Goal: Task Accomplishment & Management: Contribute content

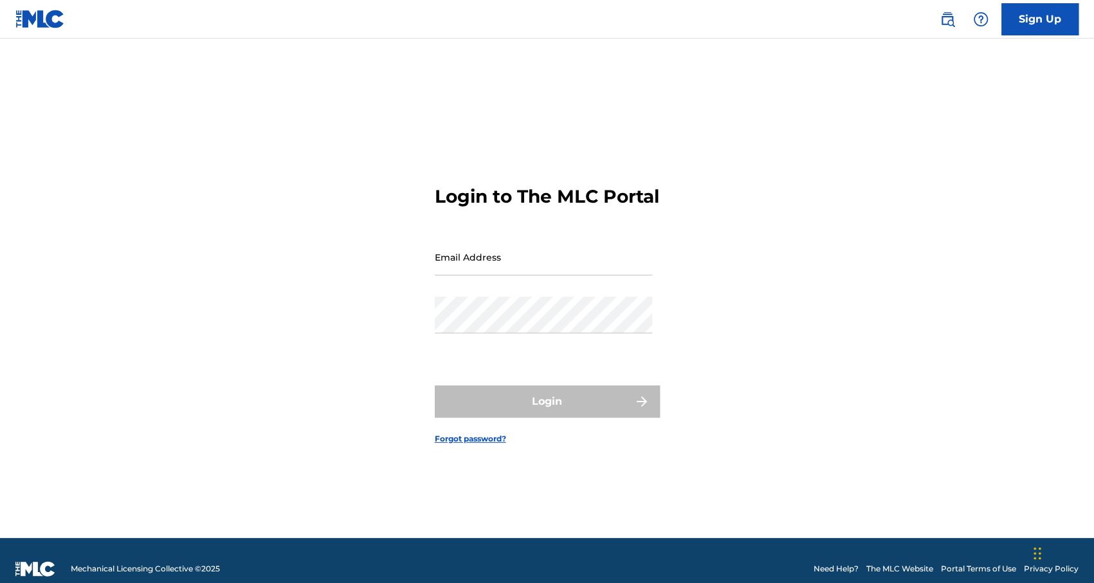
type input "[EMAIL_ADDRESS][DOMAIN_NAME]"
click at [545, 393] on div "Login" at bounding box center [547, 401] width 225 height 32
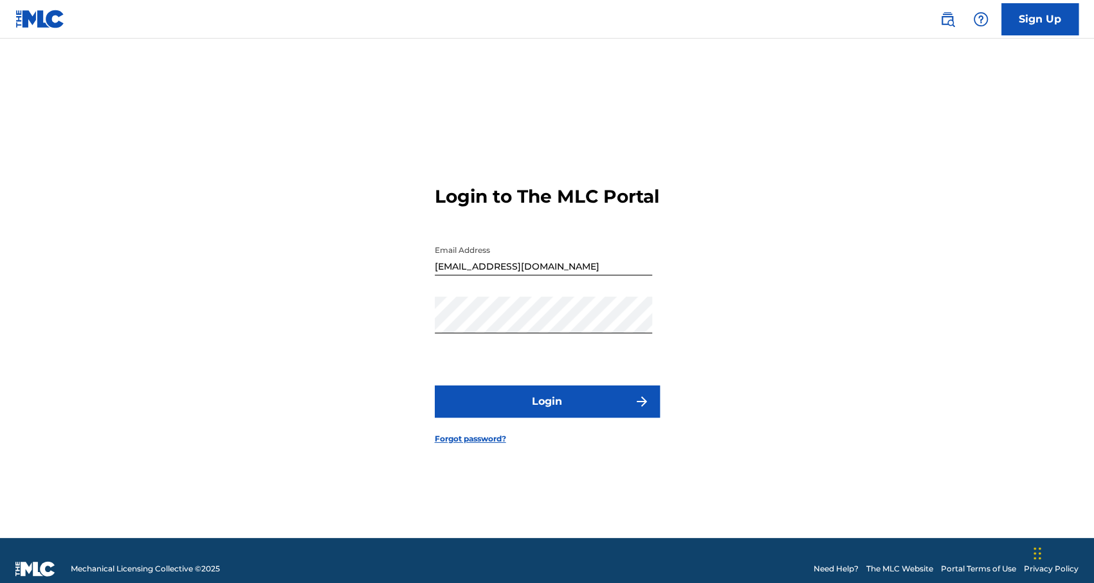
click at [545, 393] on button "Login" at bounding box center [547, 401] width 225 height 32
click at [510, 393] on button "Login" at bounding box center [547, 401] width 225 height 32
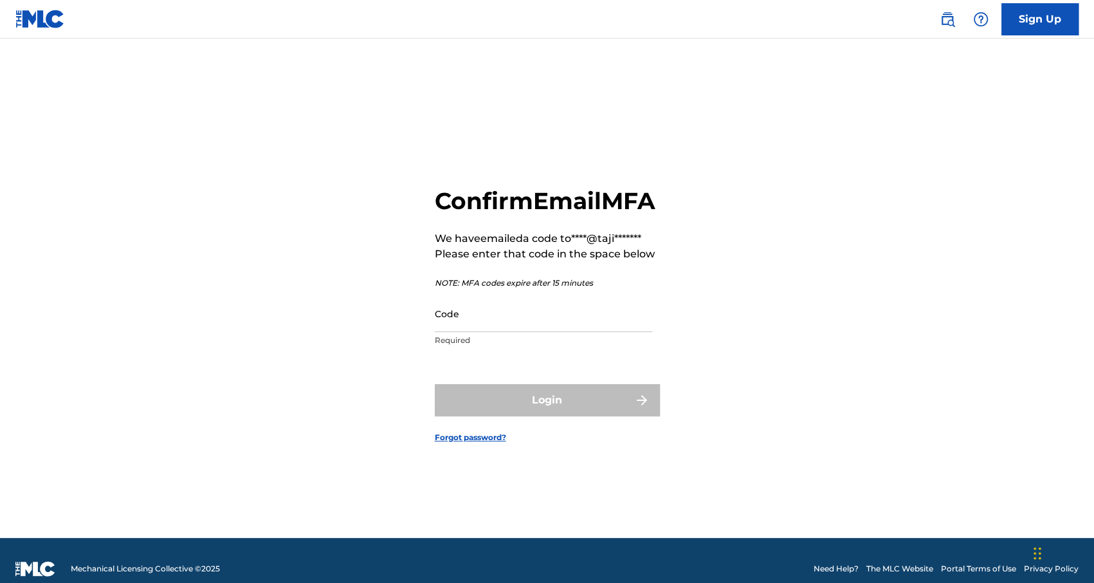
click at [466, 332] on input "Code" at bounding box center [543, 313] width 217 height 37
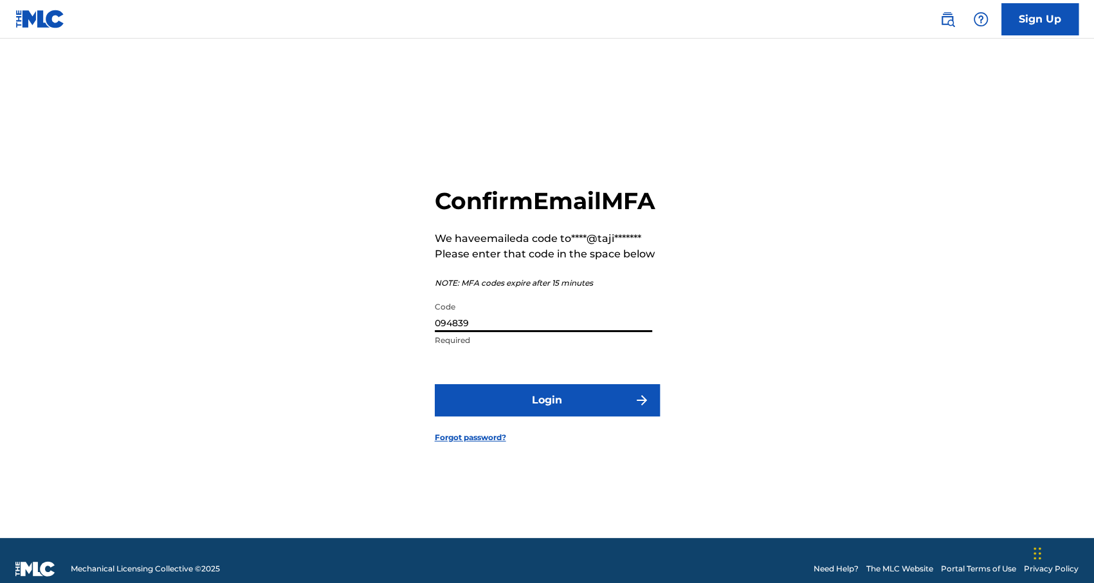
type input "094839"
click at [435, 384] on button "Login" at bounding box center [547, 400] width 225 height 32
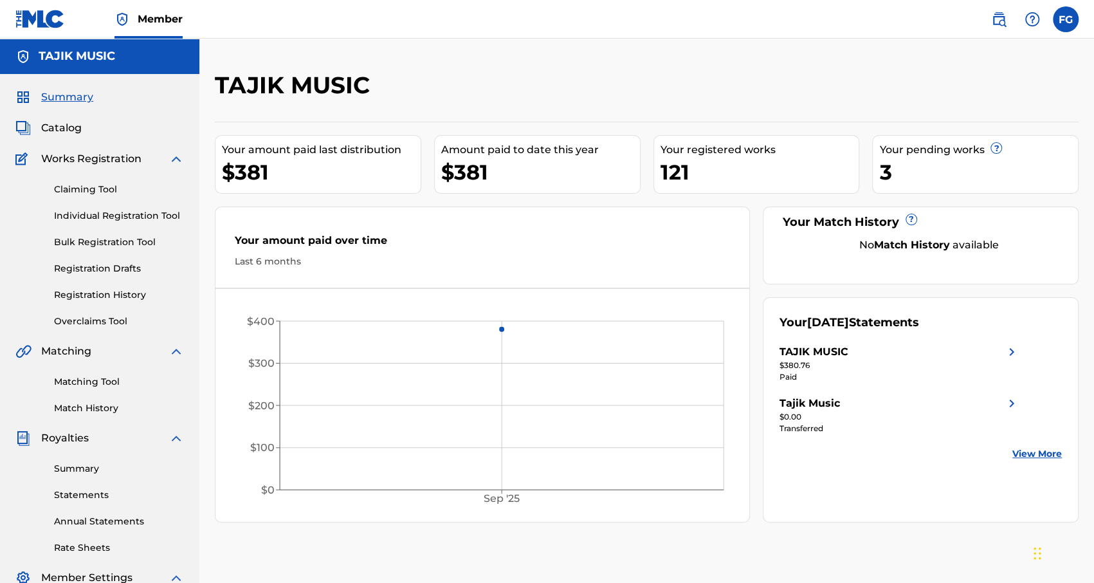
click at [95, 243] on link "Bulk Registration Tool" at bounding box center [119, 242] width 130 height 14
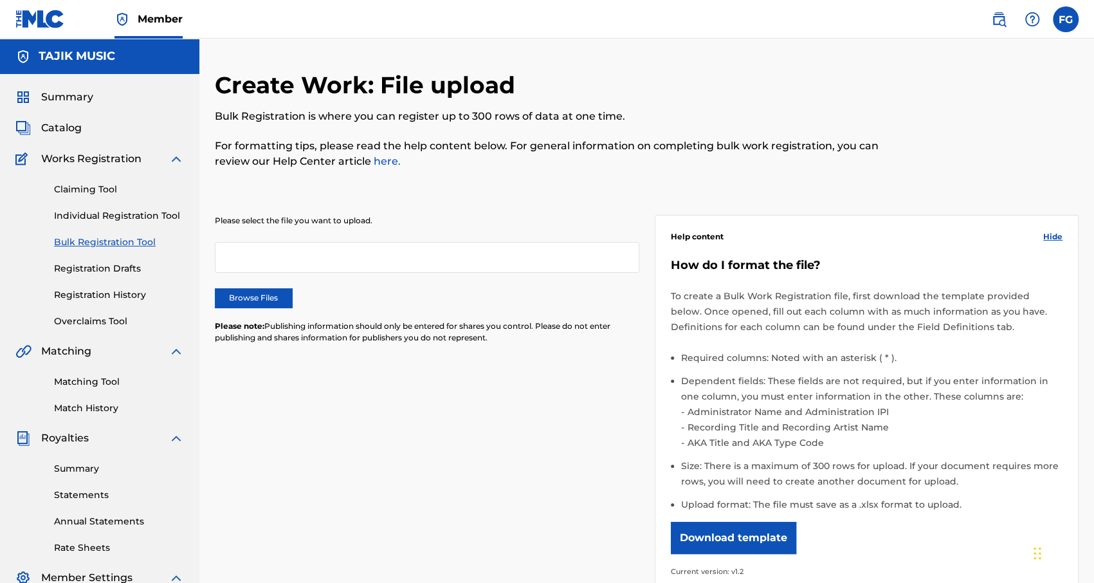
click at [234, 295] on label "Browse Files" at bounding box center [253, 297] width 77 height 19
click at [0, 0] on input "Browse Files" at bounding box center [0, 0] width 0 height 0
drag, startPoint x: 707, startPoint y: 539, endPoint x: 576, endPoint y: 521, distance: 132.4
click at [576, 393] on div "Please select the file you want to upload. MLCBulkWork_V1.2 Veorush.xlsx Remove…" at bounding box center [647, 397] width 864 height 426
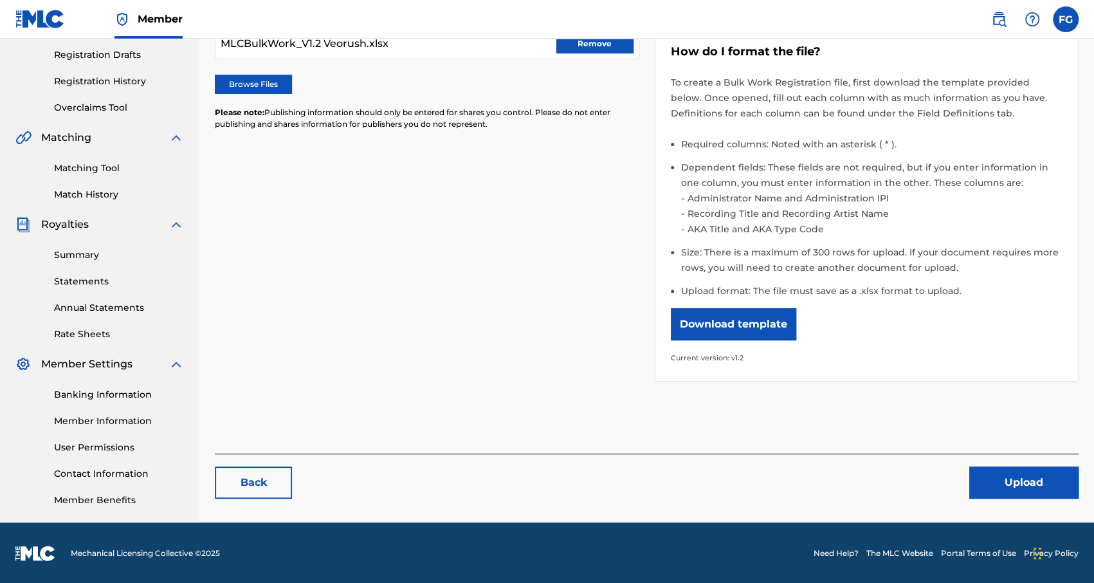
scroll to position [215, 0]
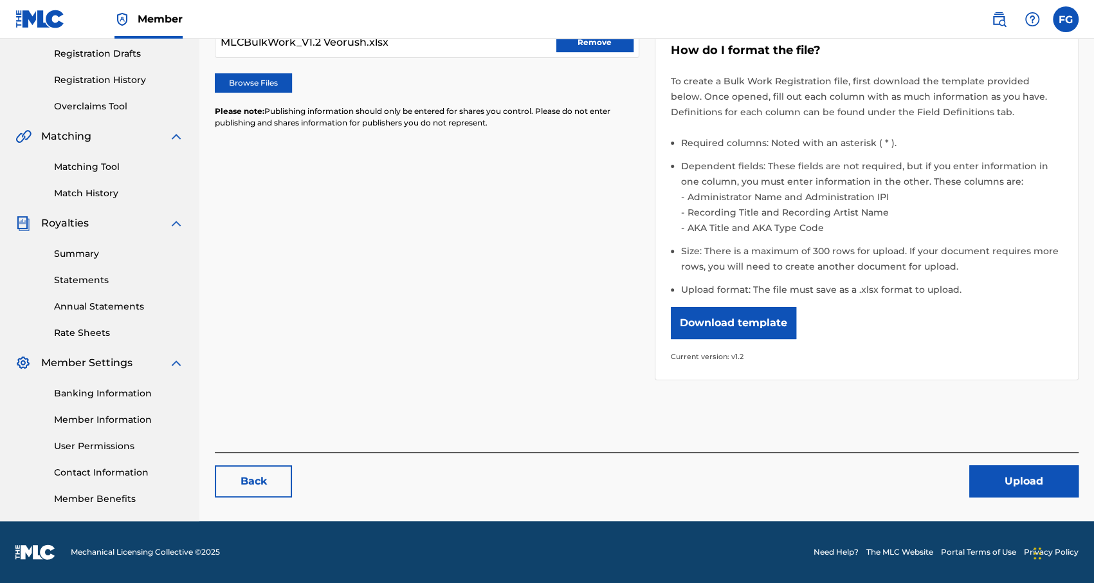
click at [638, 393] on button "Upload" at bounding box center [1023, 481] width 109 height 32
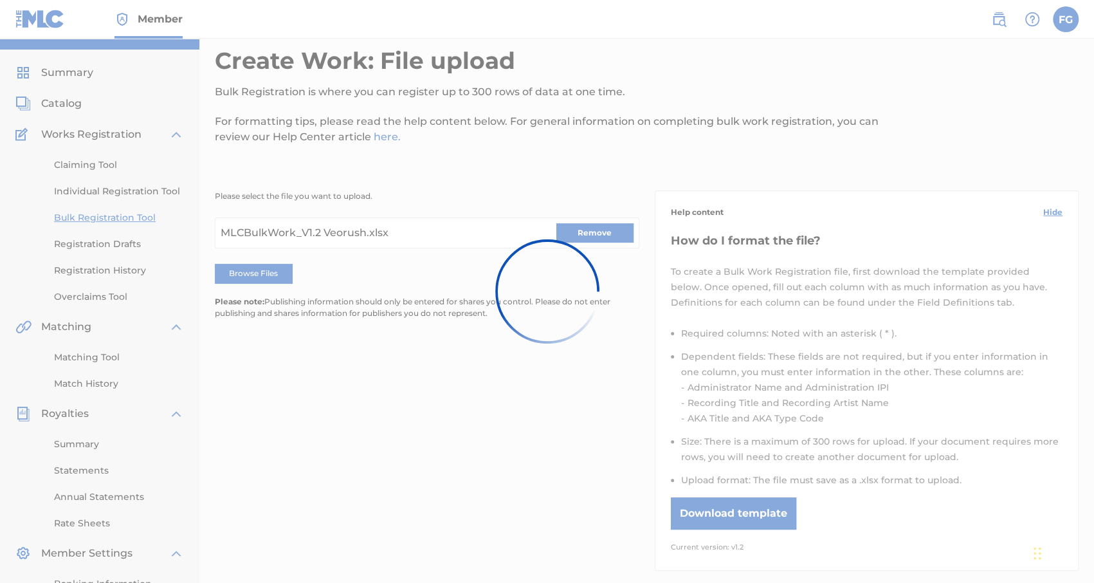
scroll to position [22, 0]
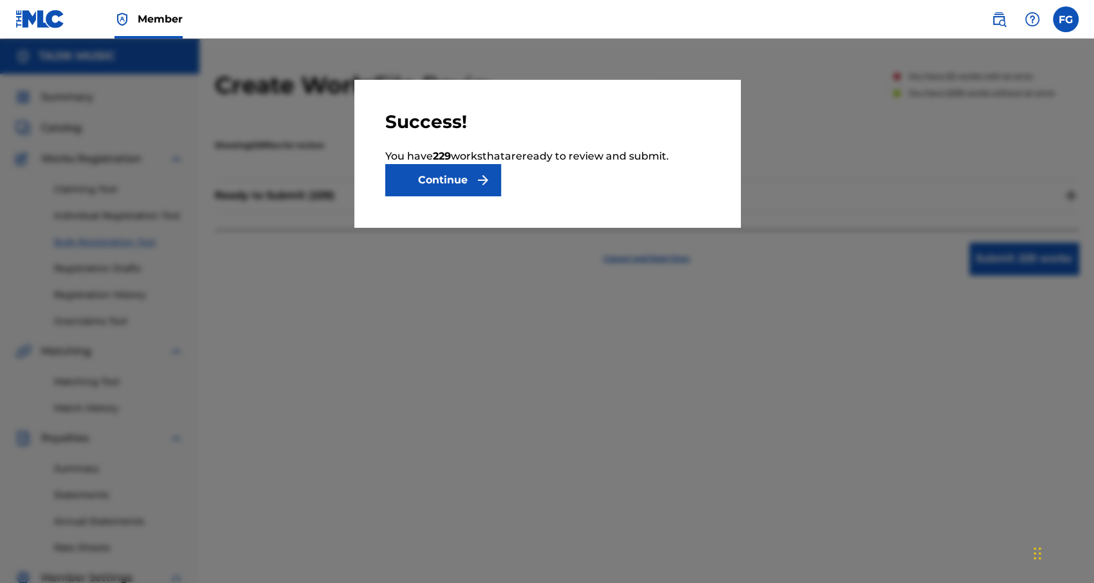
click at [456, 183] on button "Continue" at bounding box center [443, 180] width 116 height 32
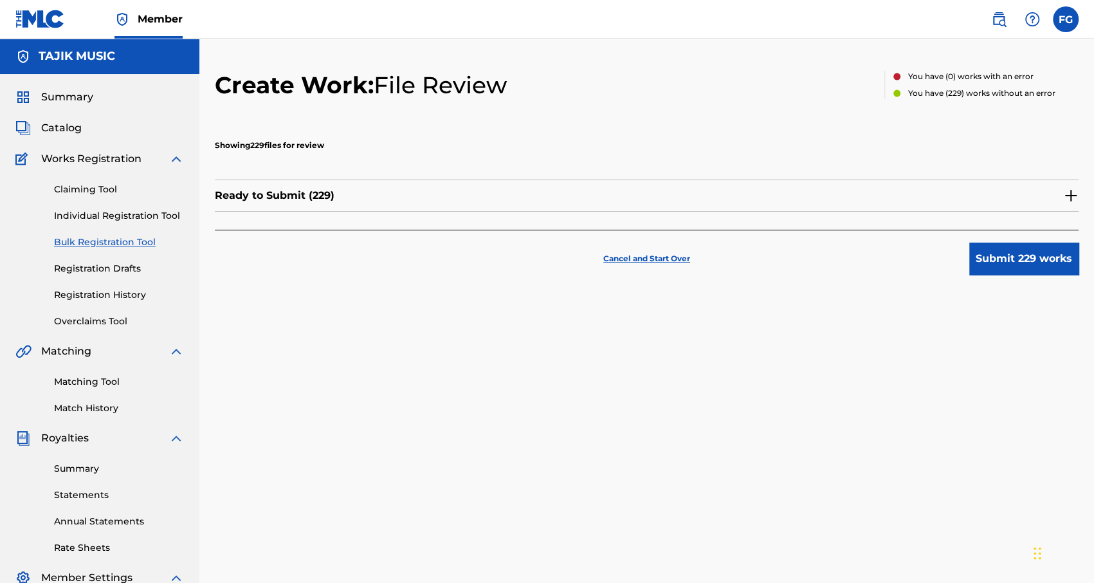
click at [320, 199] on p "Ready to Submit ( 229 )" at bounding box center [275, 195] width 120 height 15
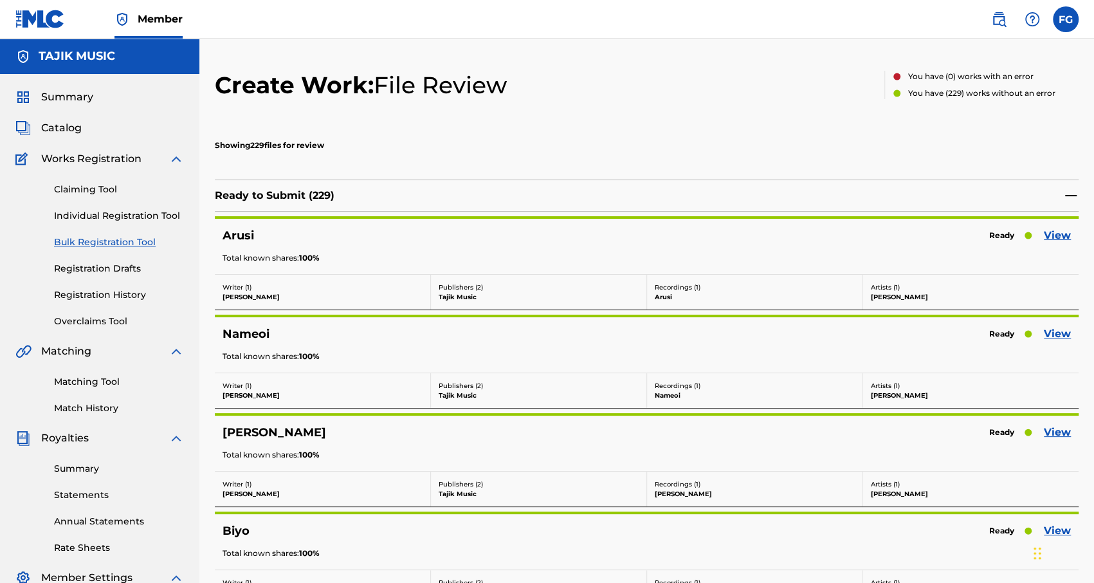
click at [485, 293] on p "Tajik Music" at bounding box center [539, 297] width 200 height 10
click at [475, 286] on p "Publishers ( 2 )" at bounding box center [539, 287] width 200 height 10
click at [638, 291] on p "Artists ( 1 )" at bounding box center [970, 287] width 201 height 10
click at [638, 298] on p "Arusi" at bounding box center [755, 297] width 200 height 10
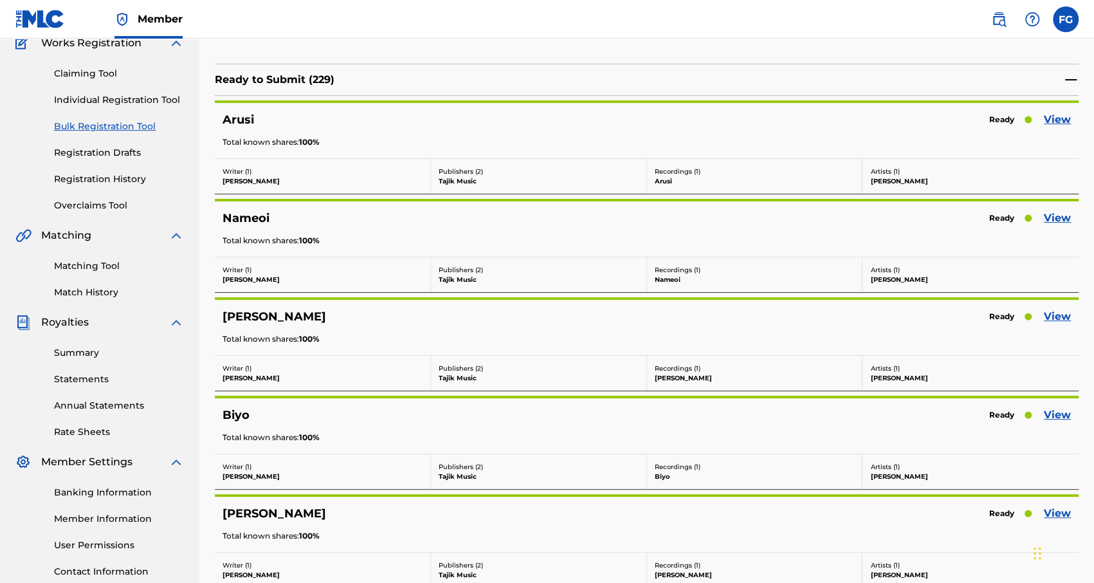
scroll to position [129, 0]
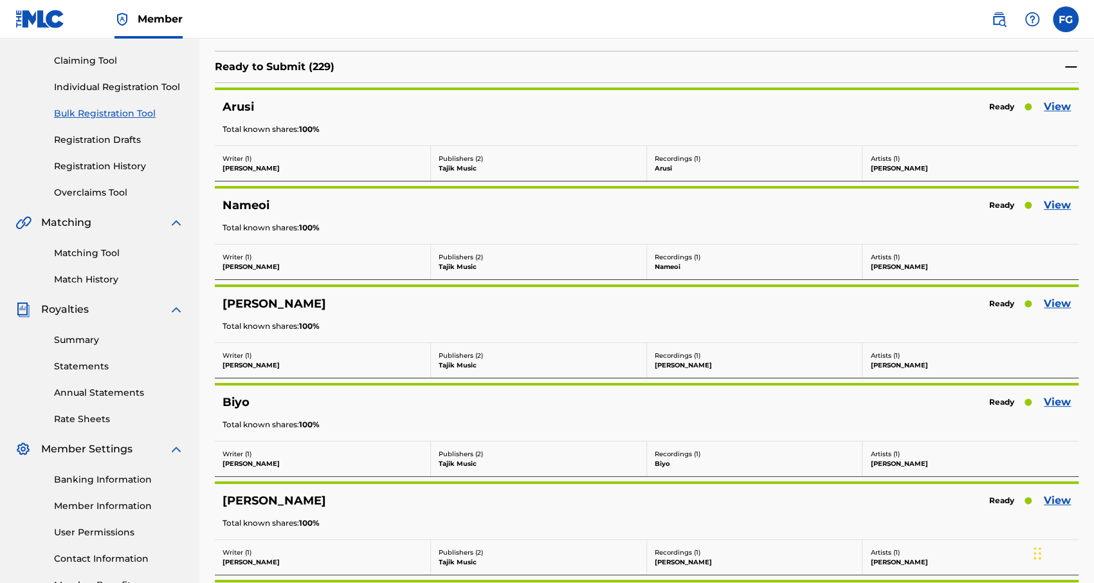
click at [638, 106] on link "View" at bounding box center [1057, 106] width 27 height 15
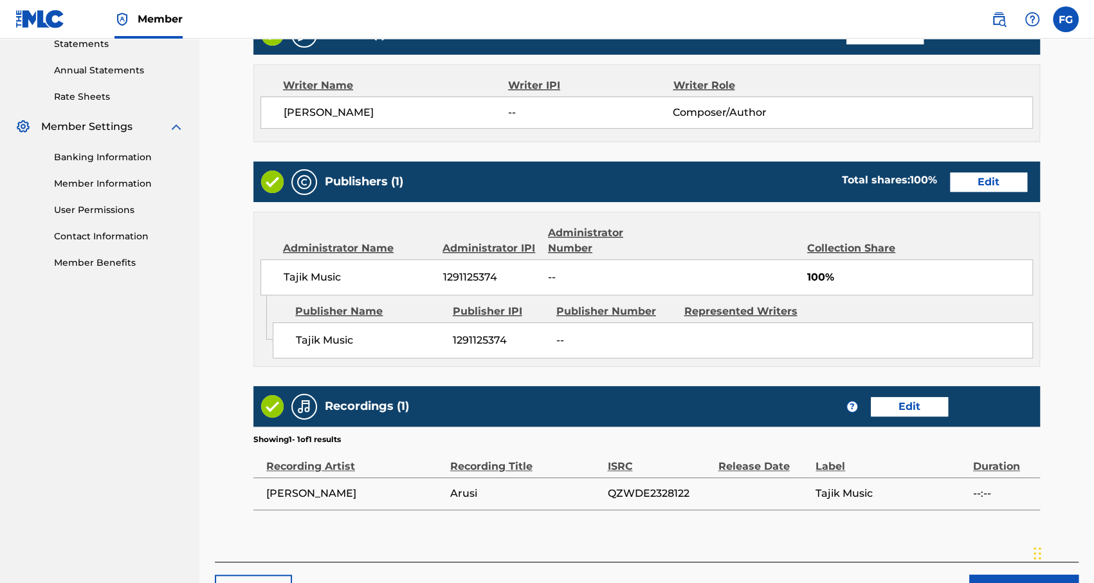
scroll to position [514, 0]
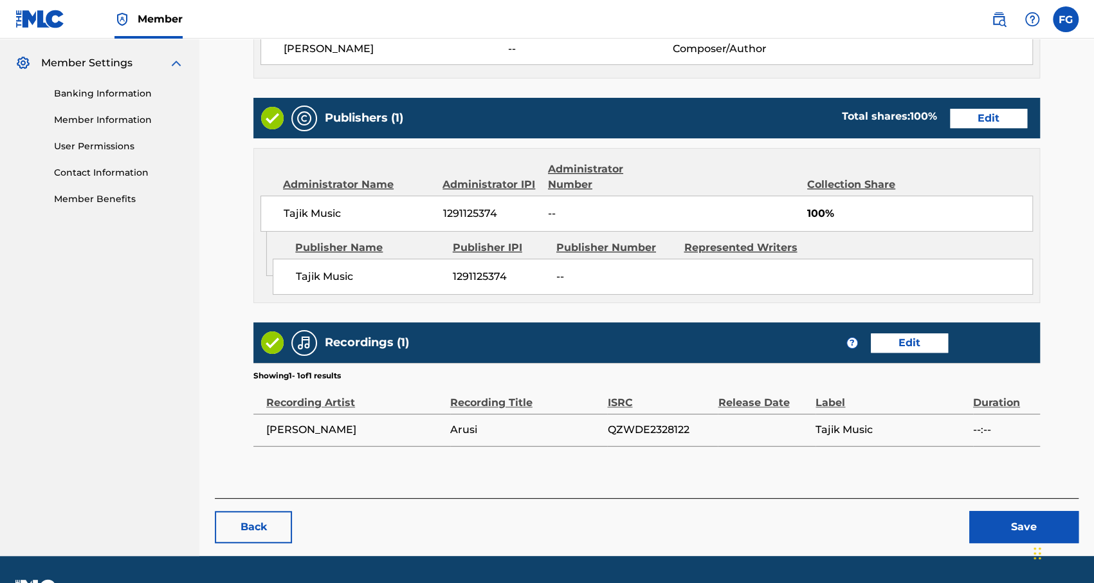
click at [638, 393] on button "Save" at bounding box center [1023, 527] width 109 height 32
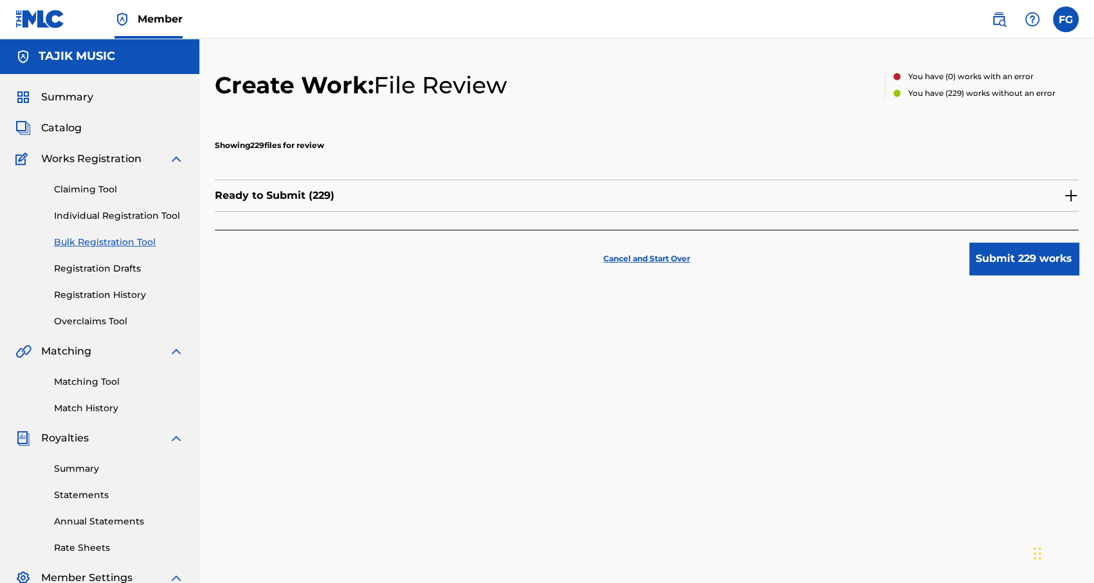
click at [638, 258] on button "Submit 229 works" at bounding box center [1023, 258] width 109 height 32
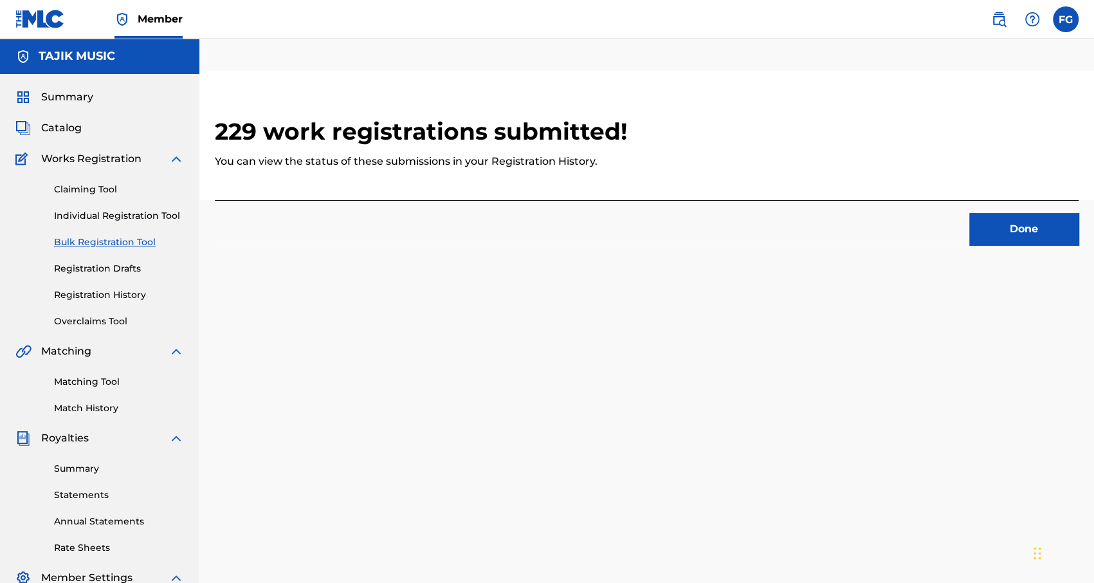
click at [638, 232] on button "Done" at bounding box center [1023, 229] width 109 height 32
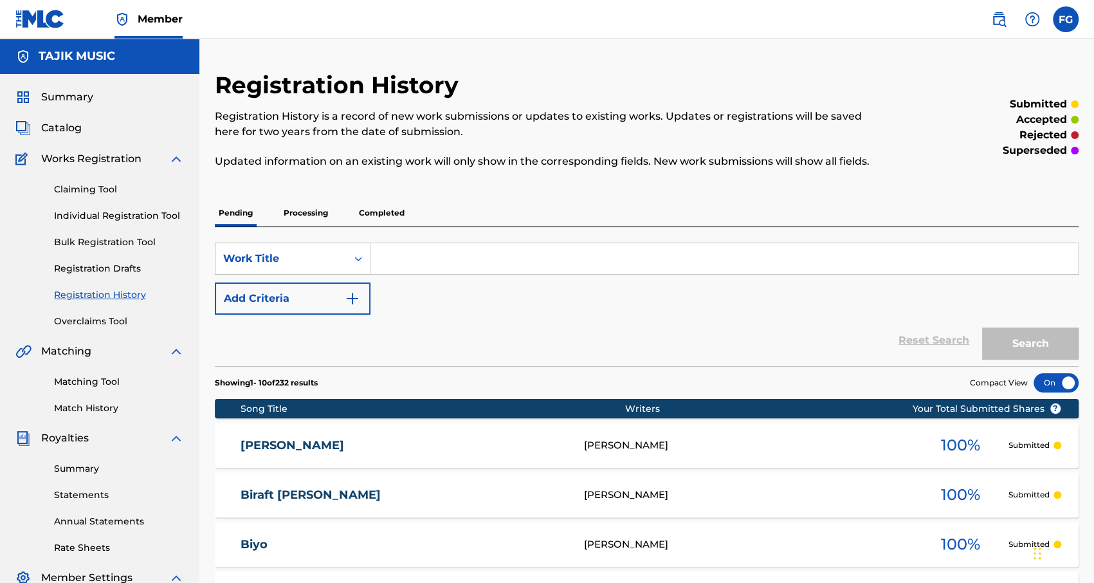
click at [95, 238] on link "Bulk Registration Tool" at bounding box center [119, 242] width 130 height 14
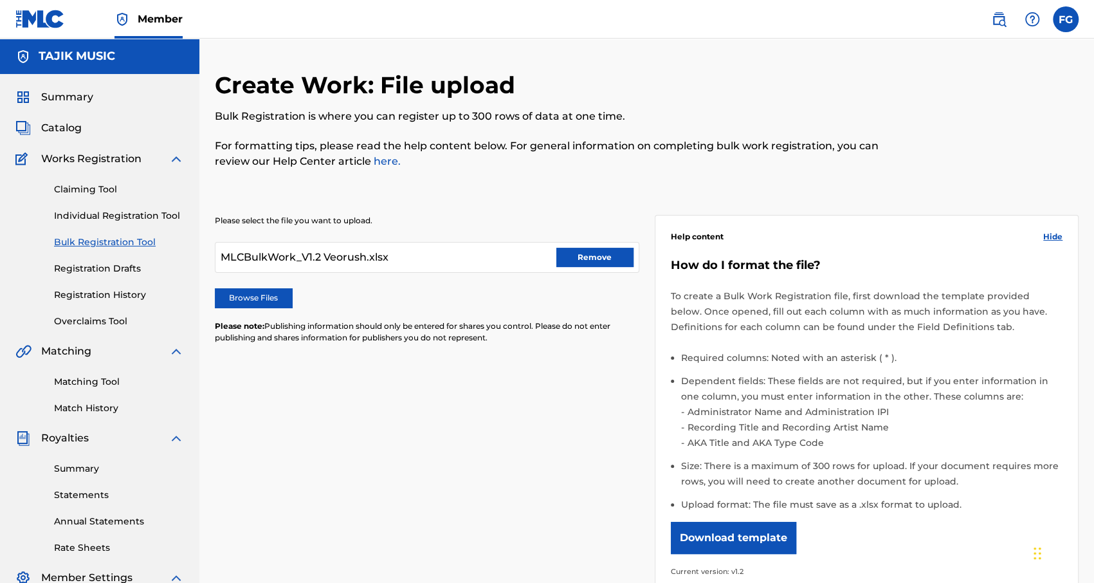
click at [572, 255] on button "Remove" at bounding box center [594, 257] width 77 height 19
click at [260, 290] on label "Browse Files" at bounding box center [253, 297] width 77 height 19
click at [0, 0] on input "Browse Files" at bounding box center [0, 0] width 0 height 0
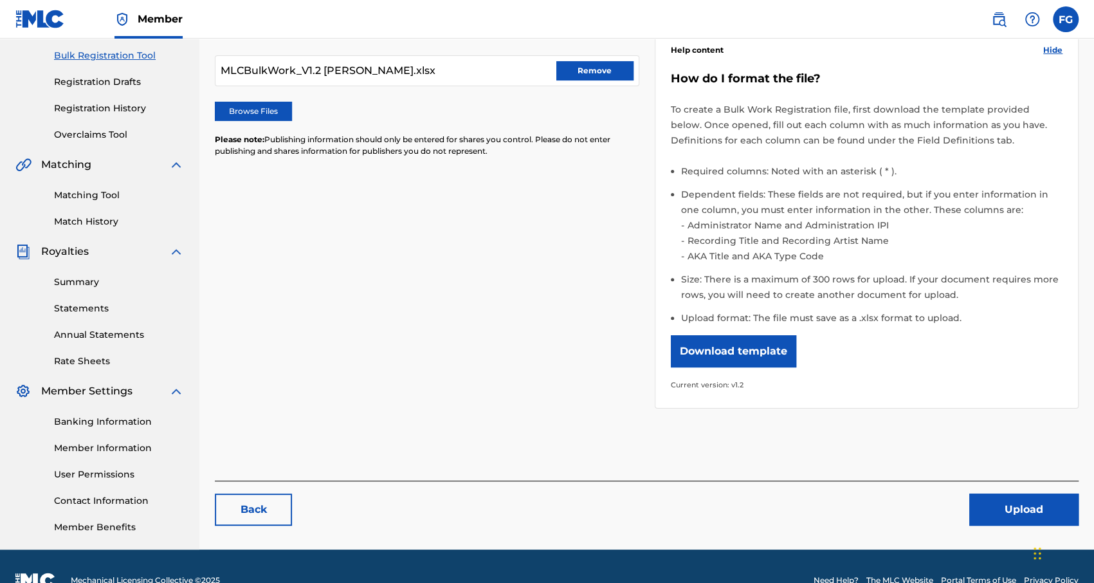
scroll to position [193, 0]
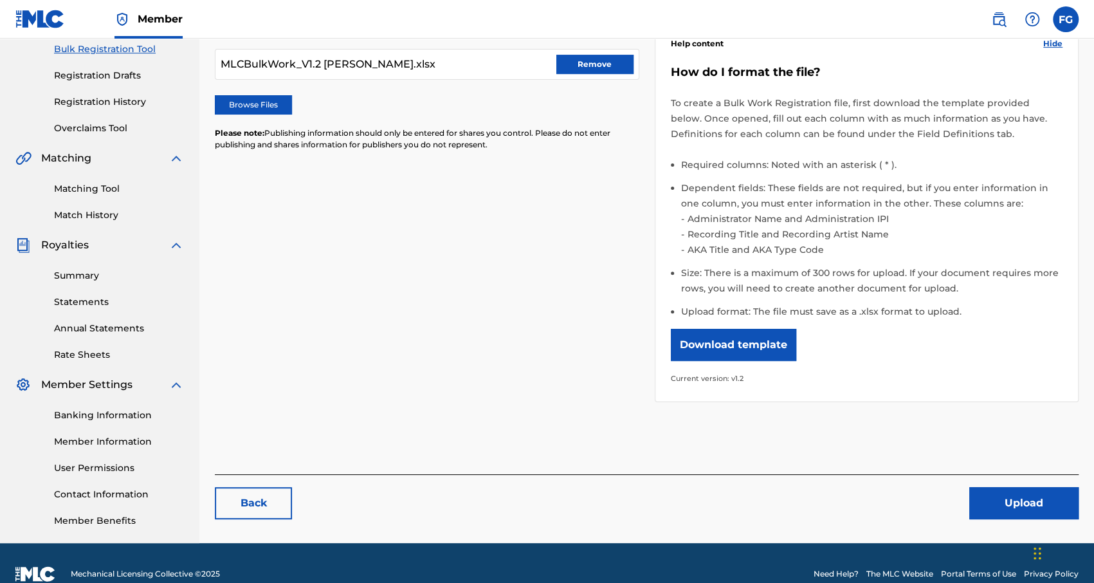
click at [638, 393] on button "Upload" at bounding box center [1023, 503] width 109 height 32
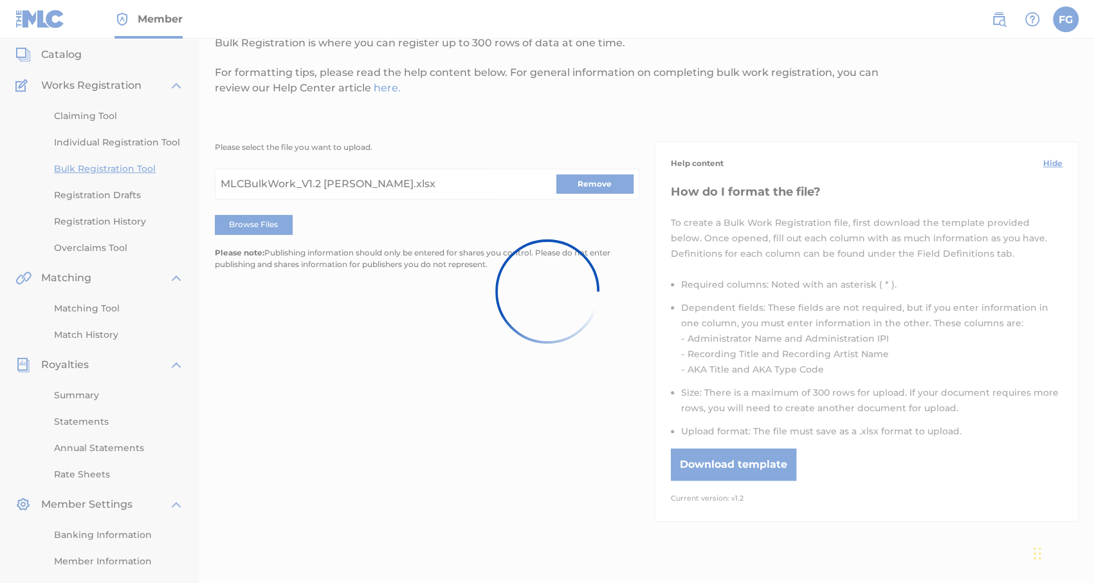
scroll to position [0, 0]
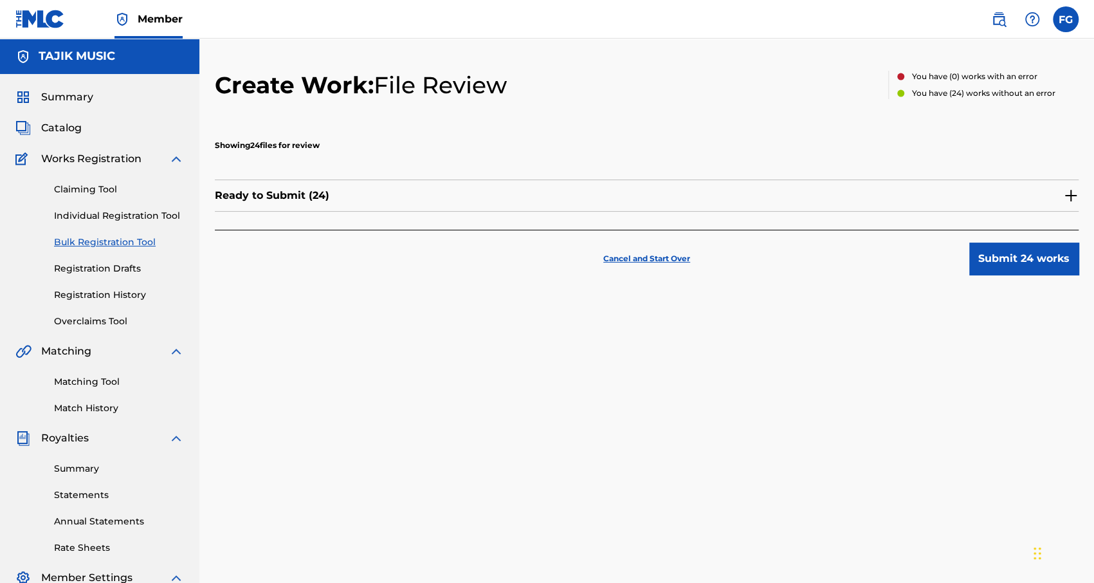
click at [638, 258] on button "Submit 24 works" at bounding box center [1023, 258] width 109 height 32
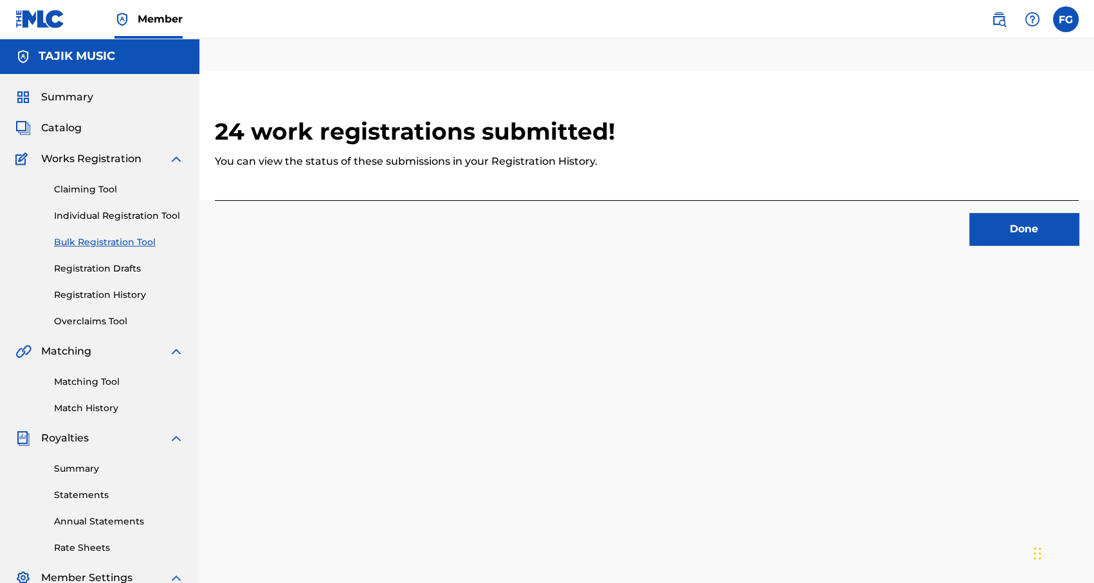
click at [638, 233] on button "Done" at bounding box center [1023, 229] width 109 height 32
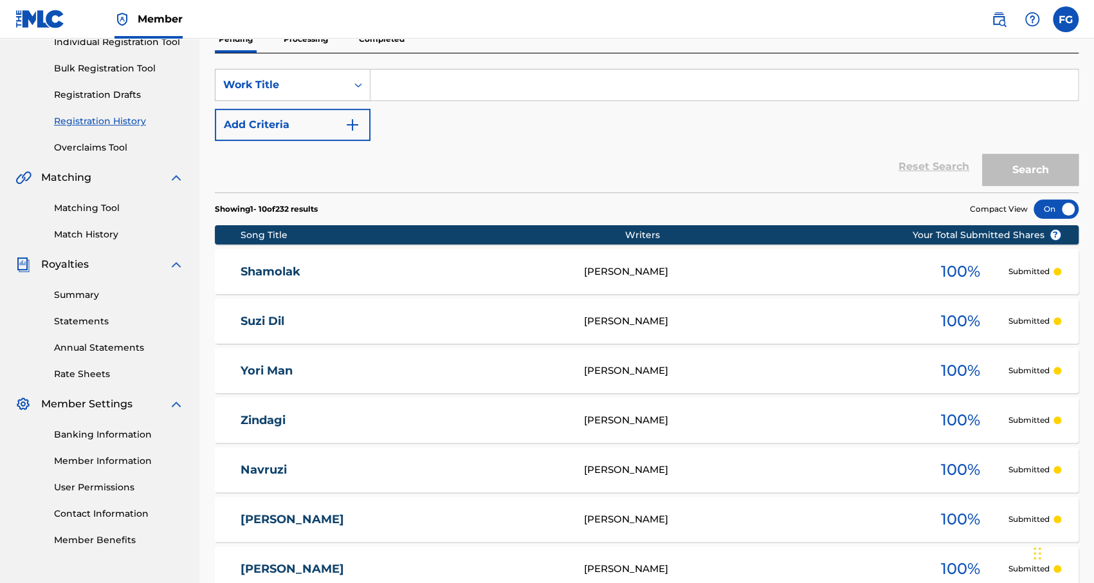
scroll to position [157, 0]
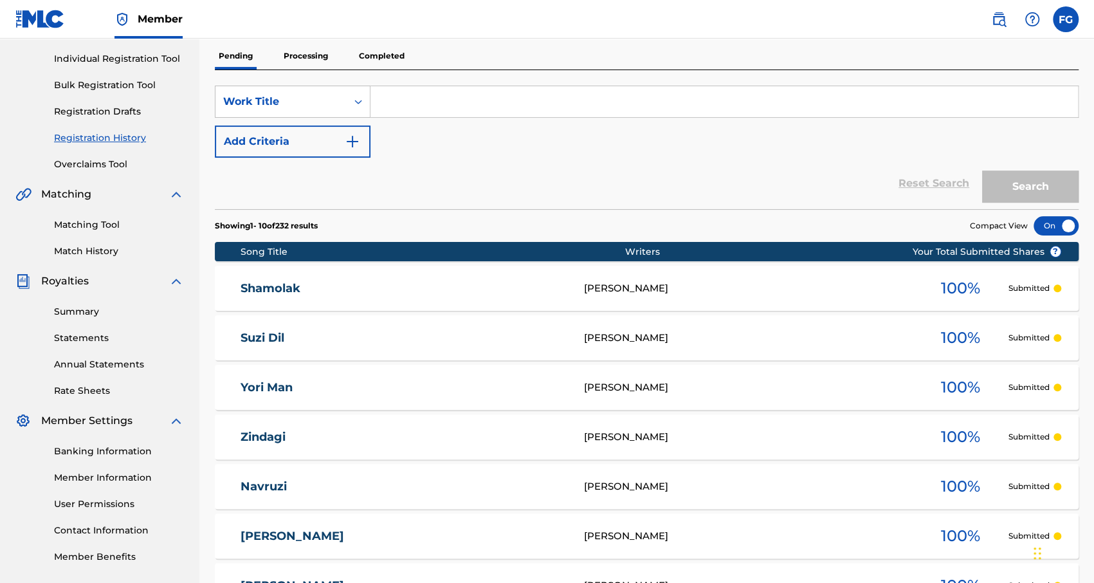
click at [114, 139] on link "Registration History" at bounding box center [119, 138] width 130 height 14
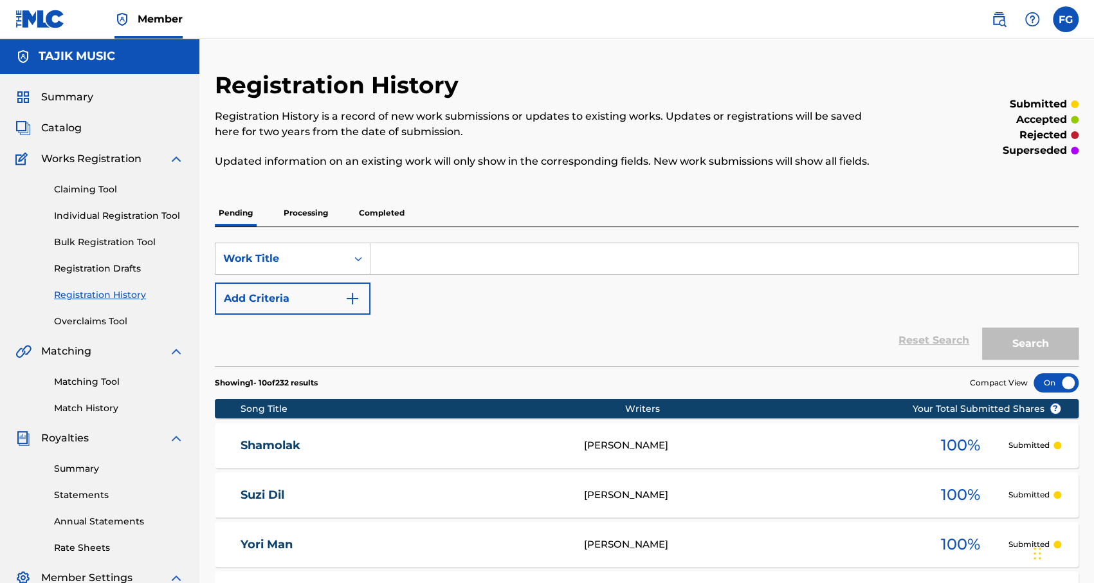
click at [100, 240] on link "Bulk Registration Tool" at bounding box center [119, 242] width 130 height 14
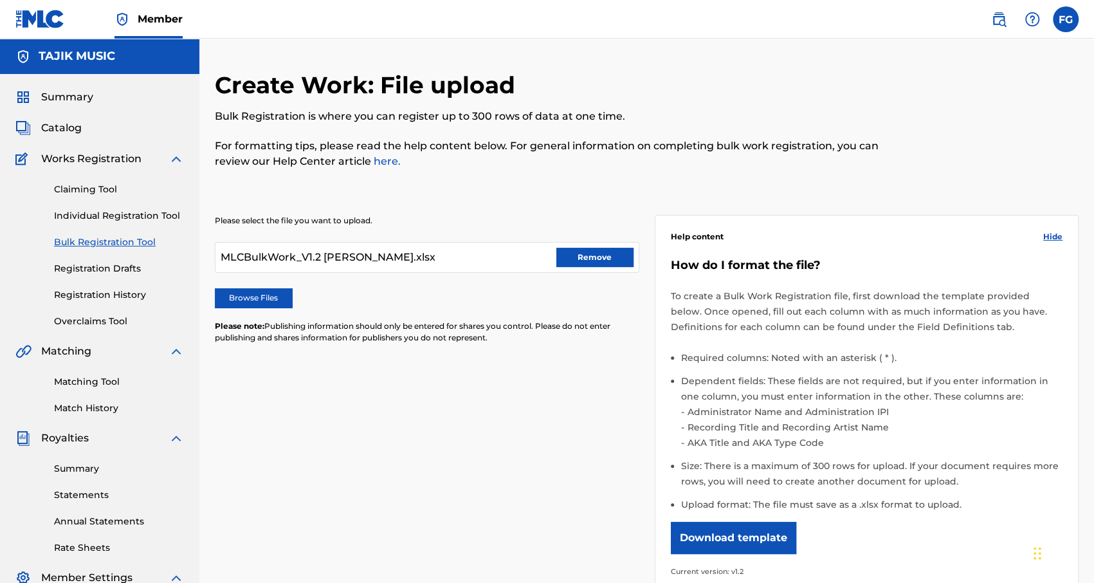
drag, startPoint x: 617, startPoint y: 255, endPoint x: 592, endPoint y: 258, distance: 25.4
click at [617, 255] on button "Remove" at bounding box center [594, 257] width 77 height 19
click at [251, 294] on label "Browse Files" at bounding box center [253, 297] width 77 height 19
click at [0, 0] on input "Browse Files" at bounding box center [0, 0] width 0 height 0
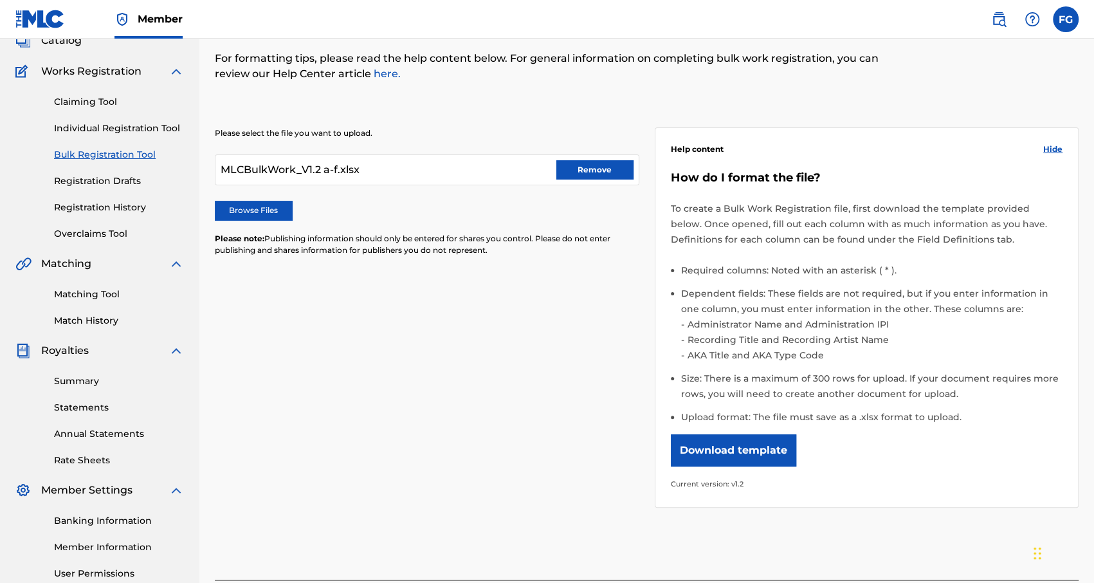
scroll to position [215, 0]
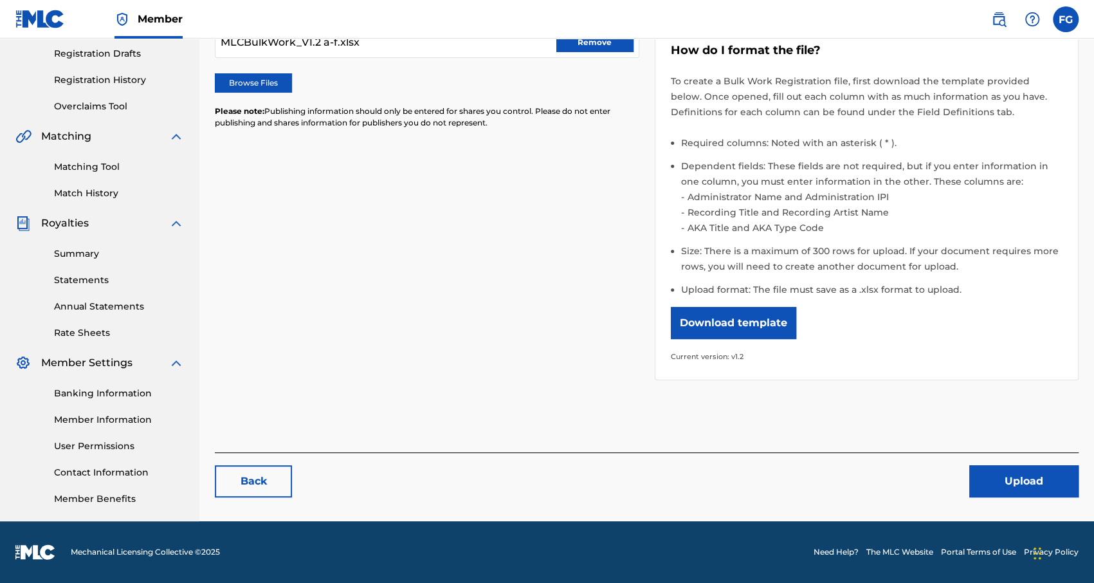
click at [638, 393] on button "Upload" at bounding box center [1023, 481] width 109 height 32
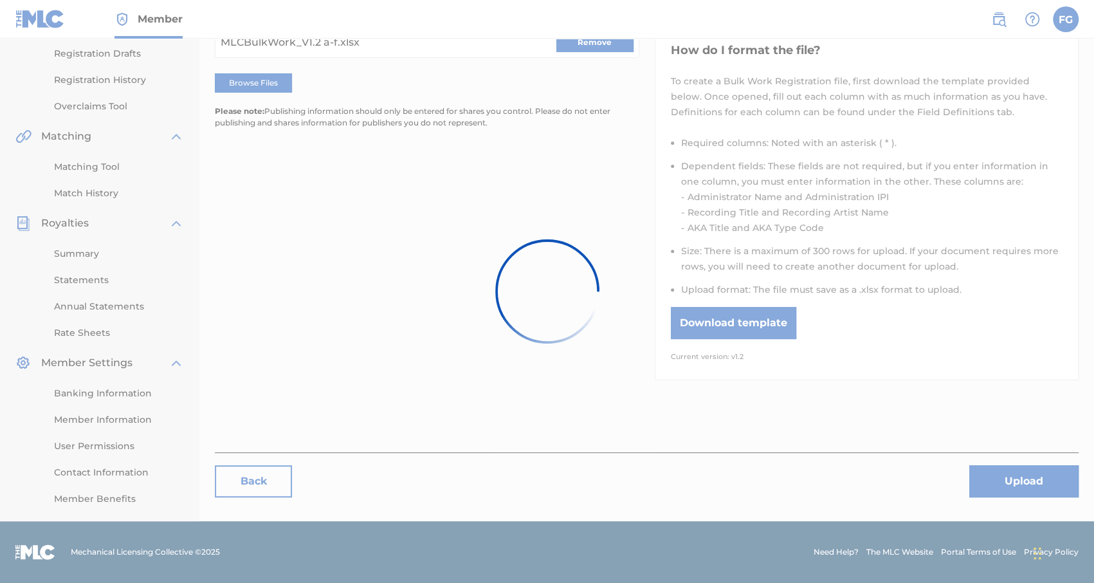
scroll to position [0, 0]
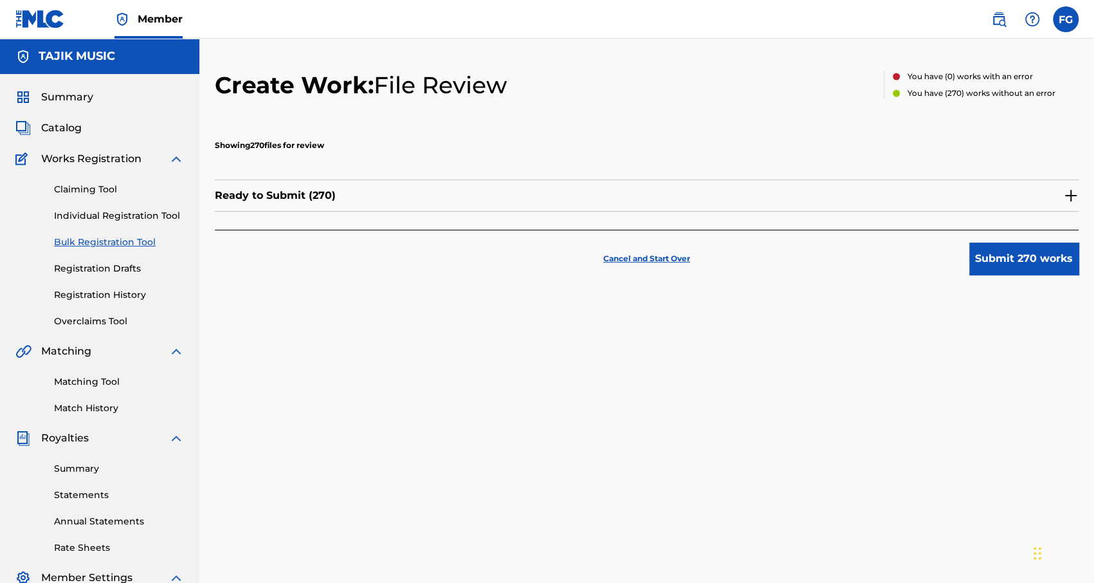
click at [638, 249] on button "Submit 270 works" at bounding box center [1023, 258] width 109 height 32
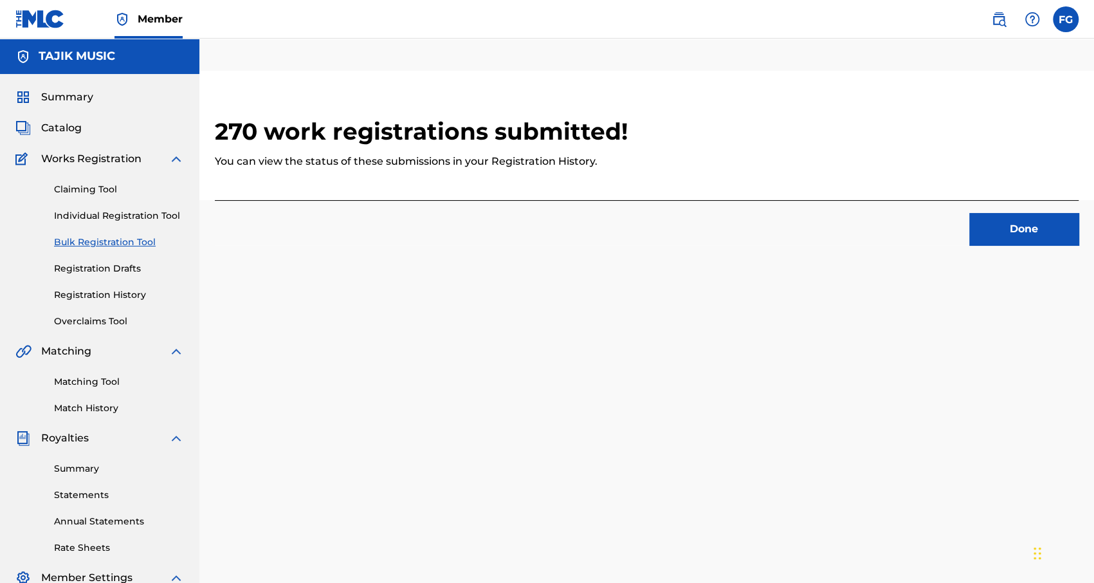
click at [638, 234] on button "Done" at bounding box center [1023, 229] width 109 height 32
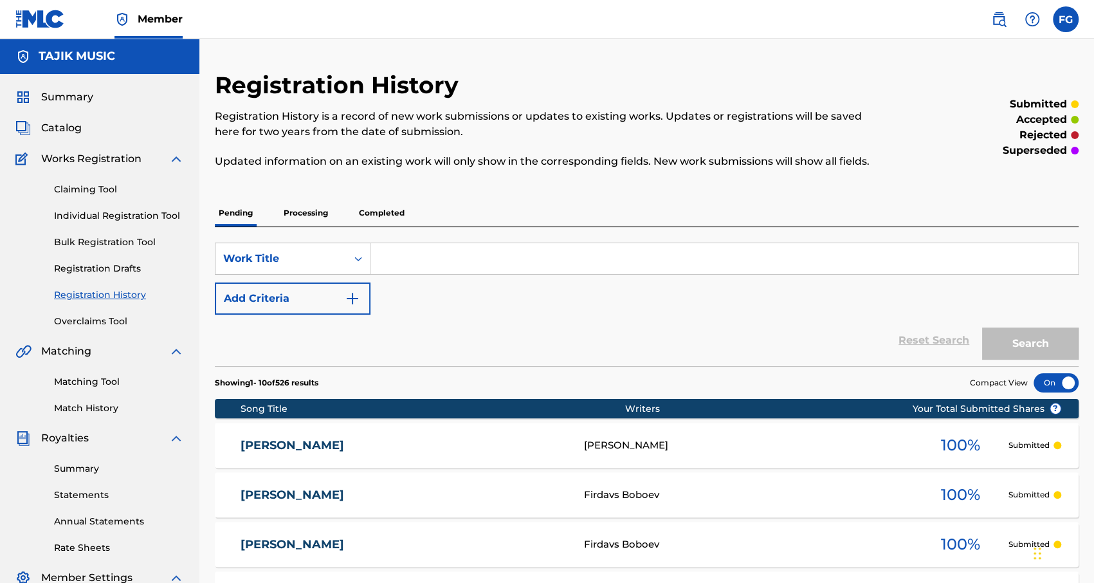
click at [44, 129] on span "Catalog" at bounding box center [61, 127] width 41 height 15
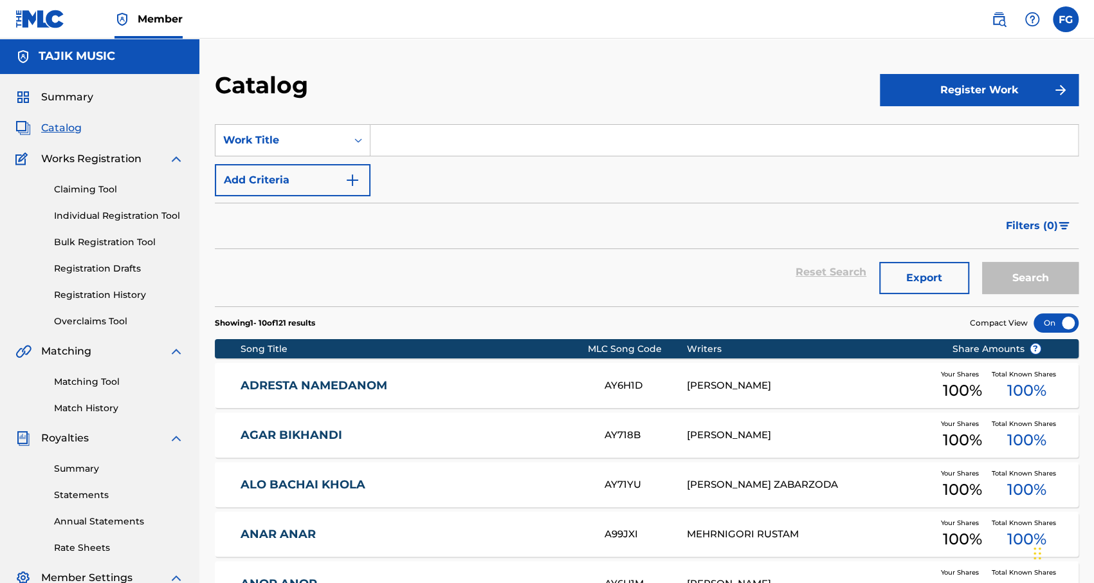
click at [43, 95] on span "Summary" at bounding box center [67, 96] width 52 height 15
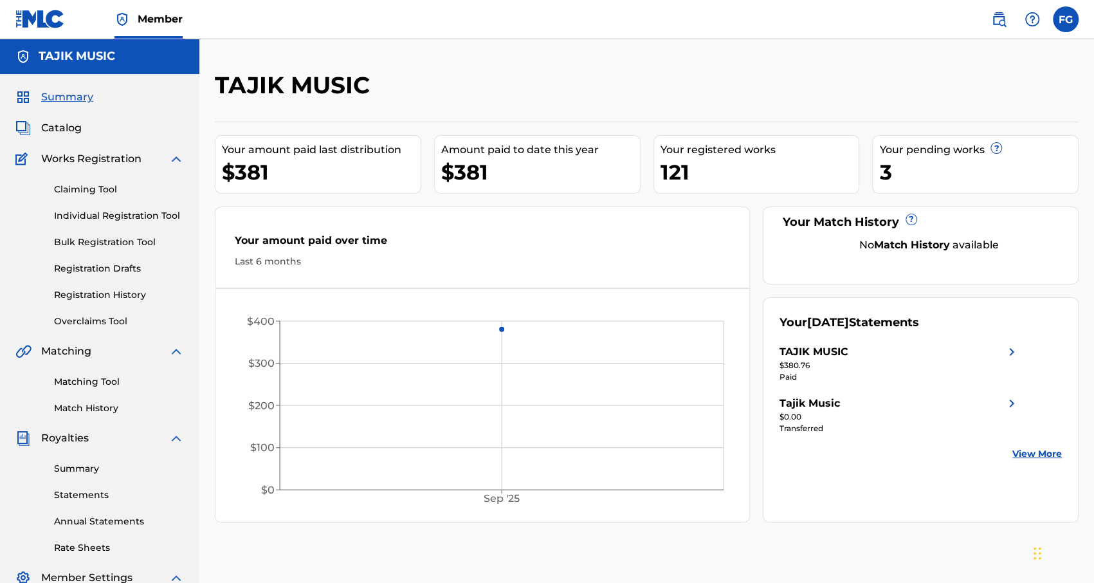
click at [84, 247] on link "Bulk Registration Tool" at bounding box center [119, 242] width 130 height 14
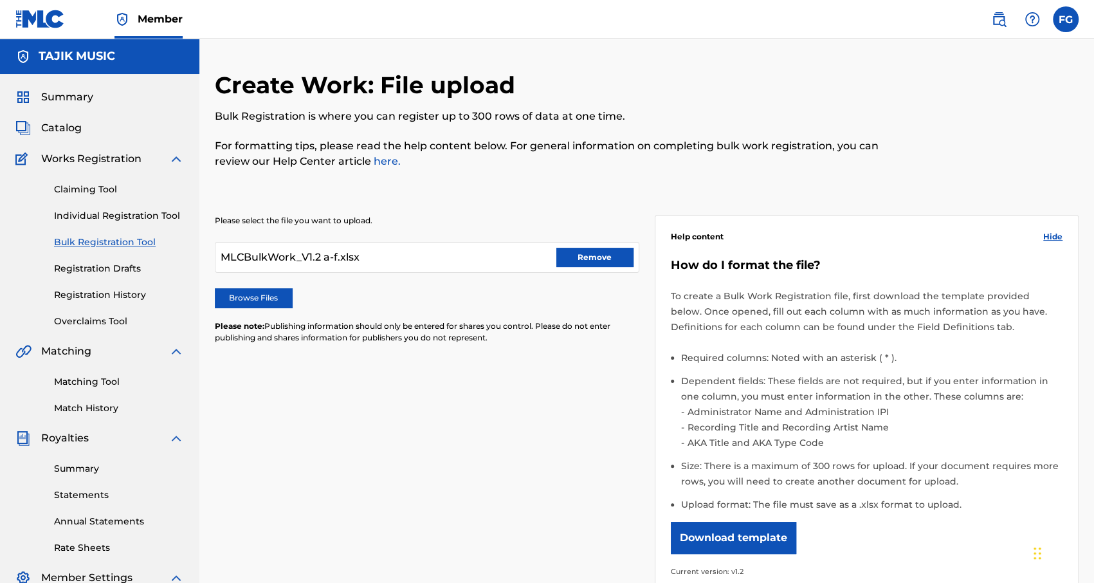
click at [595, 251] on button "Remove" at bounding box center [594, 257] width 77 height 19
click at [269, 293] on label "Browse Files" at bounding box center [253, 297] width 77 height 19
click at [0, 0] on input "Browse Files" at bounding box center [0, 0] width 0 height 0
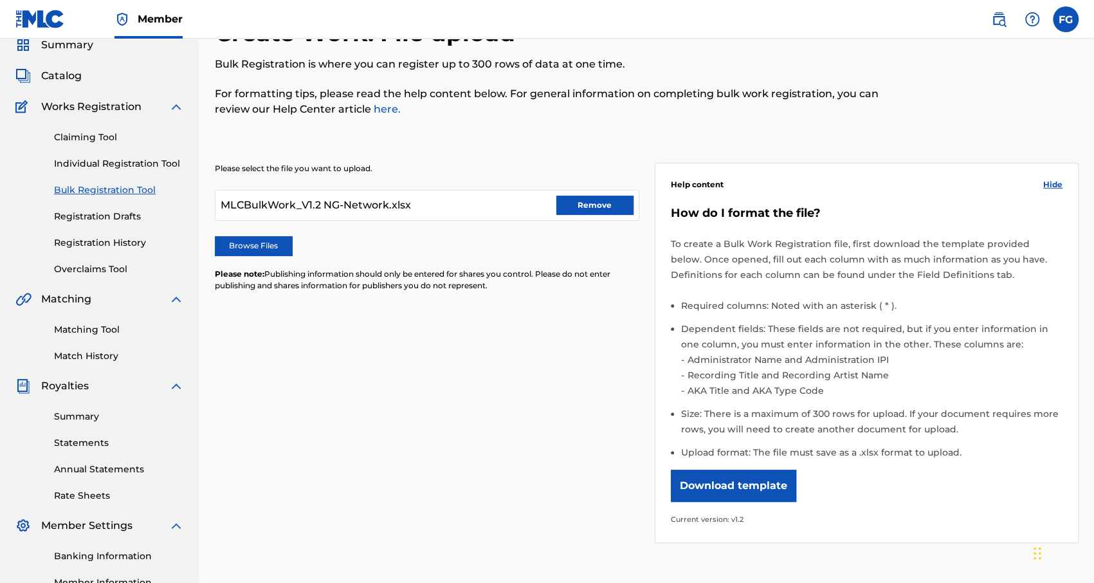
scroll to position [215, 0]
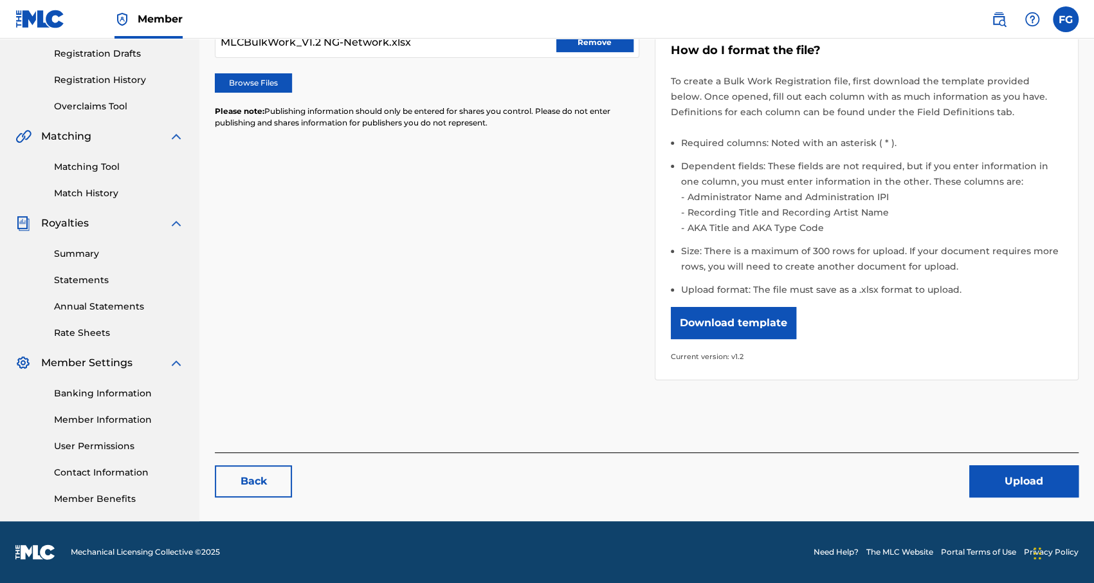
click at [638, 393] on button "Upload" at bounding box center [1023, 481] width 109 height 32
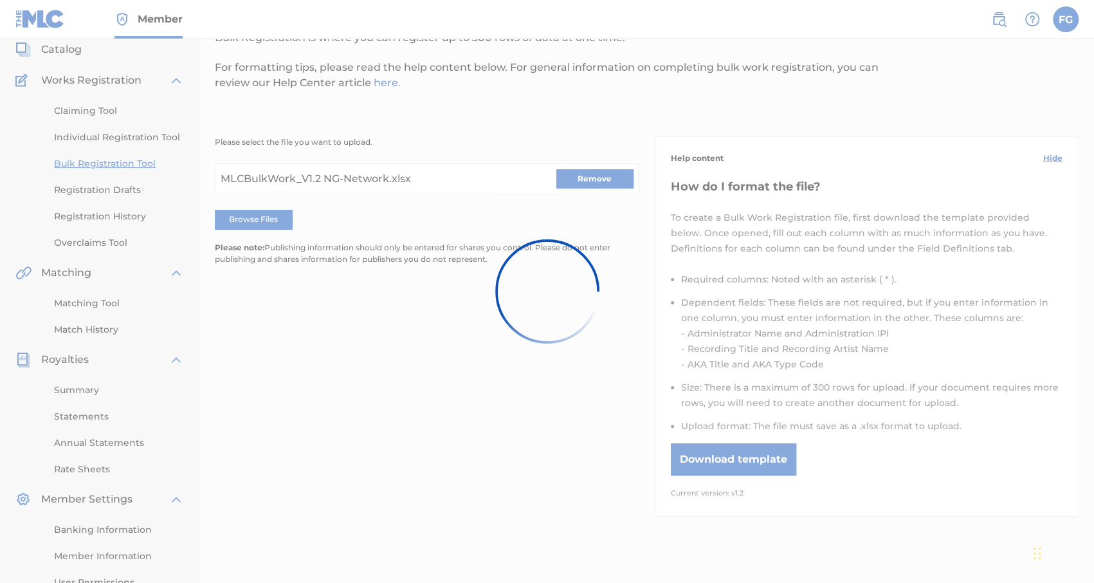
scroll to position [0, 0]
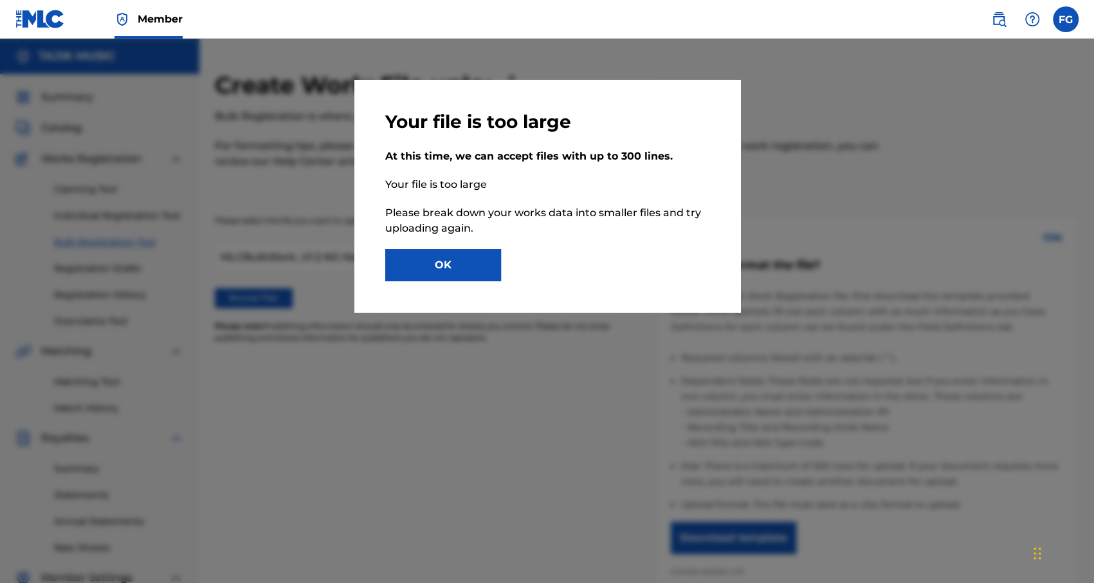
click at [463, 273] on button "OK" at bounding box center [443, 265] width 116 height 32
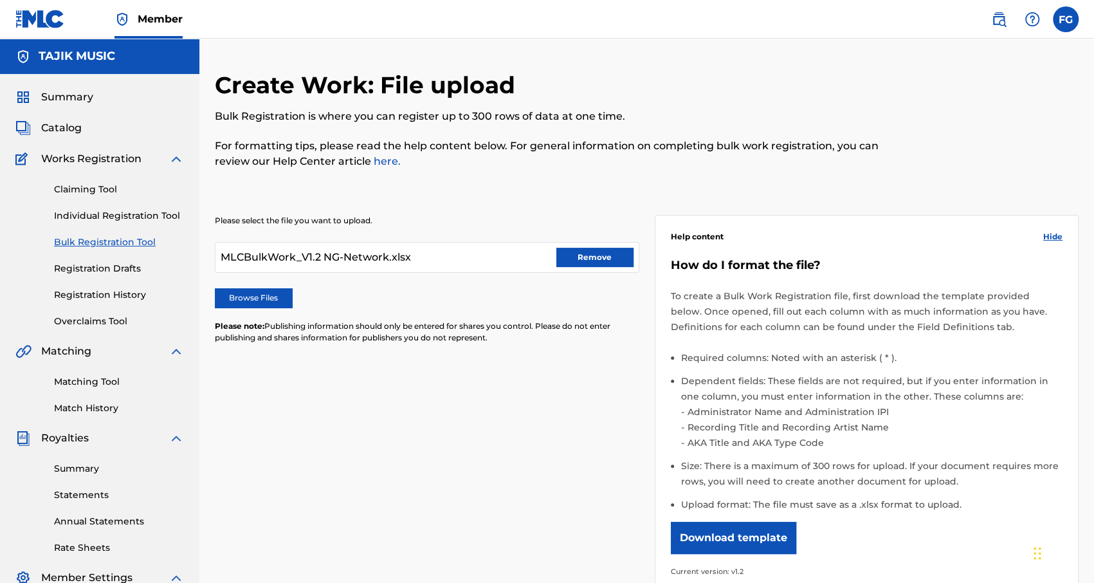
click at [574, 250] on button "Remove" at bounding box center [594, 257] width 77 height 19
drag, startPoint x: 307, startPoint y: 290, endPoint x: 267, endPoint y: 300, distance: 41.0
click at [306, 290] on div "Browse Files" at bounding box center [427, 297] width 424 height 19
click at [267, 300] on label "Browse Files" at bounding box center [253, 297] width 77 height 19
click at [0, 0] on input "Browse Files" at bounding box center [0, 0] width 0 height 0
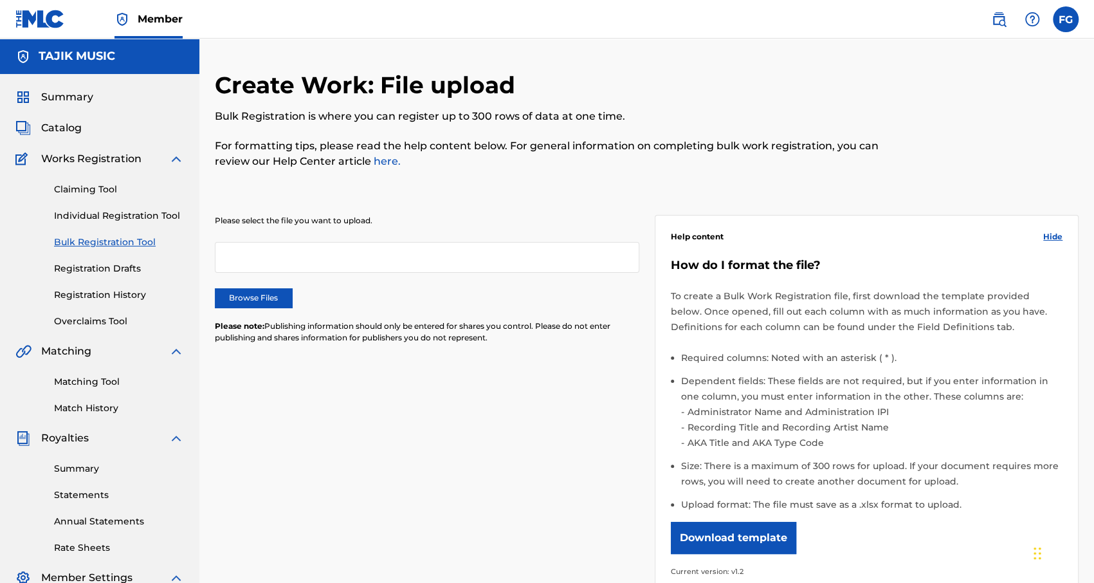
click at [296, 294] on div "Browse Files" at bounding box center [427, 297] width 424 height 19
click at [274, 296] on label "Browse Files" at bounding box center [253, 297] width 77 height 19
click at [0, 0] on input "Browse Files" at bounding box center [0, 0] width 0 height 0
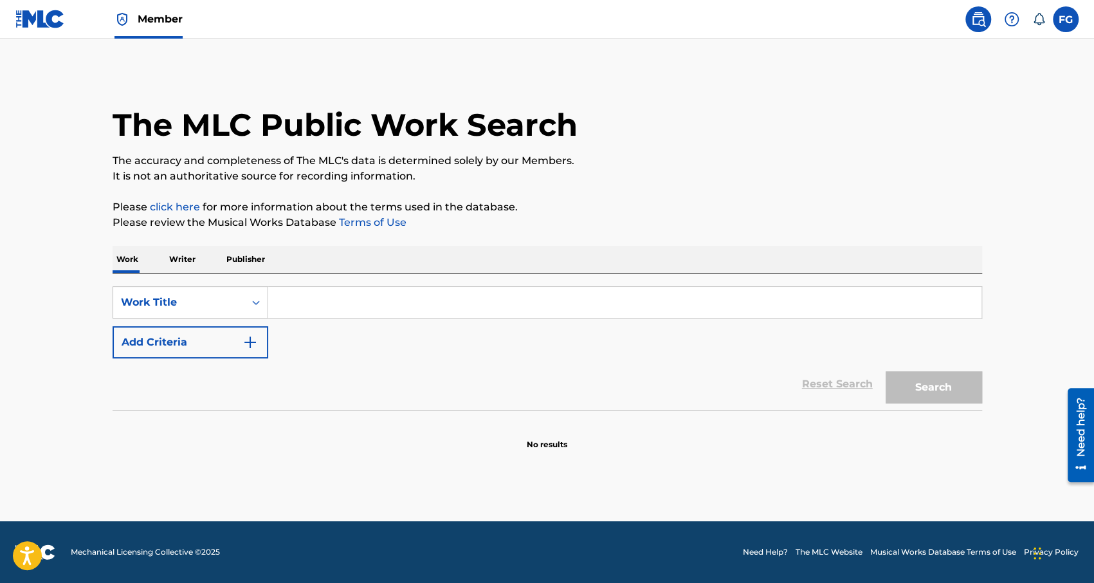
click at [305, 300] on input "Search Form" at bounding box center [624, 302] width 713 height 31
click at [195, 257] on p "Writer" at bounding box center [182, 259] width 34 height 27
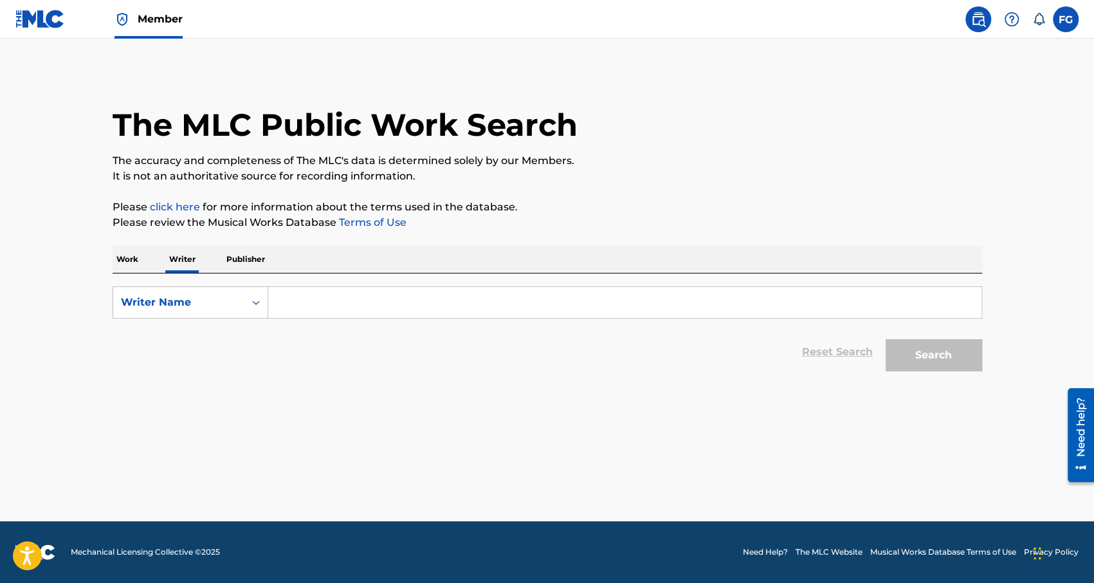
click at [300, 299] on input "Search Form" at bounding box center [624, 302] width 713 height 31
paste input "Afzalshoh Safarzoda"
type input "Afzalshoh Safarzoda"
click at [950, 356] on button "Search" at bounding box center [933, 355] width 96 height 32
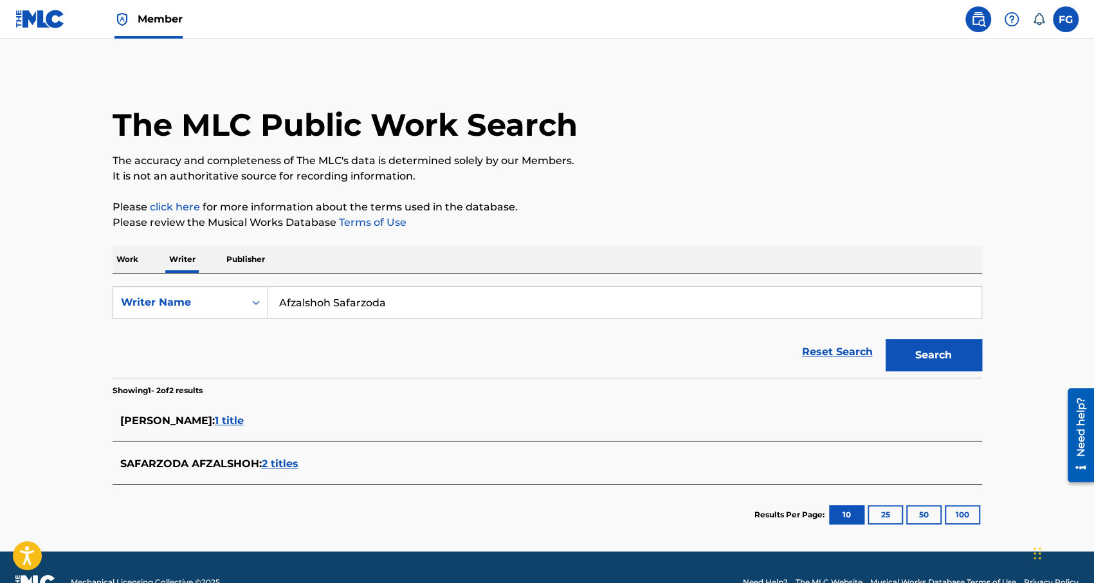
click at [279, 460] on span "2 titles" at bounding box center [280, 463] width 37 height 12
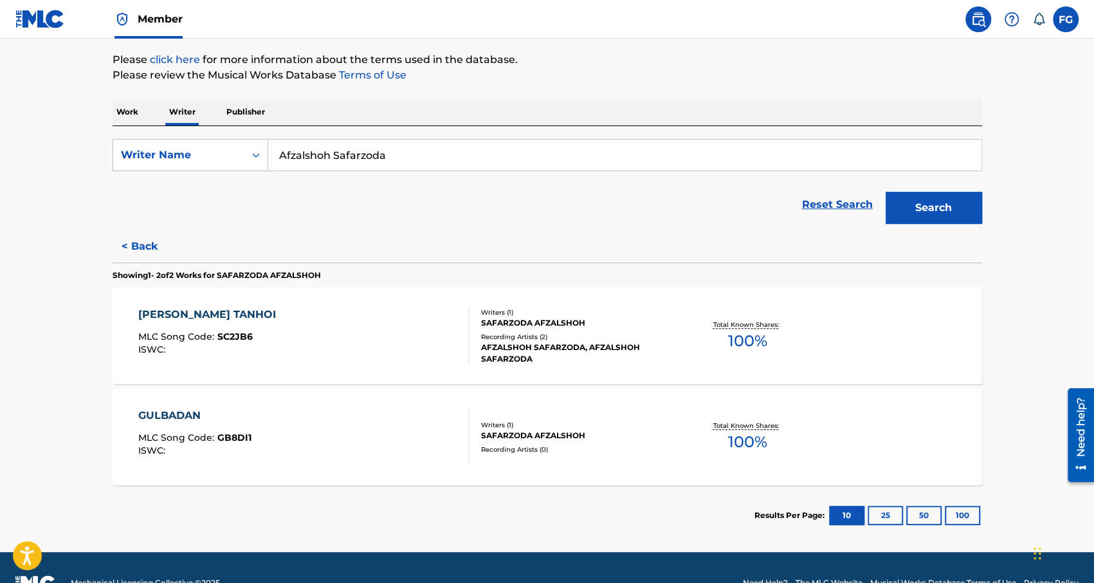
scroll to position [177, 0]
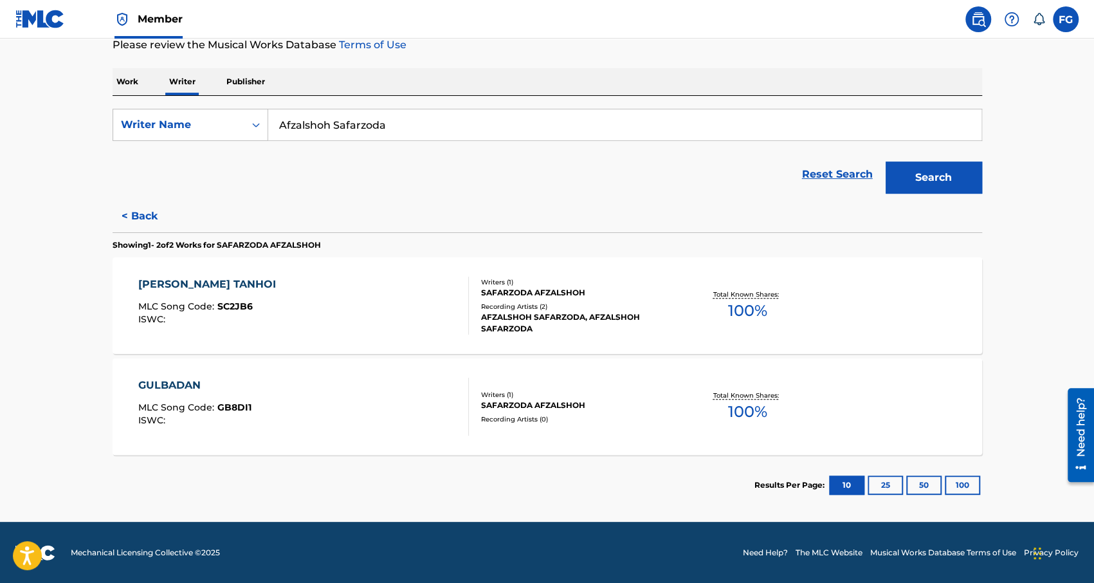
click at [177, 379] on div "GULBADAN" at bounding box center [194, 384] width 113 height 15
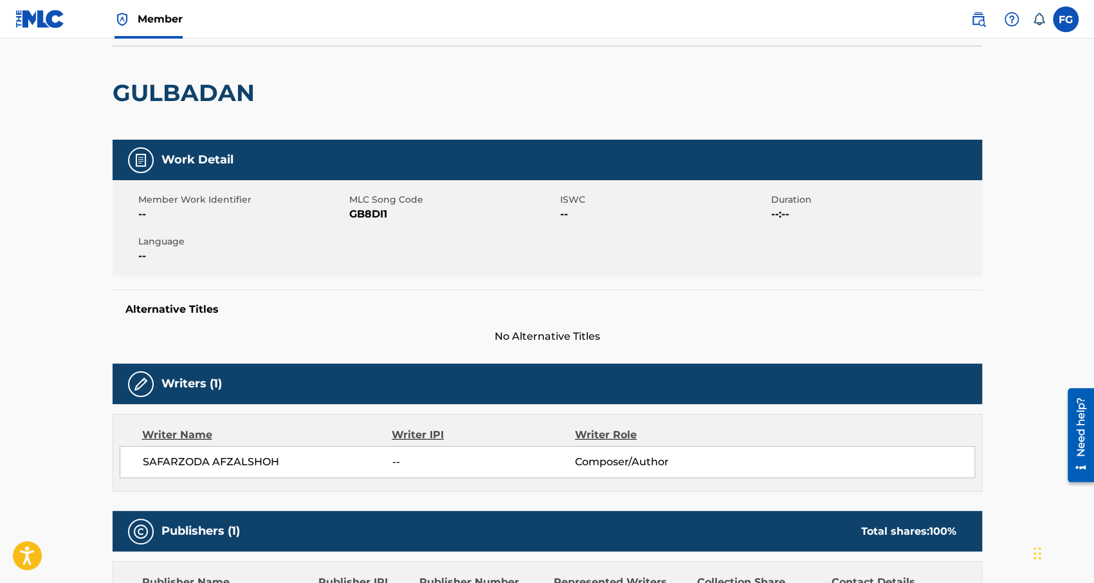
scroll to position [73, 0]
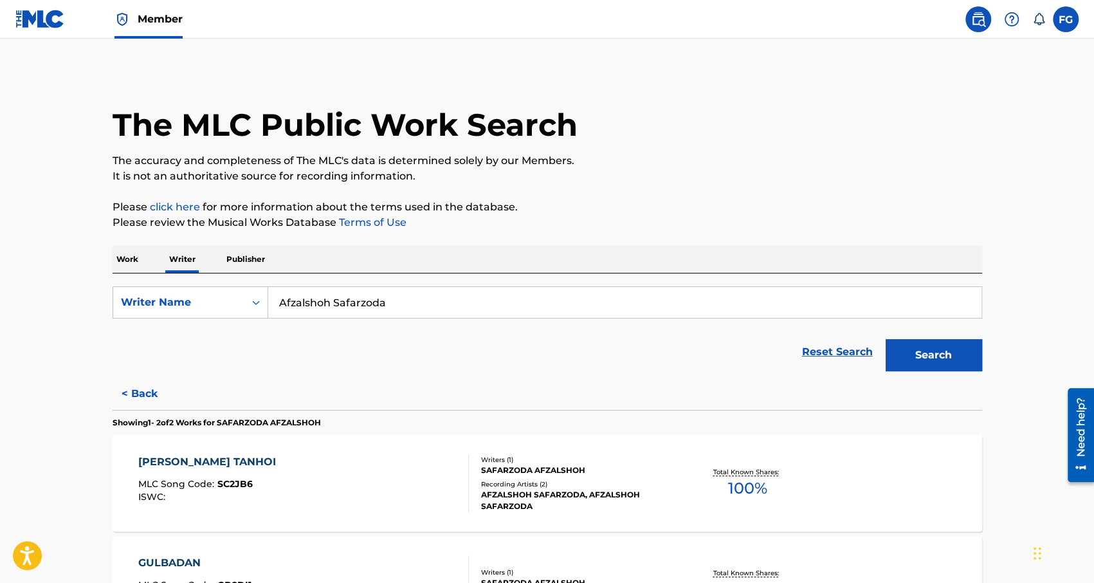
click at [185, 457] on div "SHAHRI TANHOI" at bounding box center [210, 461] width 144 height 15
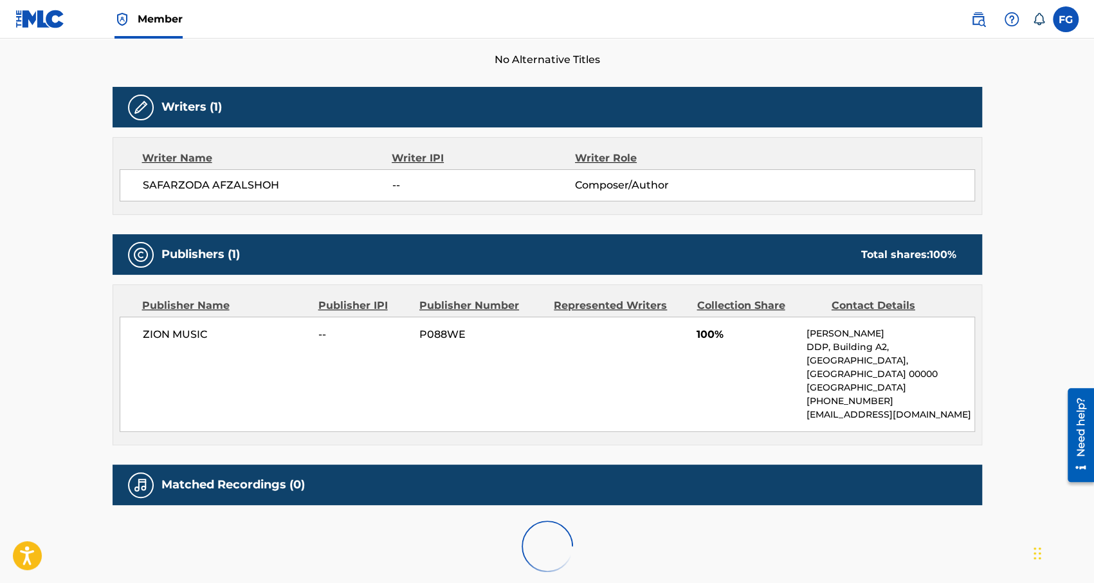
scroll to position [370, 0]
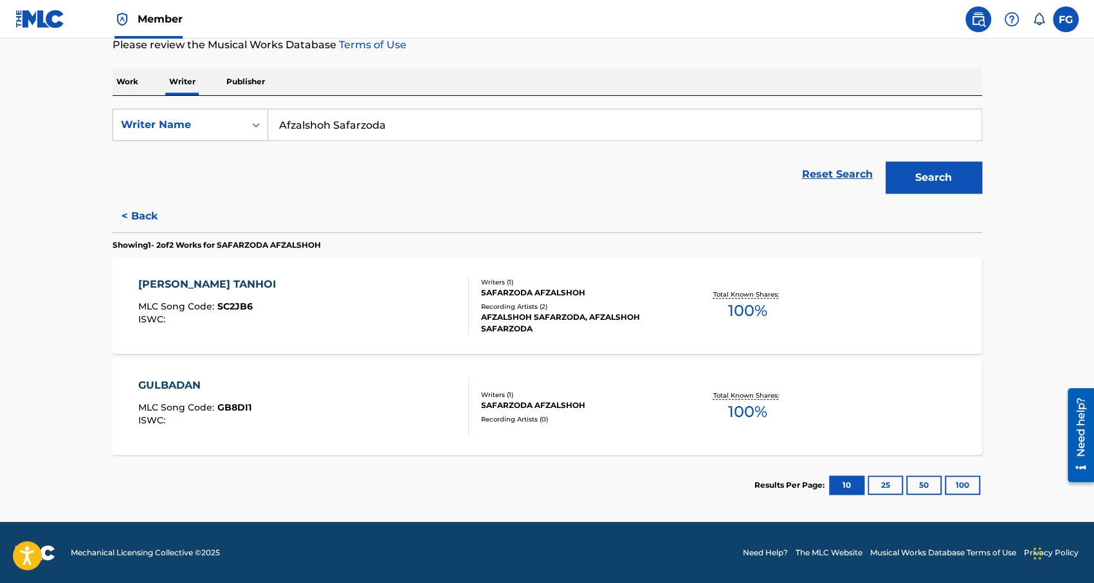
scroll to position [177, 0]
drag, startPoint x: 423, startPoint y: 134, endPoint x: 103, endPoint y: 125, distance: 320.3
click at [103, 125] on div "The MLC Public Work Search The accuracy and completeness of The MLC's data is d…" at bounding box center [547, 204] width 900 height 622
drag, startPoint x: 103, startPoint y: 125, endPoint x: 107, endPoint y: 120, distance: 6.8
click at [107, 120] on div "The MLC Public Work Search The accuracy and completeness of The MLC's data is d…" at bounding box center [547, 204] width 900 height 622
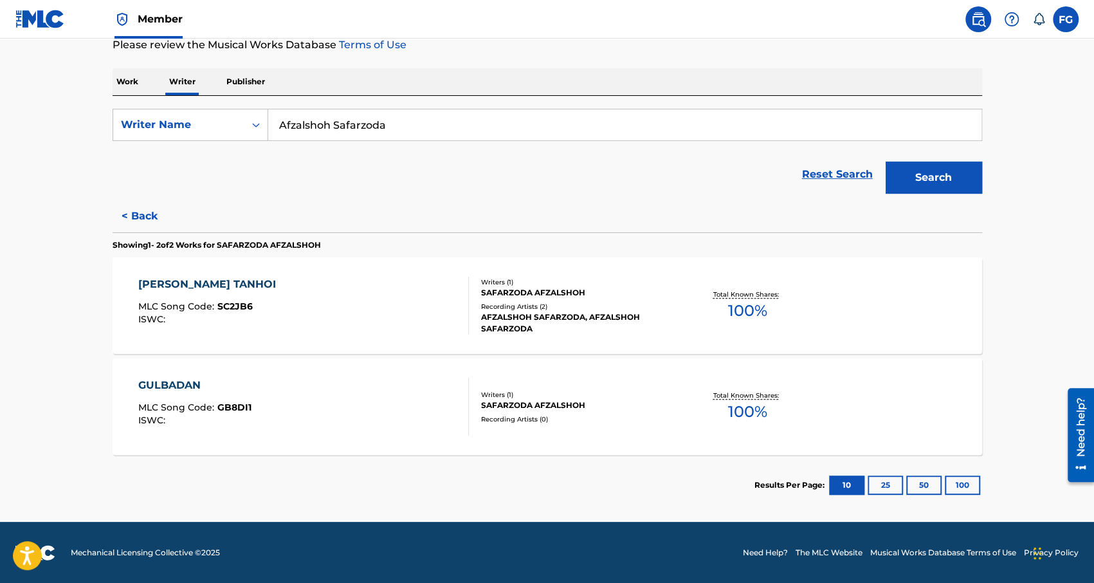
drag, startPoint x: 499, startPoint y: 120, endPoint x: 0, endPoint y: 133, distance: 499.1
click at [0, 133] on main "The MLC Public Work Search The accuracy and completeness of The MLC's data is d…" at bounding box center [547, 191] width 1094 height 660
paste input "kmal Jumaev"
click at [931, 178] on button "Search" at bounding box center [933, 177] width 96 height 32
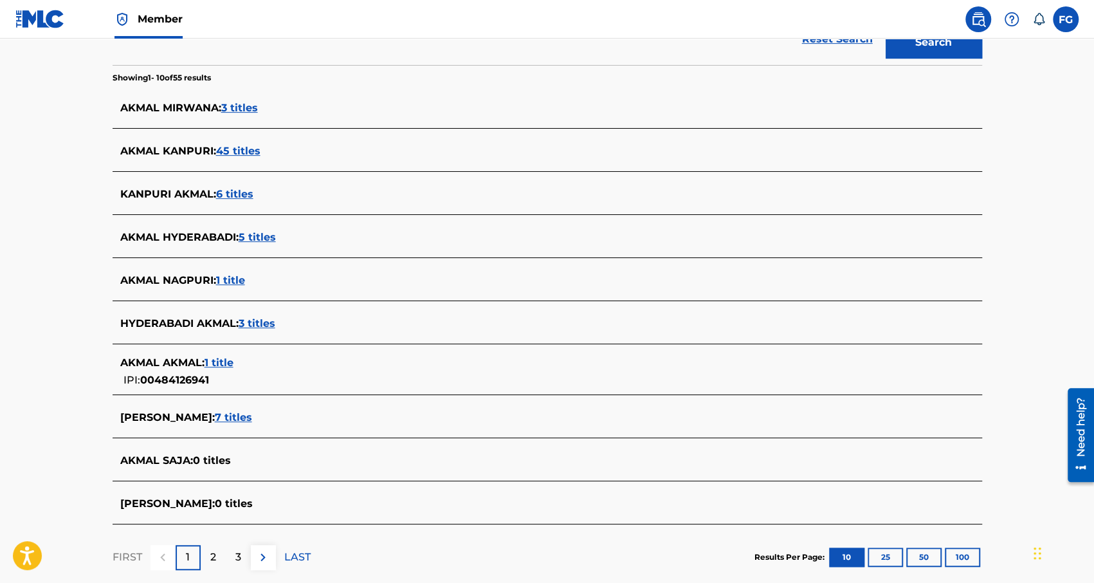
scroll to position [0, 0]
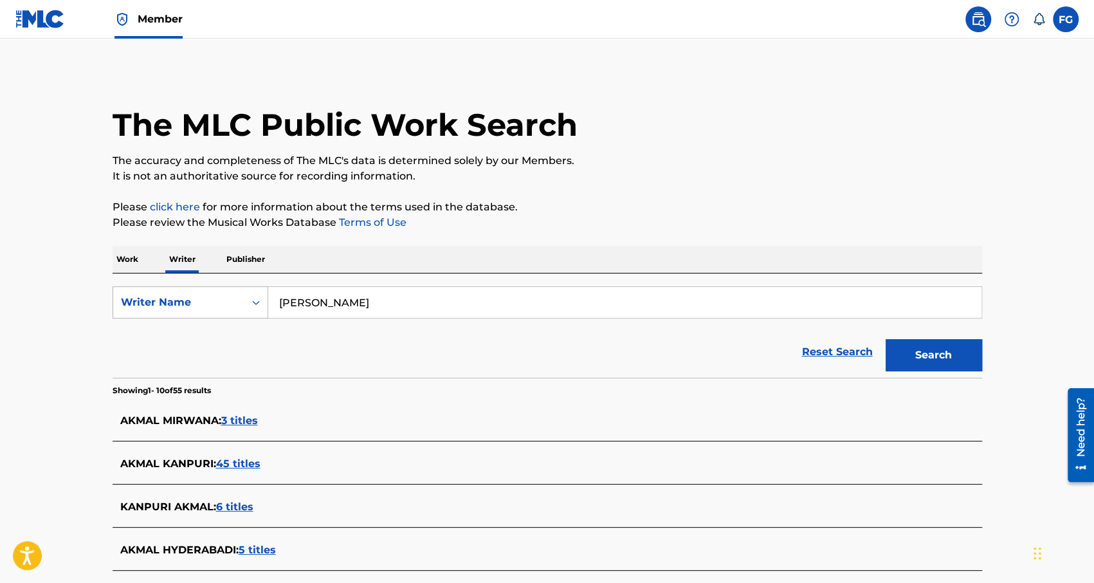
drag, startPoint x: 372, startPoint y: 300, endPoint x: 233, endPoint y: 289, distance: 140.0
click at [233, 289] on div "SearchWithCriteria40cb70e2-5654-47dd-aecb-c7a578bc8dfc Writer Name Akmal Jumaev" at bounding box center [547, 302] width 869 height 32
type input "Daleri Khayriddin"
click at [885, 339] on button "Search" at bounding box center [933, 355] width 96 height 32
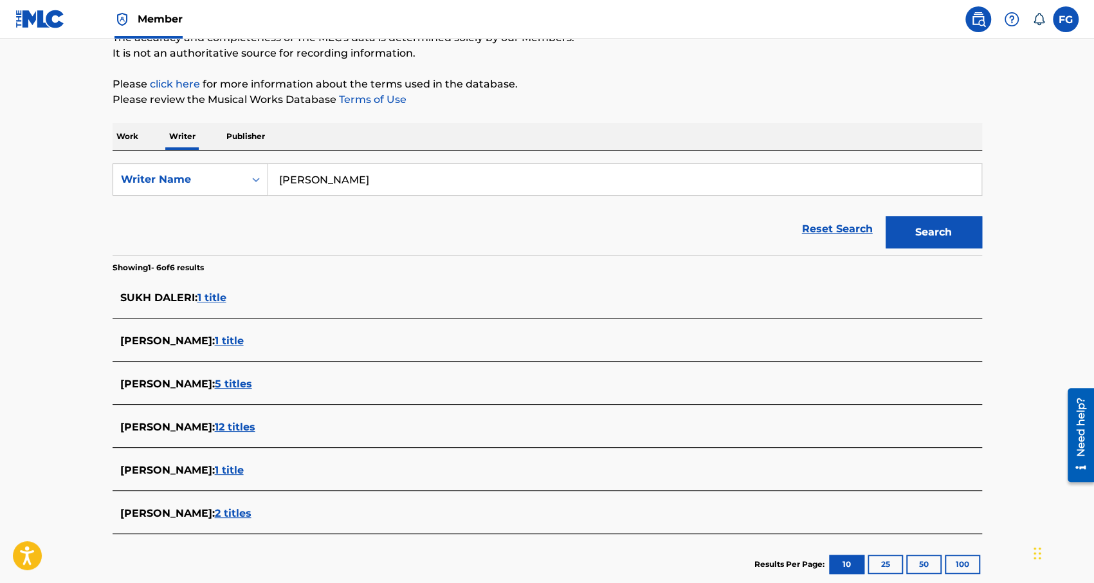
scroll to position [129, 0]
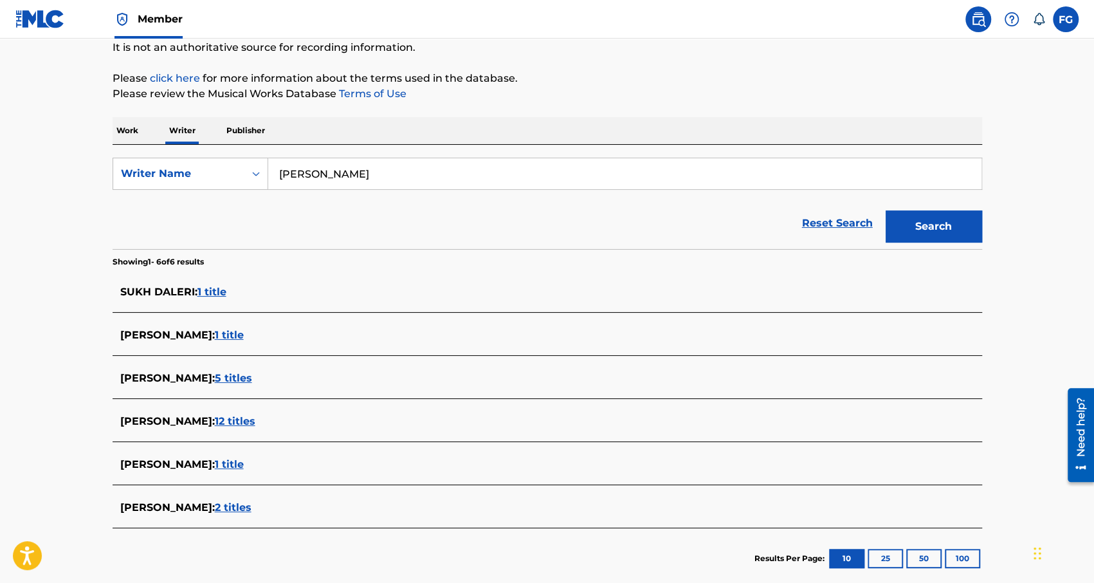
click at [255, 424] on span "12 titles" at bounding box center [235, 421] width 41 height 12
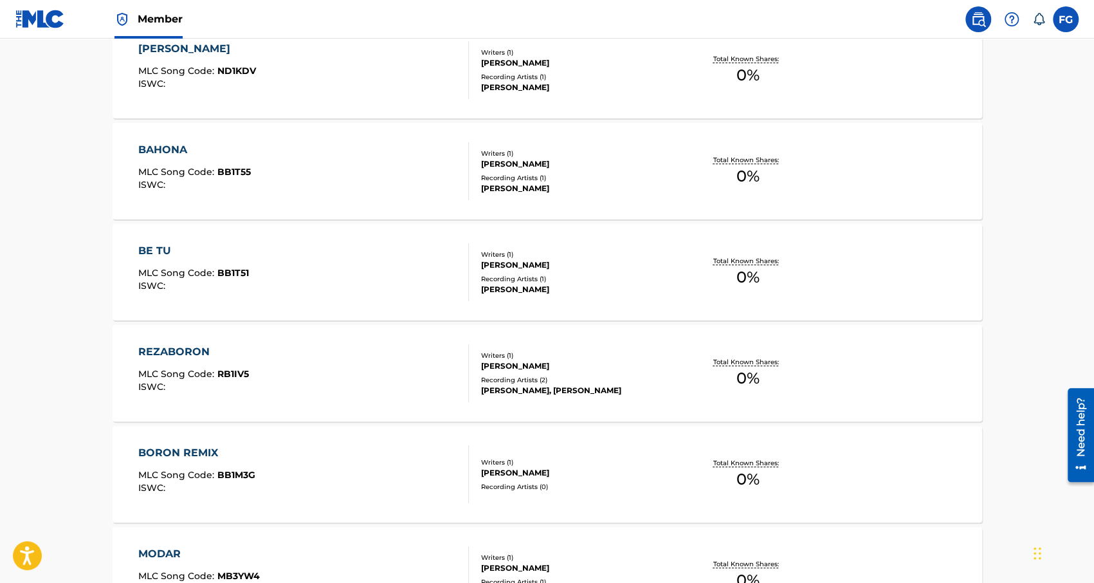
scroll to position [514, 0]
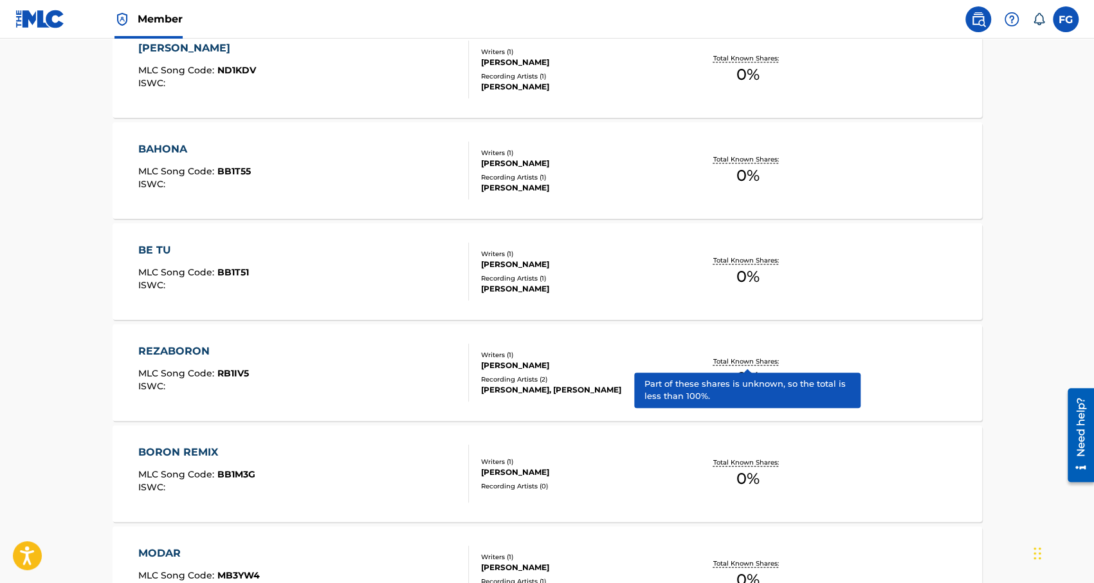
click at [759, 356] on p "Total Known Shares:" at bounding box center [747, 361] width 69 height 10
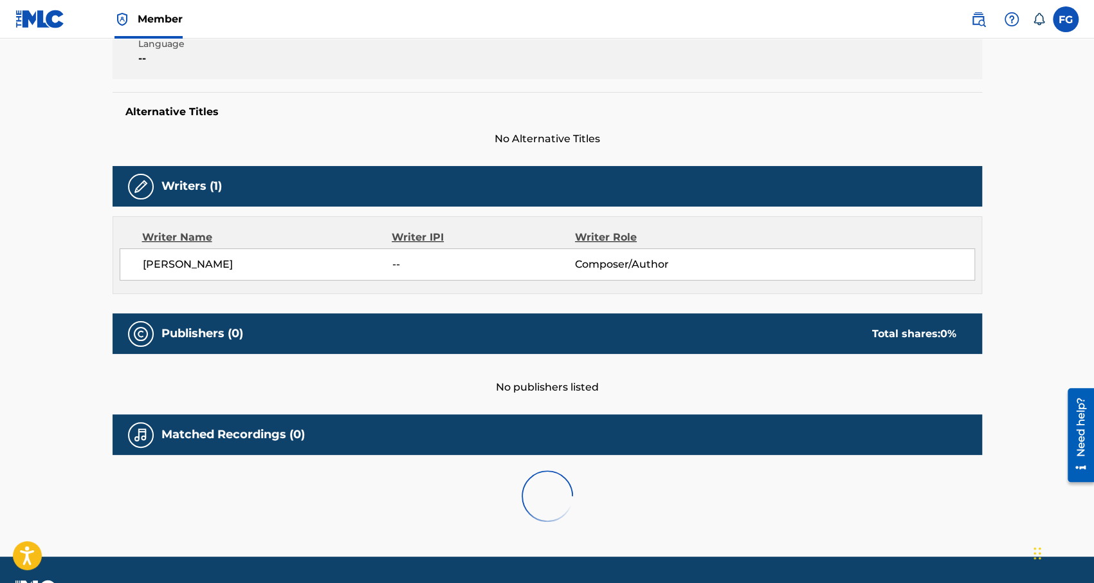
scroll to position [322, 0]
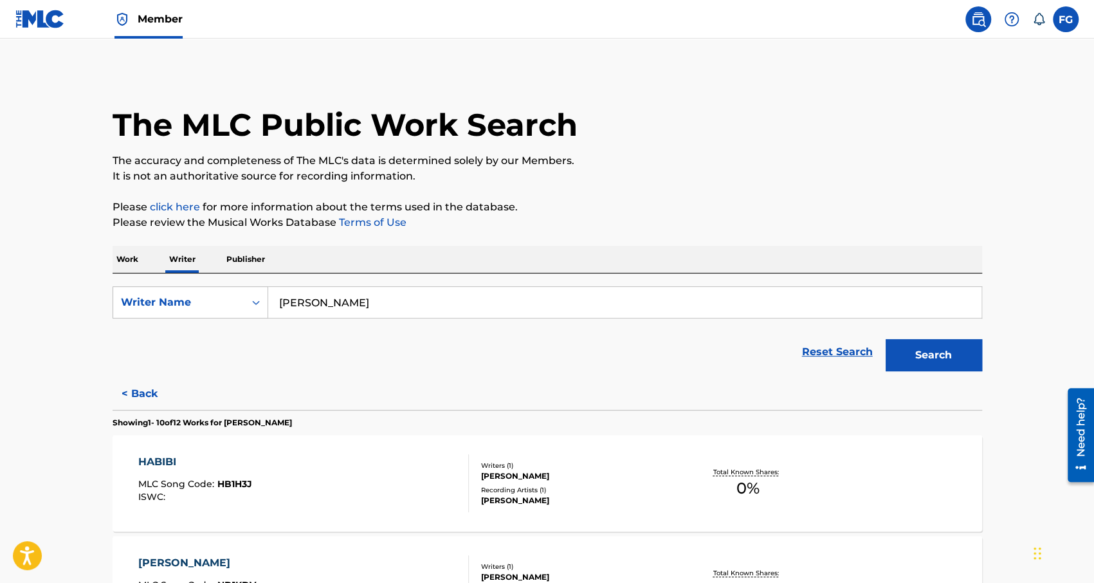
drag, startPoint x: 404, startPoint y: 304, endPoint x: 91, endPoint y: 312, distance: 312.6
paste input "Farz"
type input "Farzin Zaripov"
click at [939, 350] on button "Search" at bounding box center [933, 355] width 96 height 32
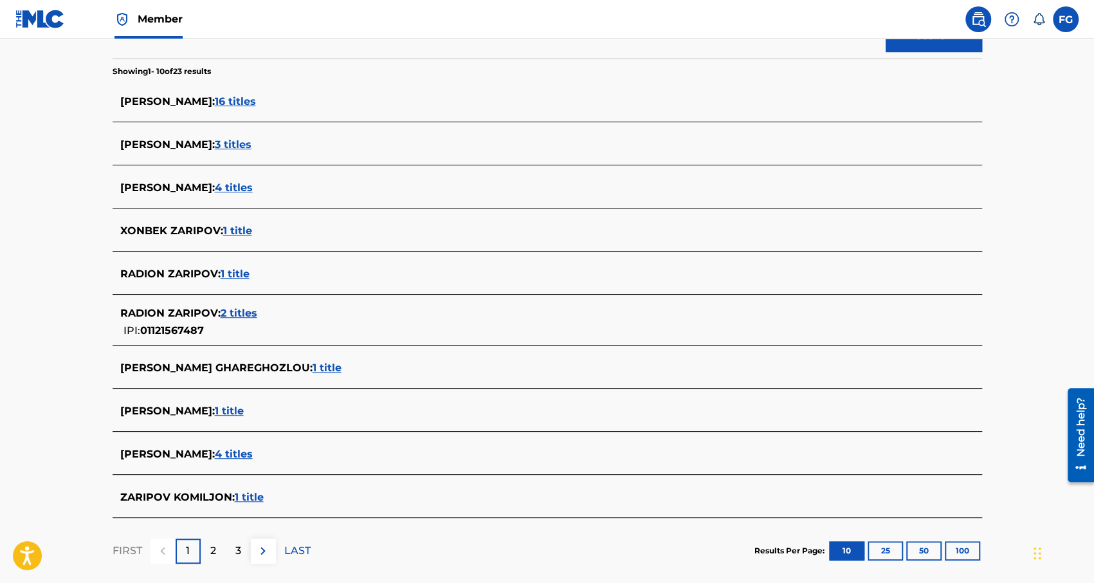
scroll to position [322, 0]
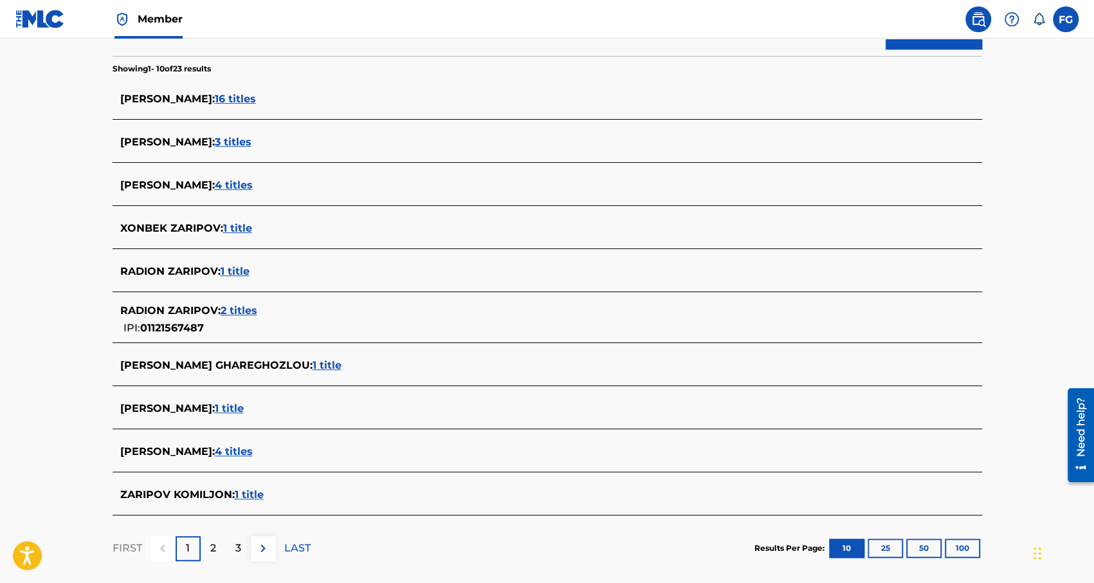
click at [251, 451] on span "4 titles" at bounding box center [234, 451] width 38 height 12
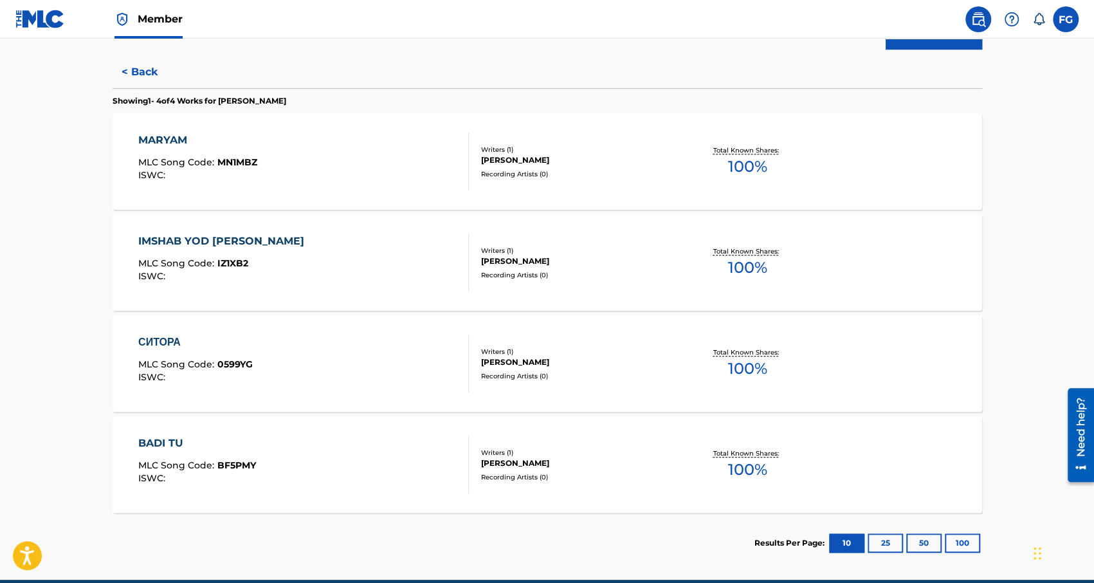
click at [178, 136] on div "MARYAM" at bounding box center [197, 139] width 119 height 15
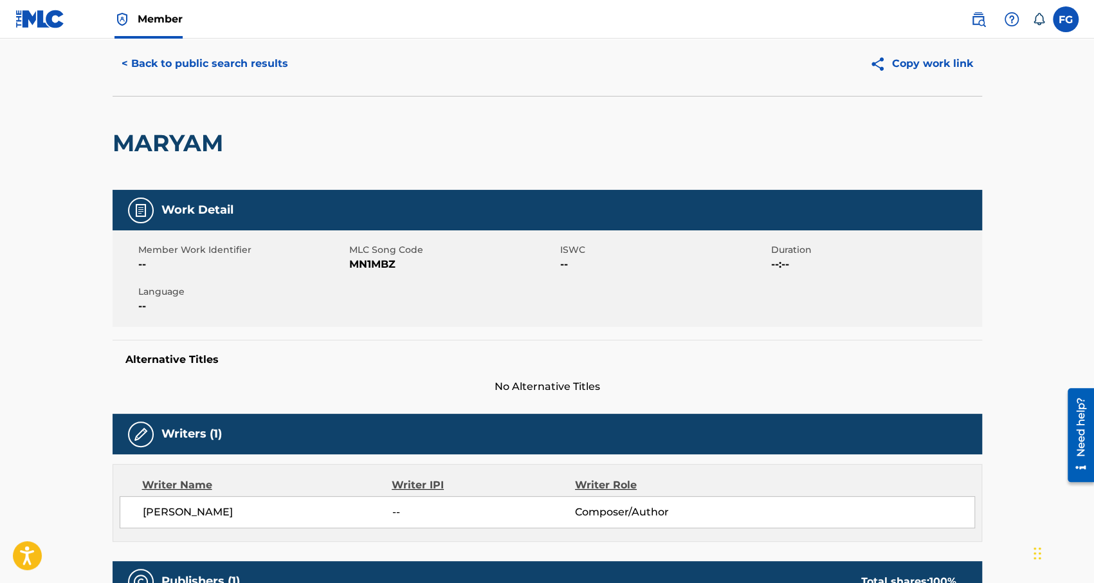
scroll to position [193, 0]
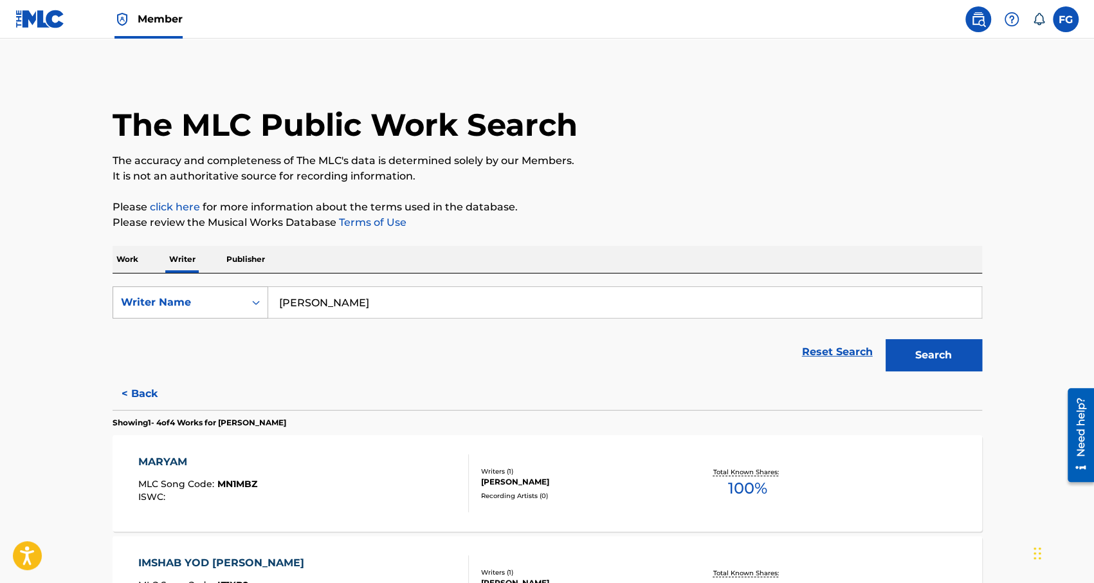
drag, startPoint x: 396, startPoint y: 311, endPoint x: 112, endPoint y: 309, distance: 284.2
click at [113, 309] on div "SearchWithCriteria40cb70e2-5654-47dd-aecb-c7a578bc8dfc Writer Name Farzin Zarip…" at bounding box center [547, 302] width 869 height 32
paste input "iduni Rizo"
type input "Fariduni Rizo"
click at [923, 354] on button "Search" at bounding box center [933, 355] width 96 height 32
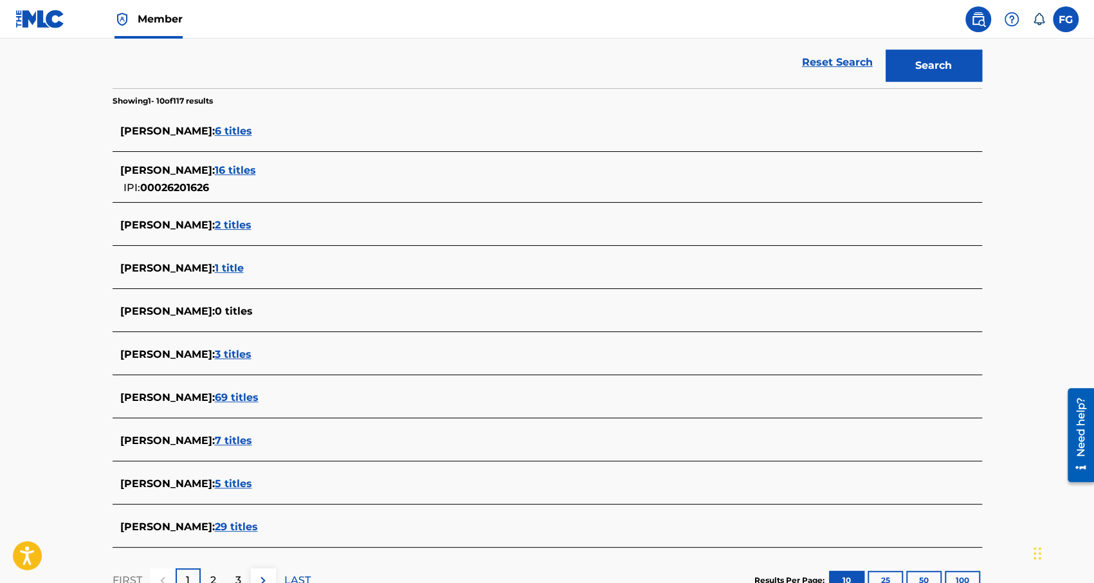
scroll to position [322, 0]
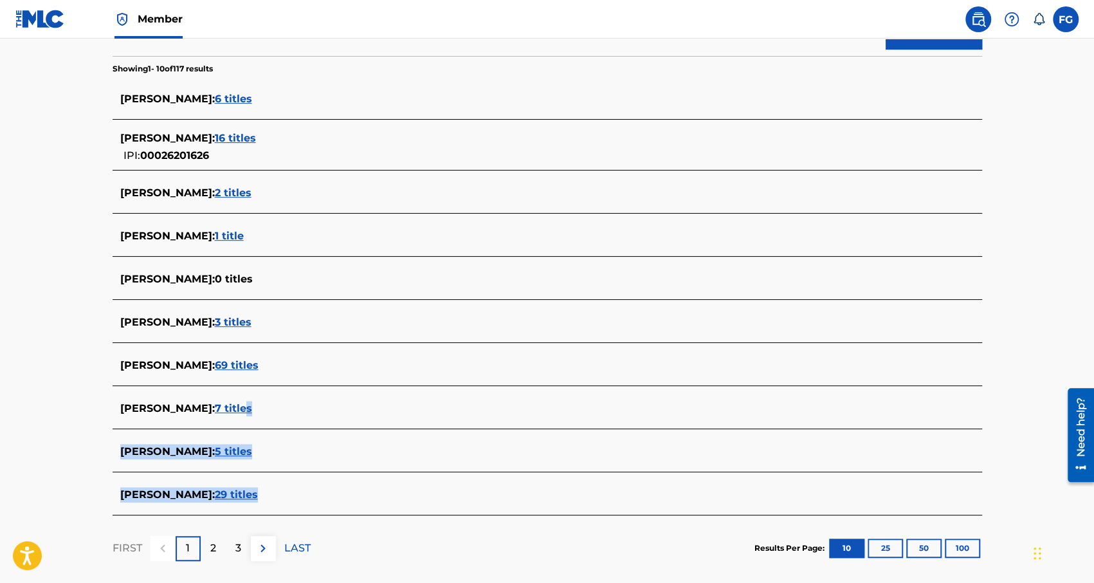
drag, startPoint x: 237, startPoint y: 407, endPoint x: 237, endPoint y: 493, distance: 86.2
click at [252, 489] on section "STEVIE RIZO : 6 titles MARCO RIZO : 16 titles IPI: 00026201626 JOSE RIZO : 2 ti…" at bounding box center [547, 295] width 869 height 440
click at [234, 494] on span "29 titles" at bounding box center [236, 494] width 43 height 12
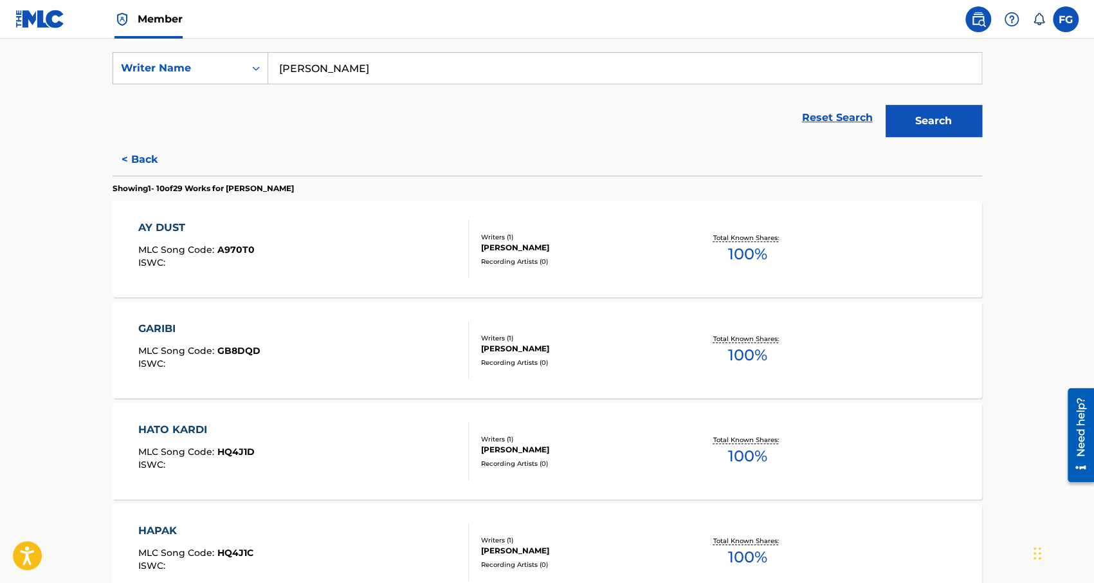
scroll to position [219, 0]
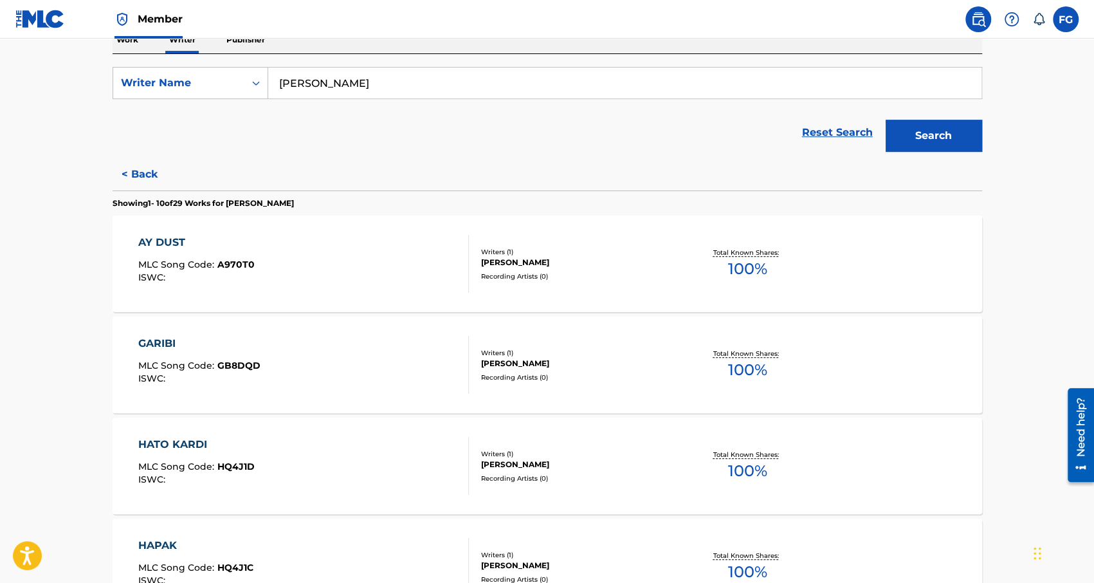
click at [162, 248] on div "AY DUST" at bounding box center [196, 242] width 116 height 15
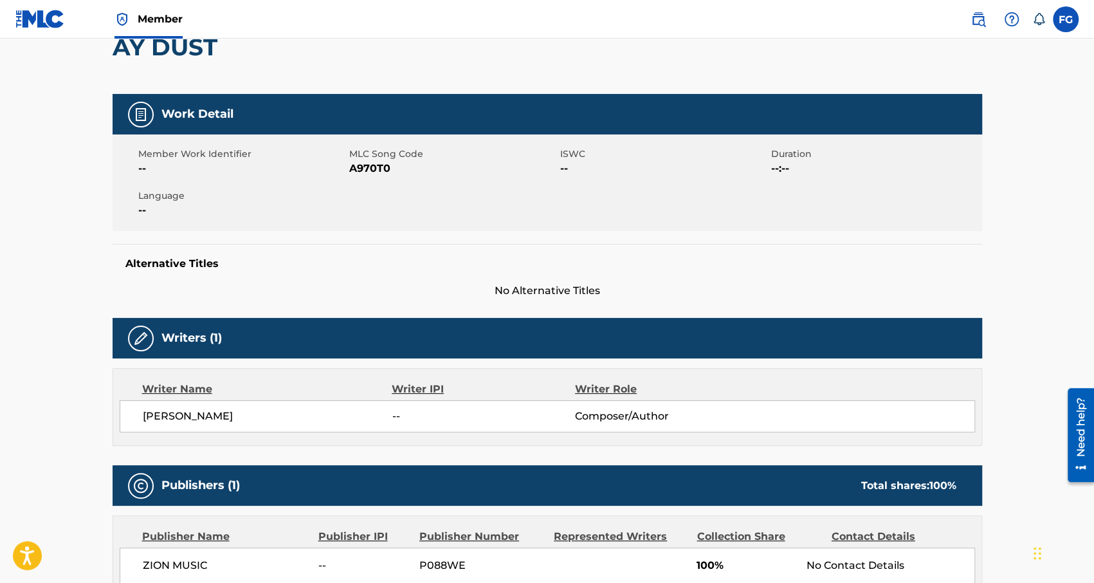
scroll to position [370, 0]
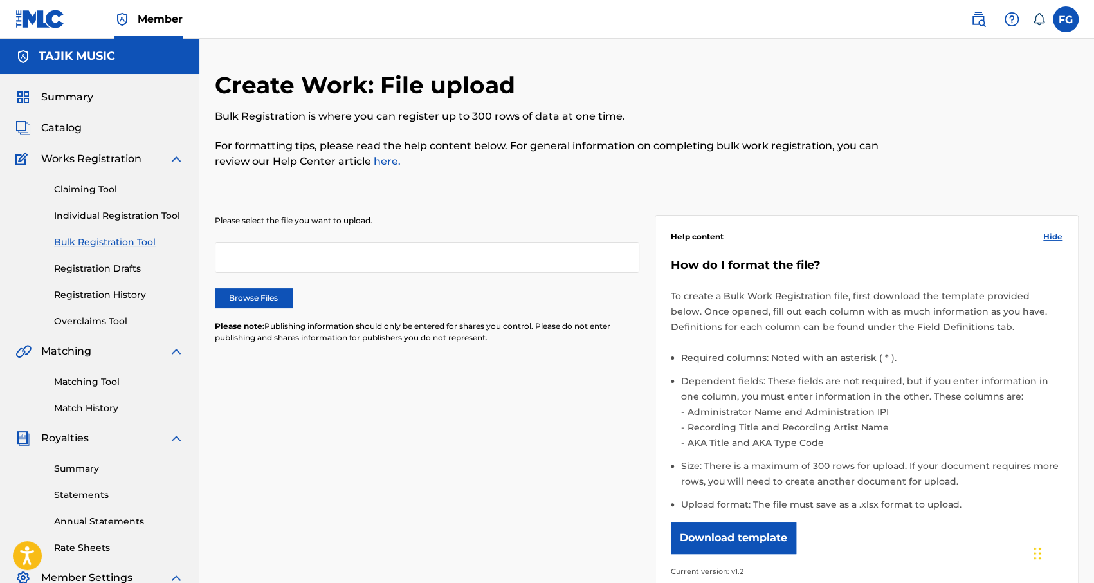
click at [261, 297] on label "Browse Files" at bounding box center [253, 297] width 77 height 19
click at [0, 0] on input "Browse Files" at bounding box center [0, 0] width 0 height 0
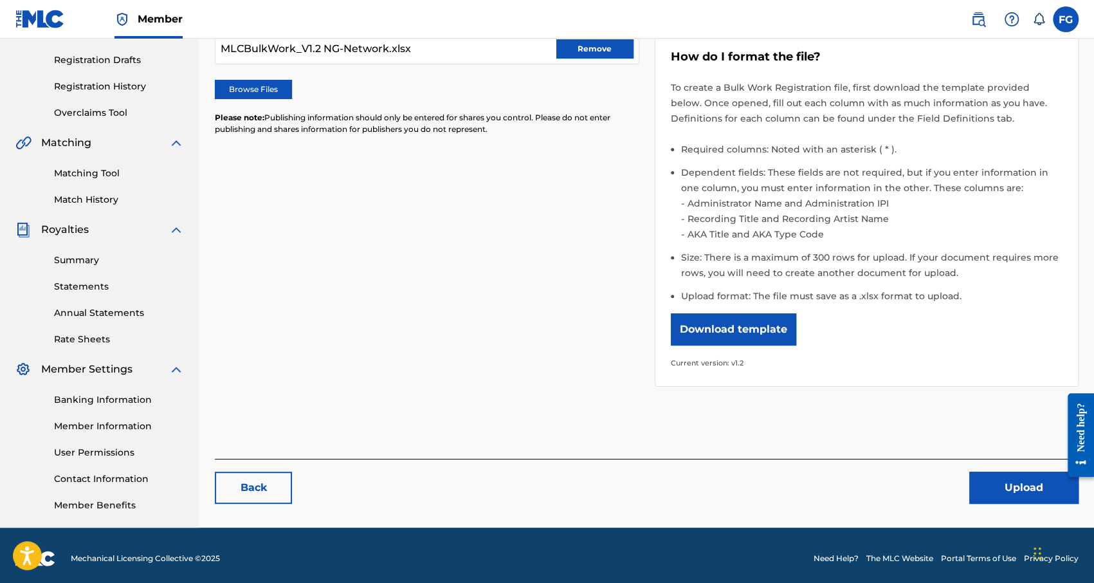
scroll to position [215, 0]
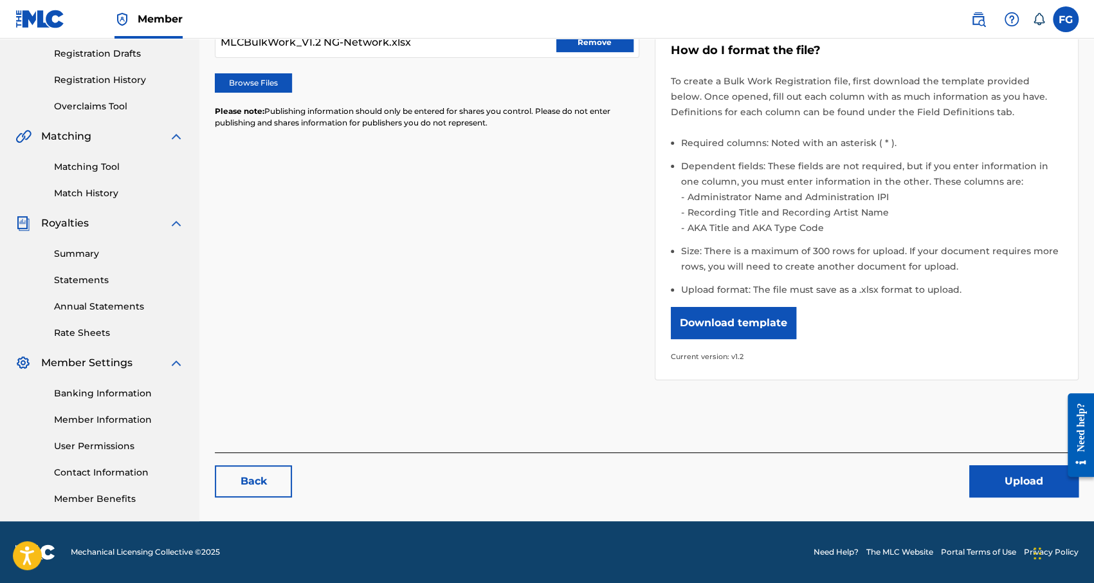
click at [1010, 475] on button "Upload" at bounding box center [1023, 481] width 109 height 32
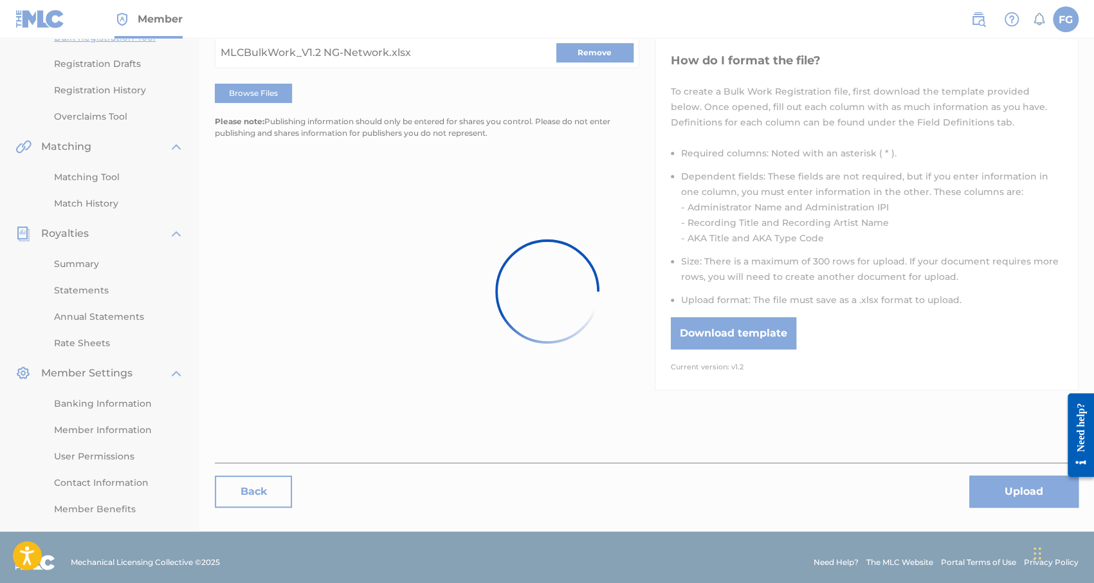
scroll to position [0, 0]
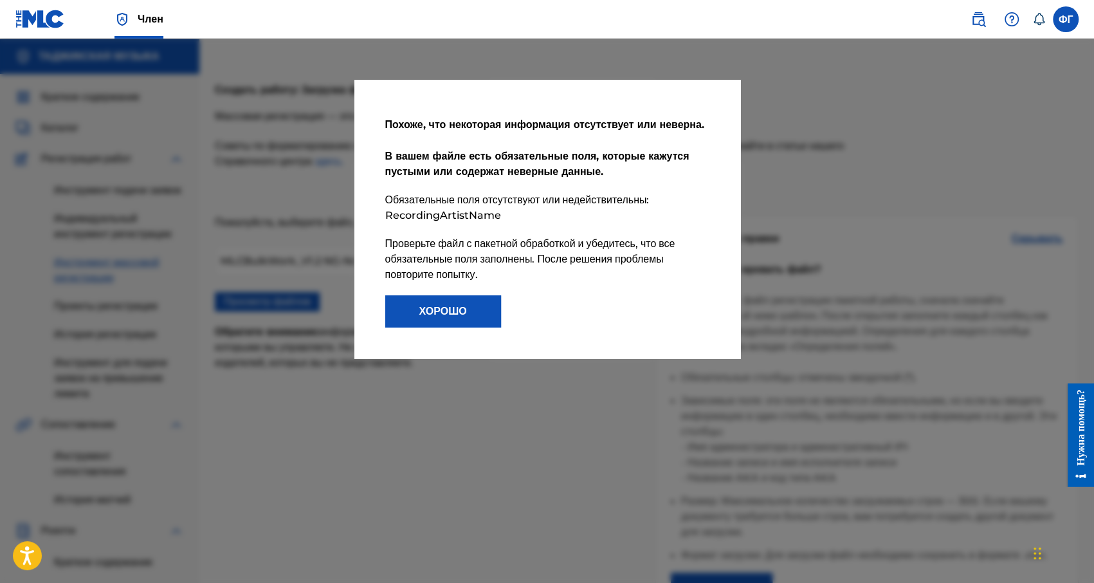
click at [441, 317] on font "ХОРОШО" at bounding box center [443, 311] width 48 height 12
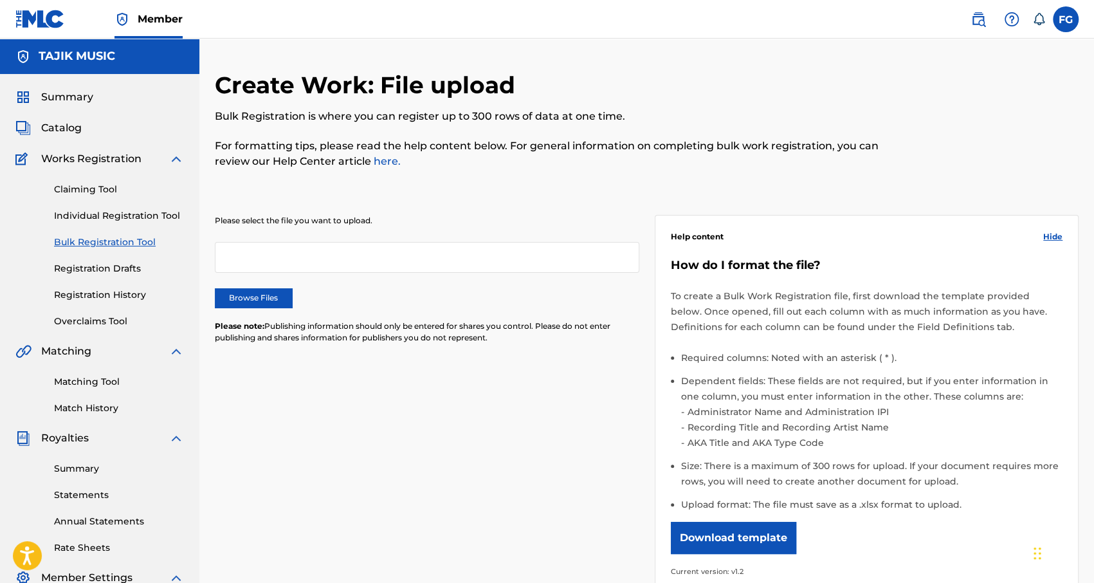
click at [266, 289] on label "Browse Files" at bounding box center [253, 297] width 77 height 19
click at [0, 0] on input "Browse Files" at bounding box center [0, 0] width 0 height 0
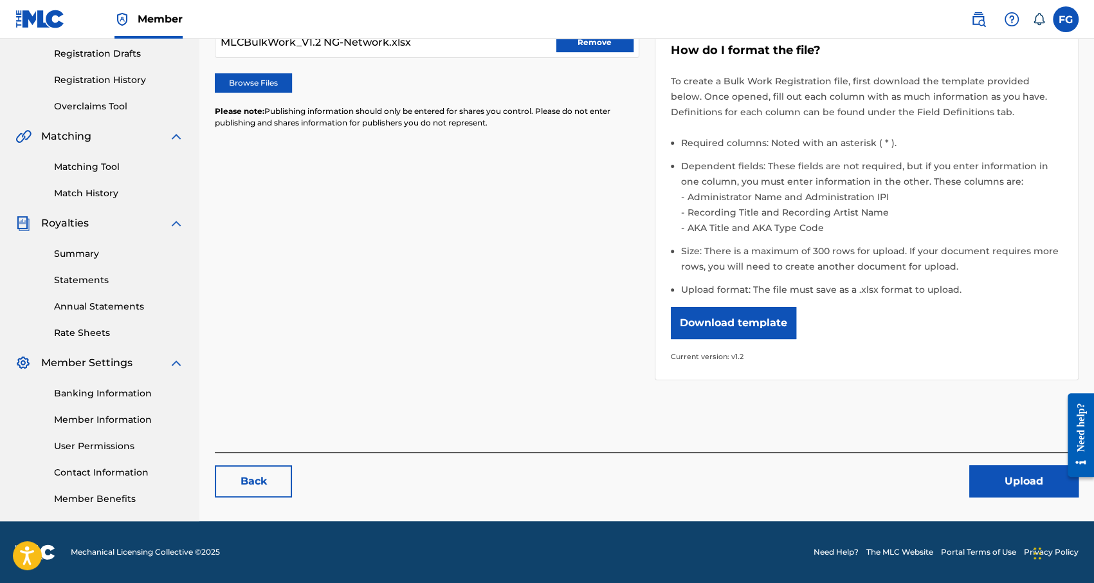
click at [1029, 476] on button "Upload" at bounding box center [1023, 481] width 109 height 32
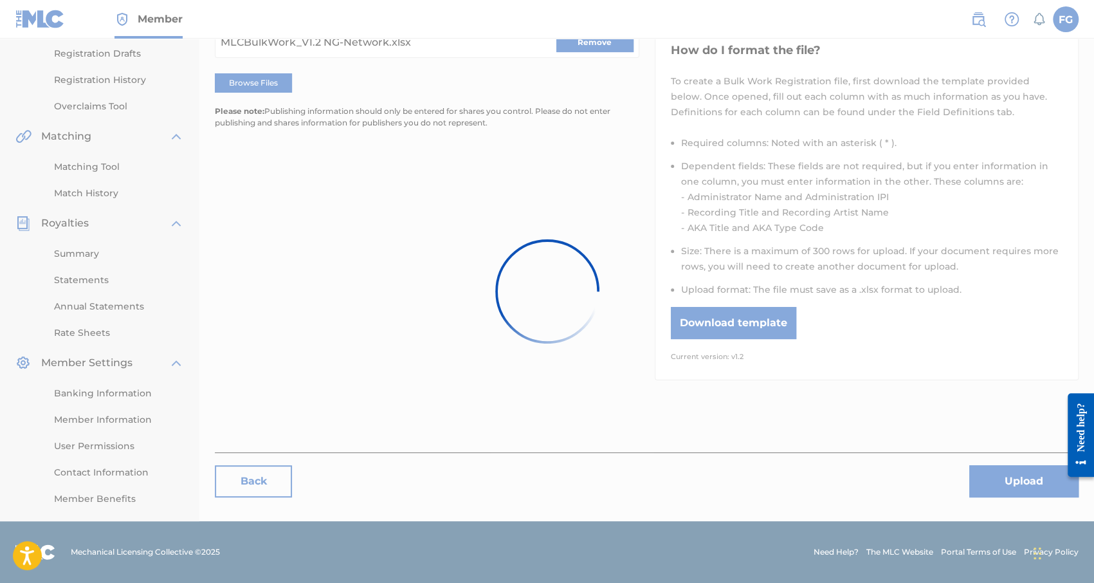
scroll to position [0, 0]
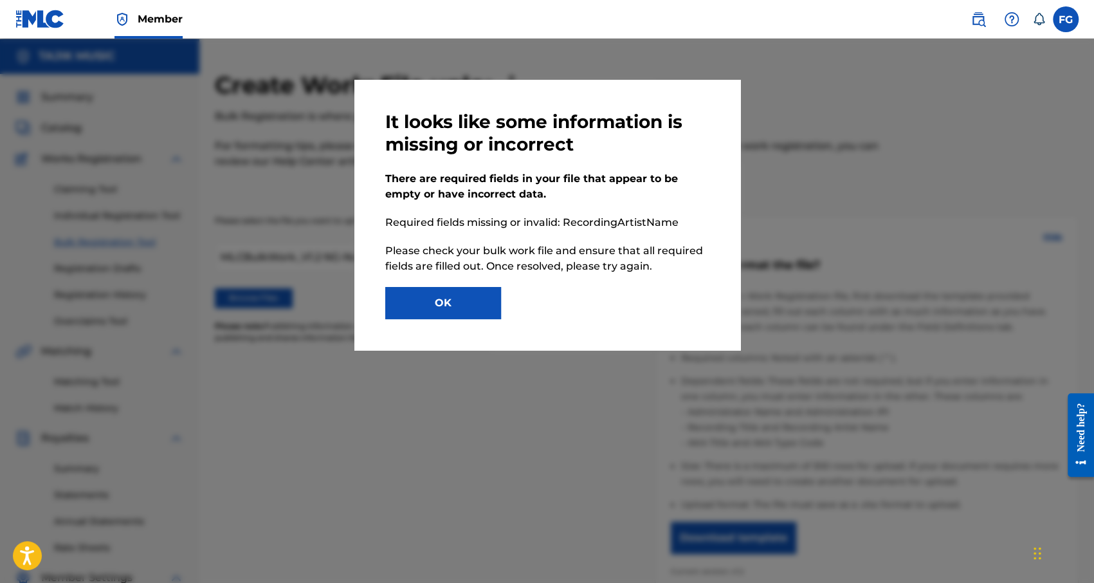
click at [469, 306] on button "OK" at bounding box center [443, 303] width 116 height 32
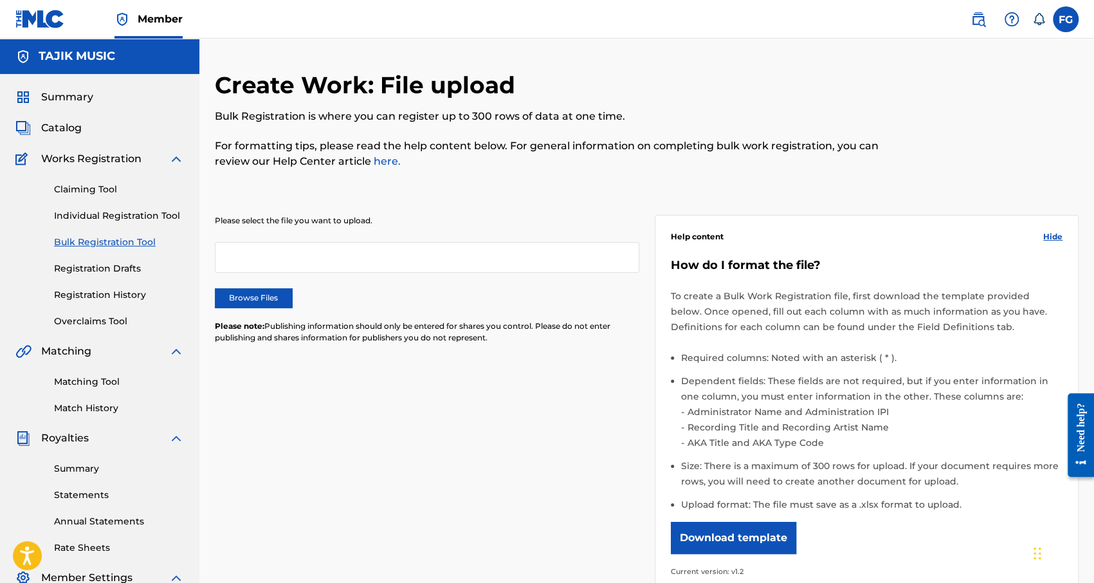
click at [260, 291] on label "Browse Files" at bounding box center [253, 297] width 77 height 19
click at [0, 0] on input "Browse Files" at bounding box center [0, 0] width 0 height 0
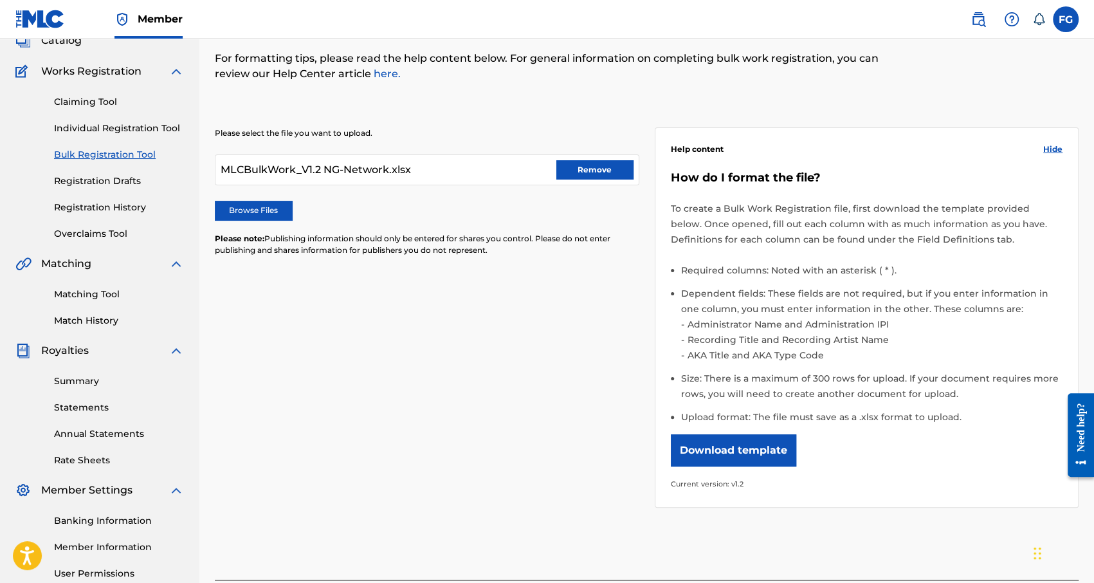
scroll to position [215, 0]
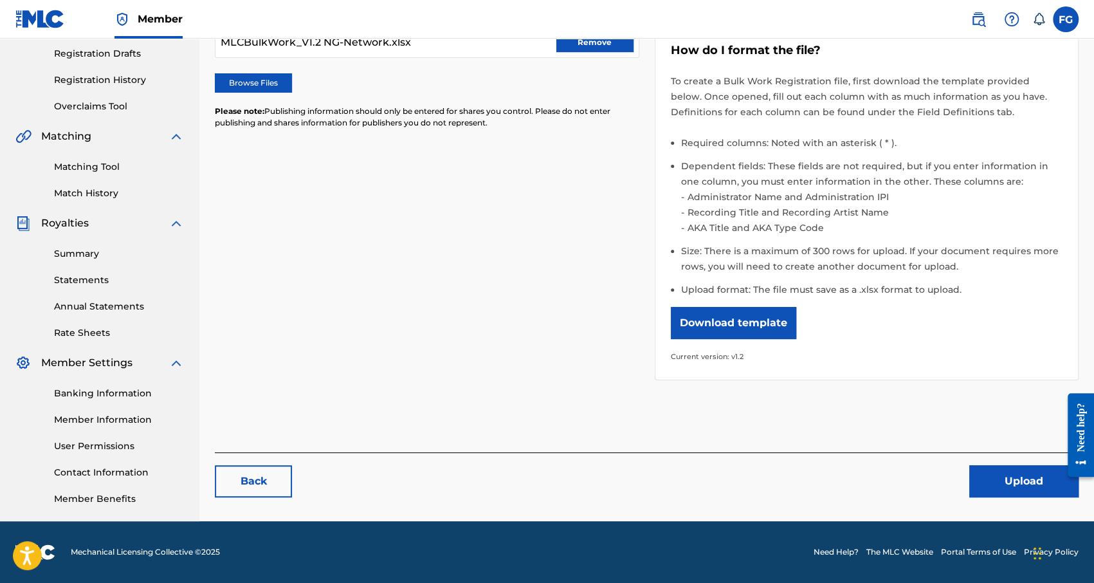
click at [1022, 473] on button "Upload" at bounding box center [1023, 481] width 109 height 32
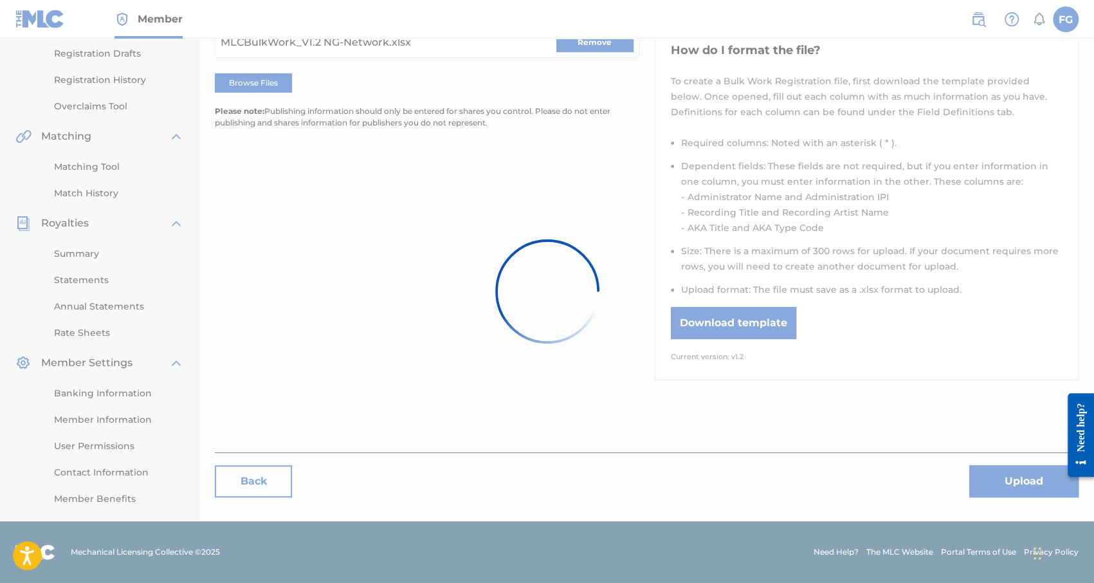
scroll to position [0, 0]
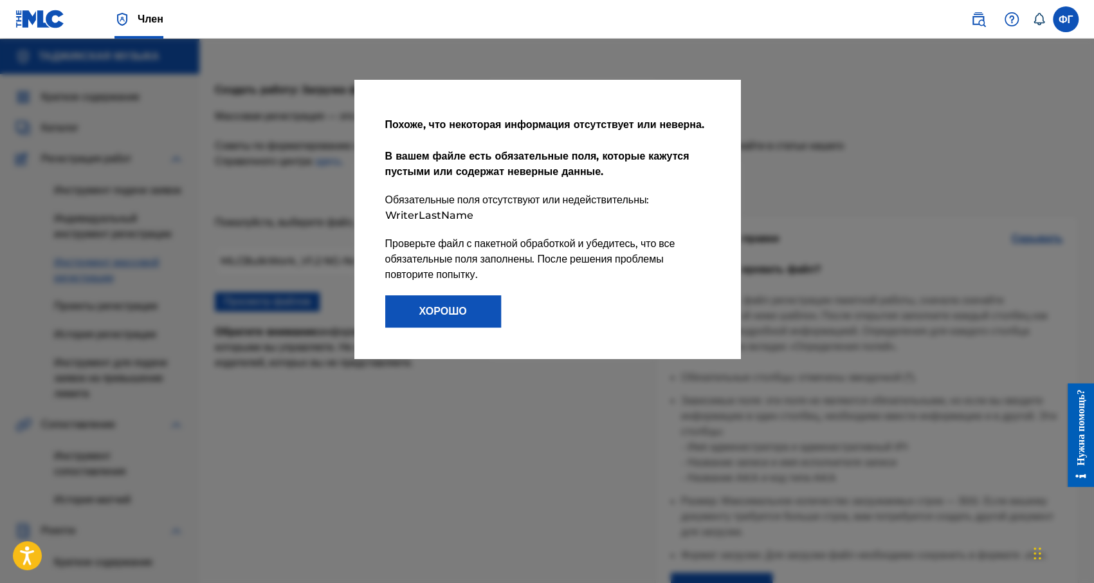
click at [449, 317] on font "ХОРОШО" at bounding box center [443, 311] width 48 height 12
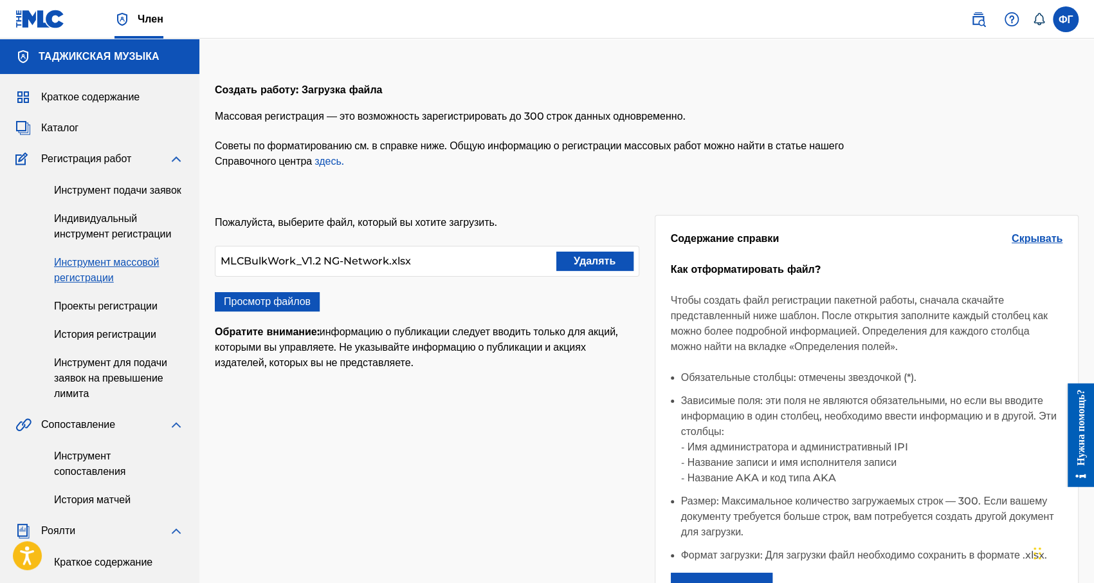
click at [593, 266] on font "Удалять" at bounding box center [595, 261] width 42 height 12
click at [266, 287] on div "Пожалуйста, выберите файл, который вы хотите загрузить. Просмотр файлов Обратит…" at bounding box center [427, 300] width 424 height 171
click at [273, 293] on label "Просмотр файлов" at bounding box center [267, 301] width 105 height 19
click at [0, 0] on input "Просмотр файлов" at bounding box center [0, 0] width 0 height 0
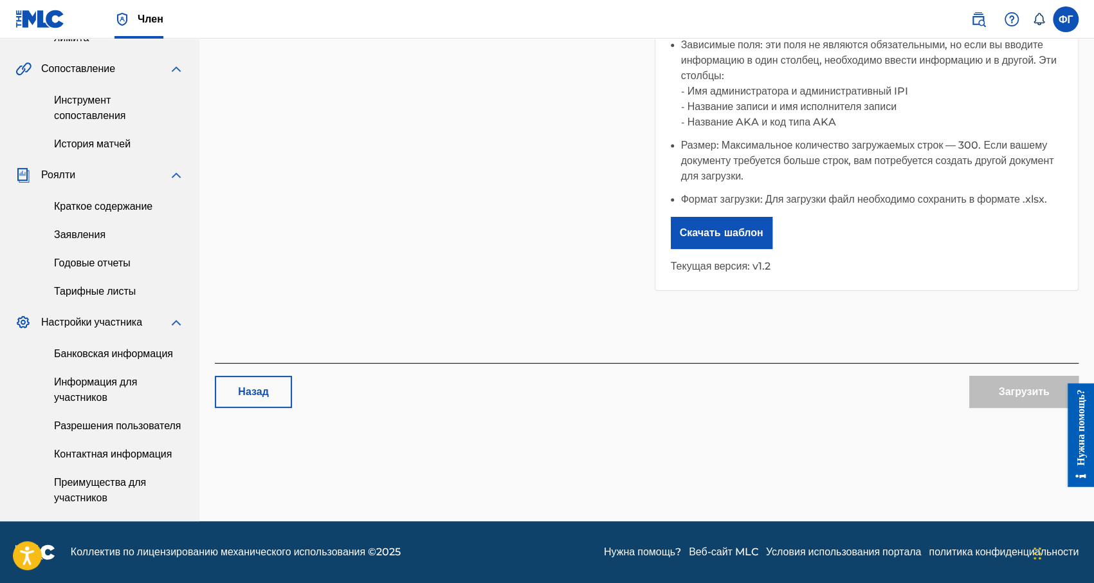
scroll to position [386, 0]
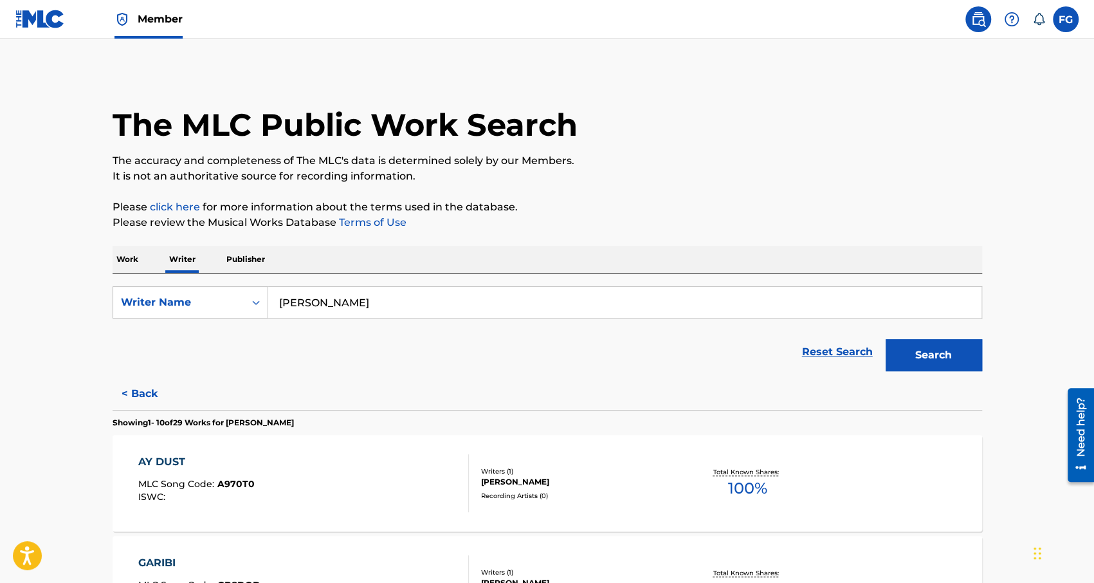
click at [1064, 20] on label at bounding box center [1066, 19] width 26 height 26
click at [1065, 19] on input "FG [PERSON_NAME] [EMAIL_ADDRESS][DOMAIN_NAME] Notification Preferences Profile …" at bounding box center [1065, 19] width 0 height 0
click at [140, 17] on span "Member" at bounding box center [160, 19] width 45 height 15
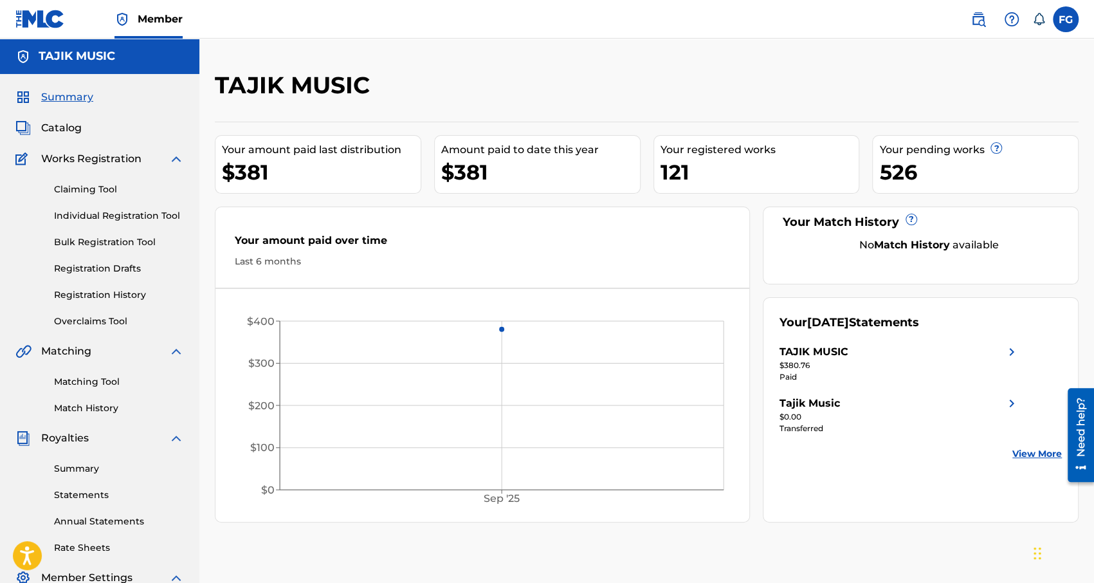
click at [107, 244] on link "Bulk Registration Tool" at bounding box center [119, 242] width 130 height 14
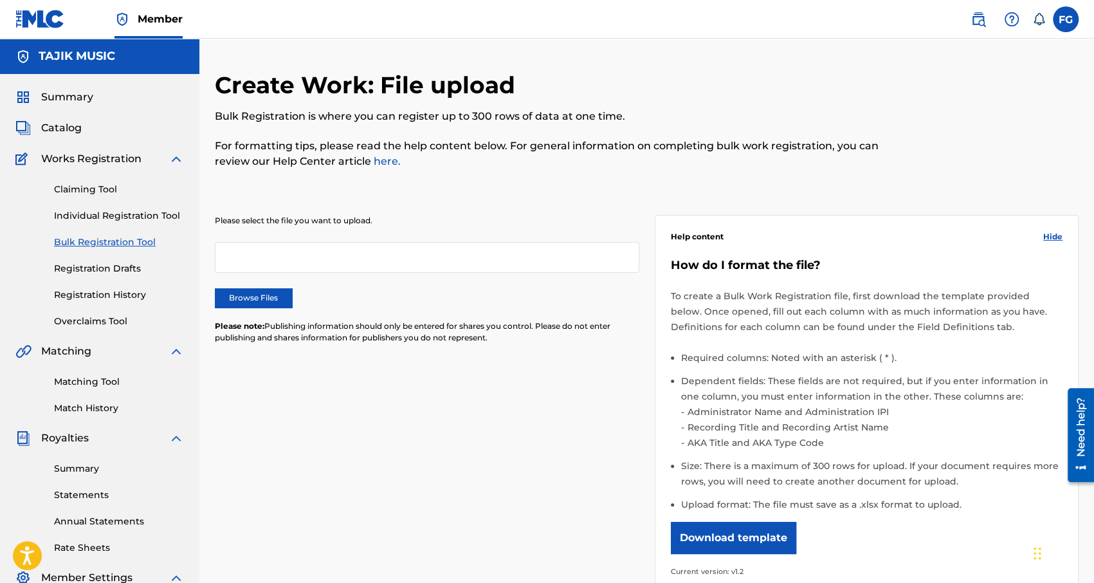
click at [233, 291] on label "Browse Files" at bounding box center [253, 297] width 77 height 19
click at [0, 0] on input "Browse Files" at bounding box center [0, 0] width 0 height 0
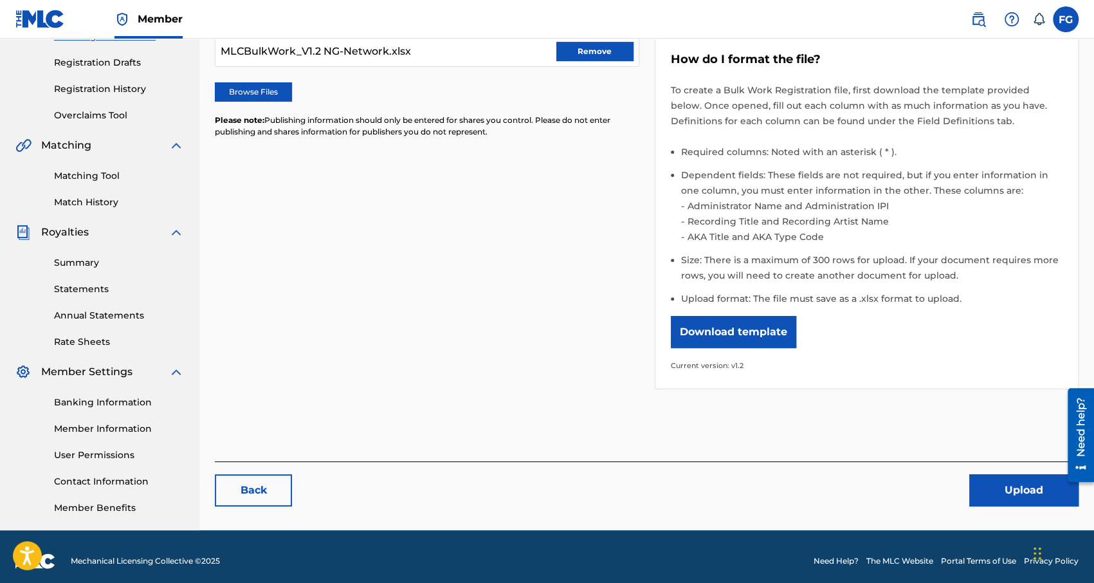
scroll to position [215, 0]
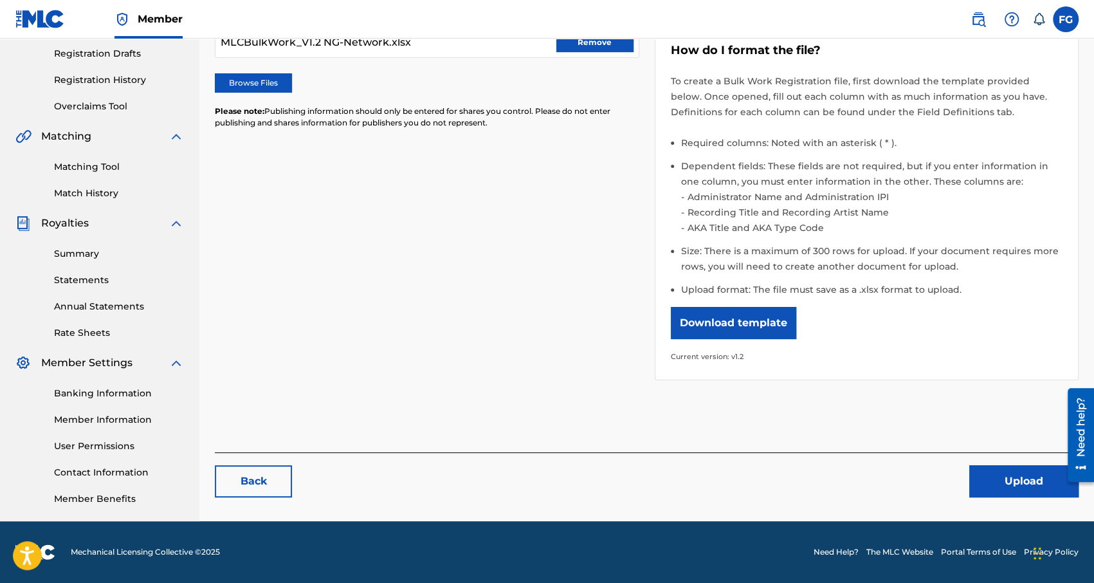
click at [1022, 497] on div "Create Work: File upload Bulk Registration is where you can register up to 300 …" at bounding box center [647, 183] width 864 height 654
click at [1020, 489] on button "Upload" at bounding box center [1023, 481] width 109 height 32
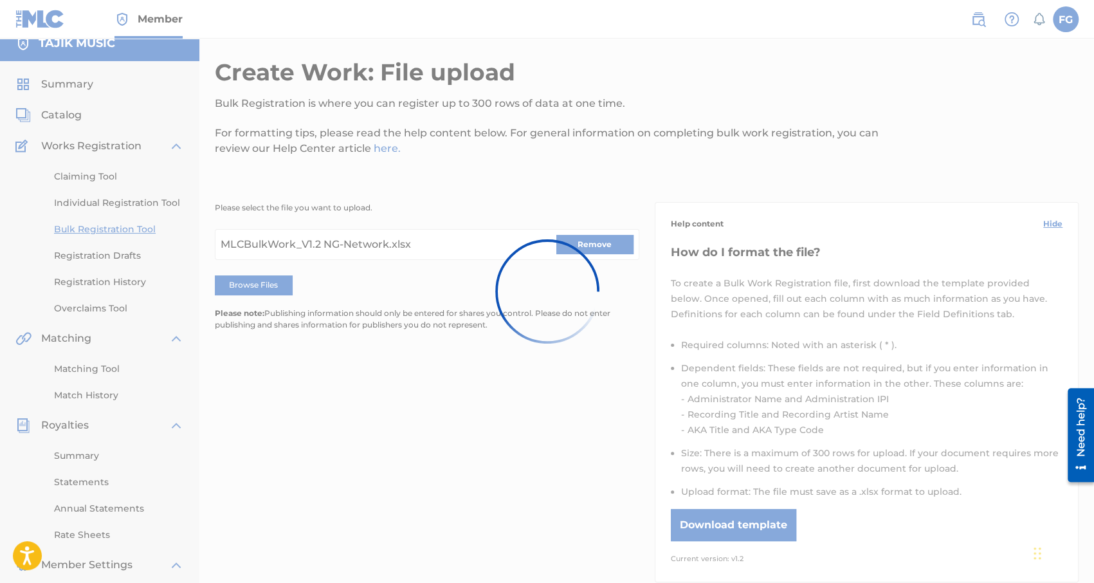
scroll to position [0, 0]
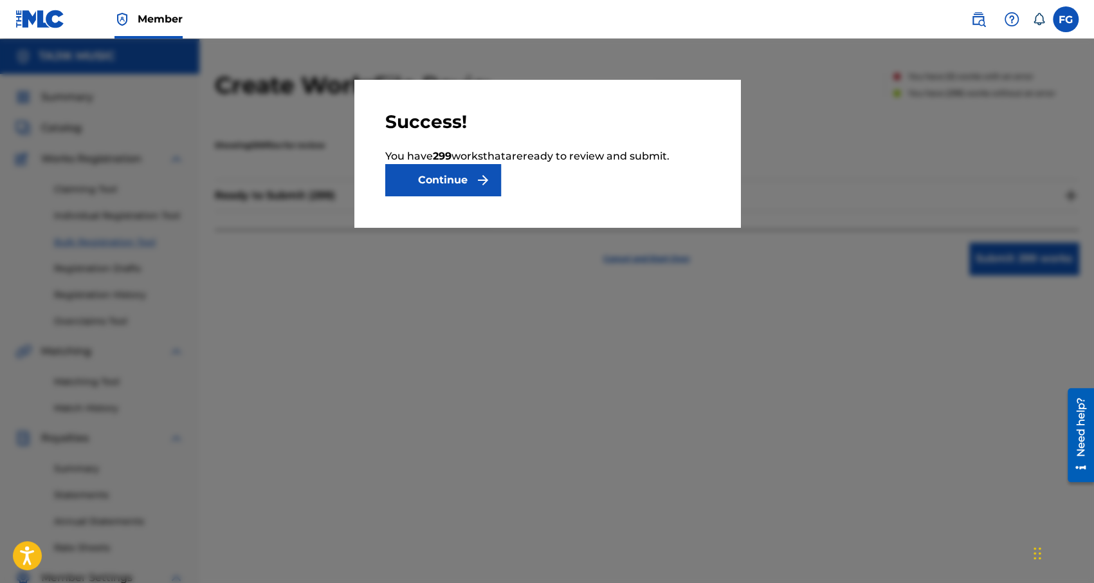
click at [466, 175] on button "Continue" at bounding box center [443, 180] width 116 height 32
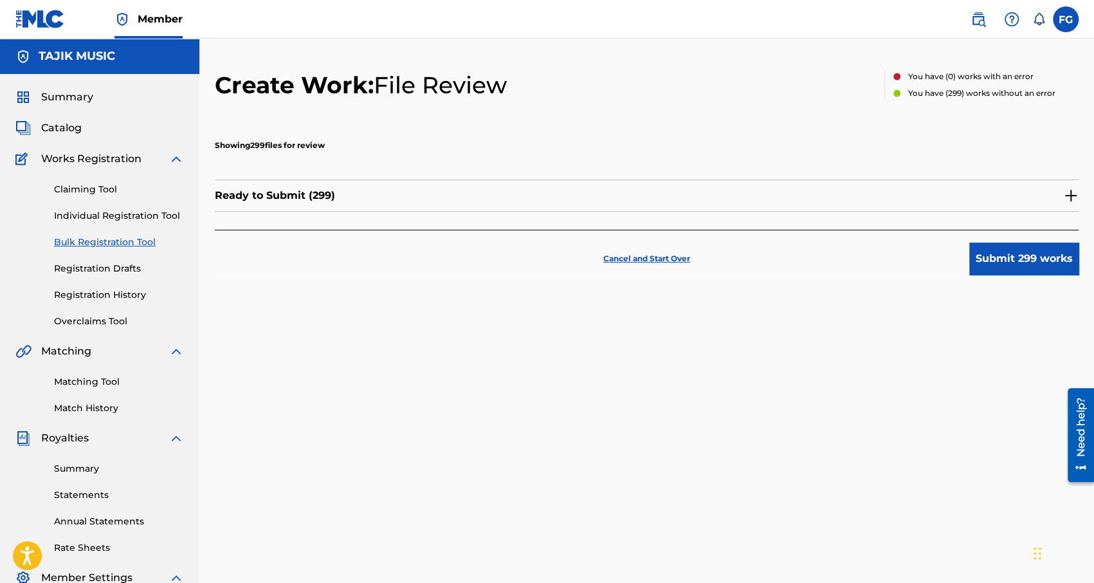
click at [1013, 258] on button "Submit 299 works" at bounding box center [1023, 258] width 109 height 32
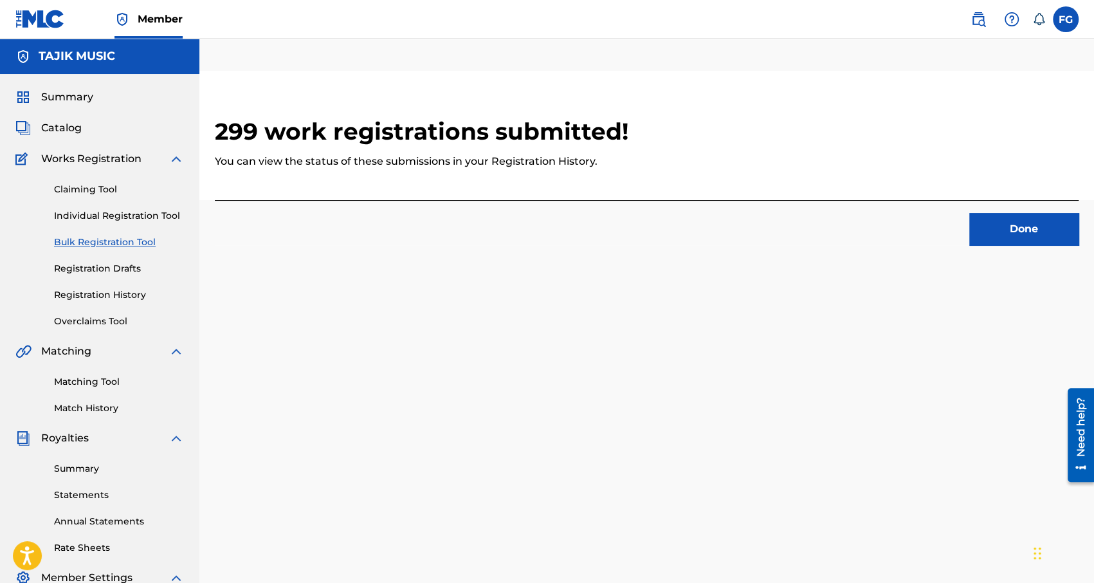
click at [1017, 227] on button "Done" at bounding box center [1023, 229] width 109 height 32
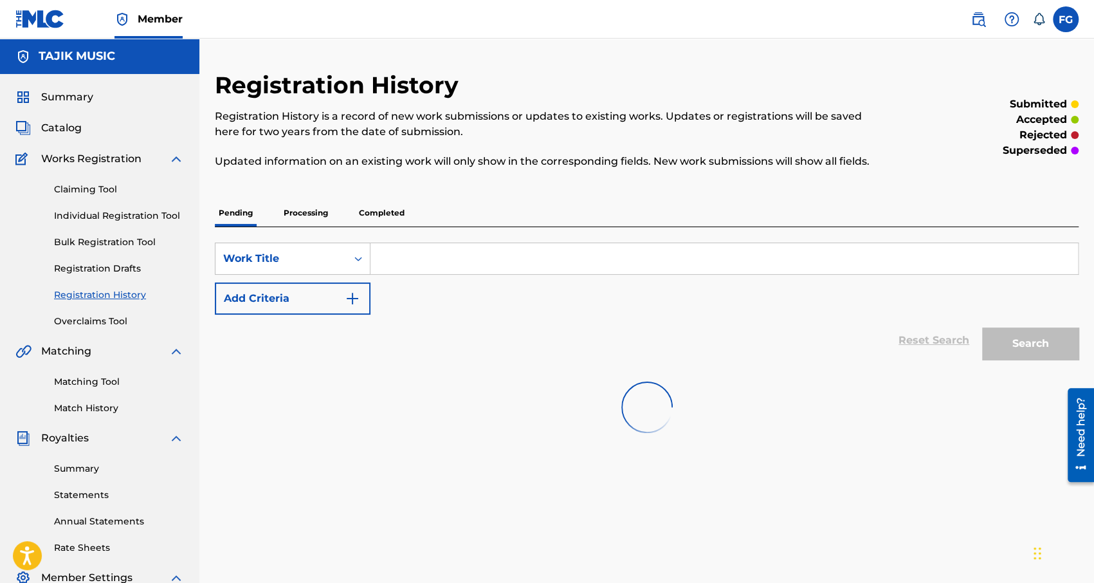
click at [55, 90] on span "Summary" at bounding box center [67, 96] width 52 height 15
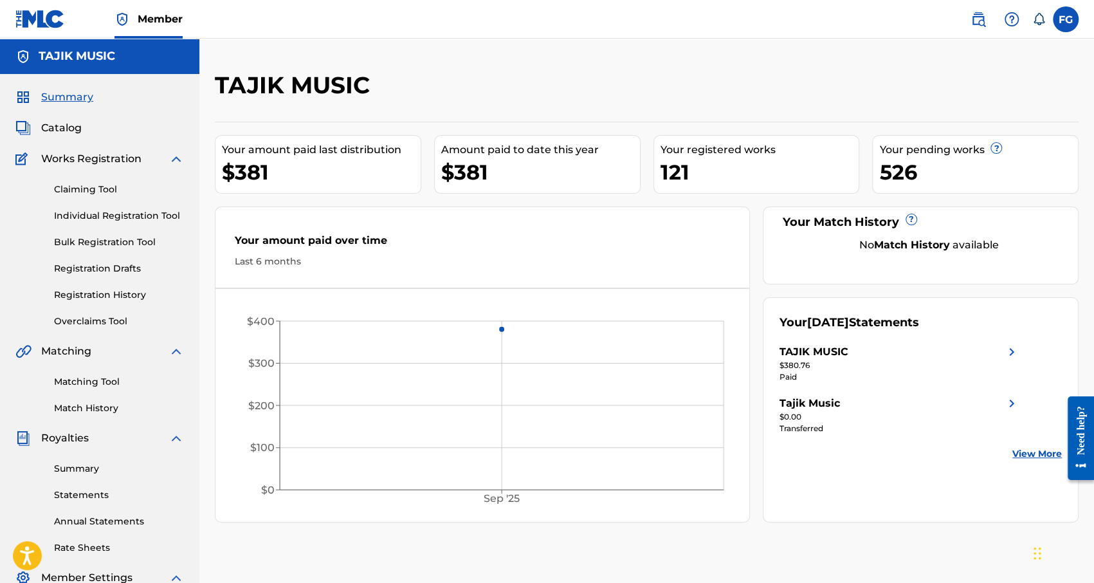
click at [92, 290] on link "Registration History" at bounding box center [119, 295] width 130 height 14
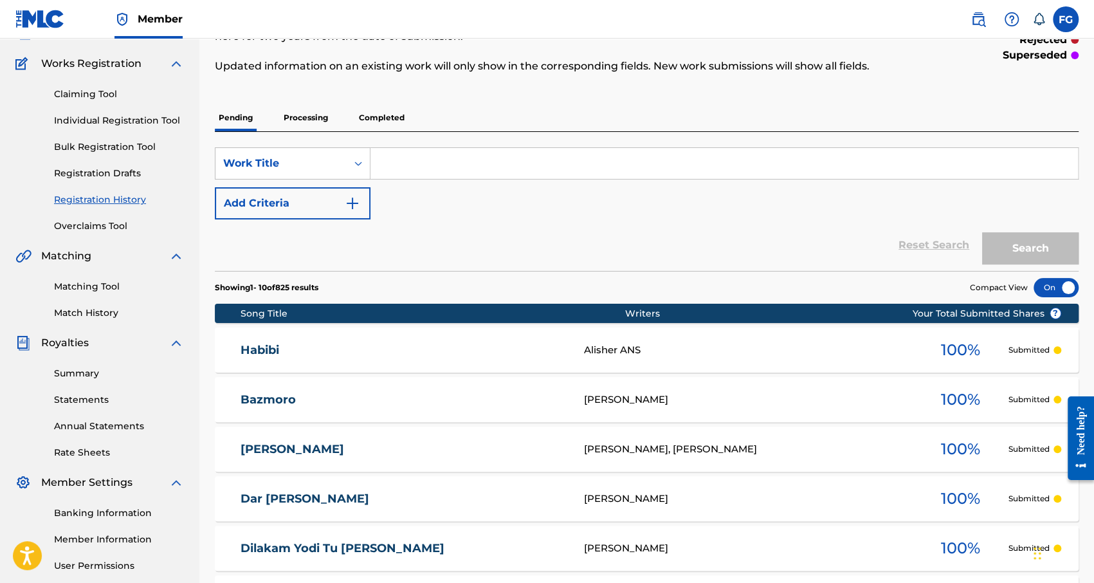
scroll to position [93, 0]
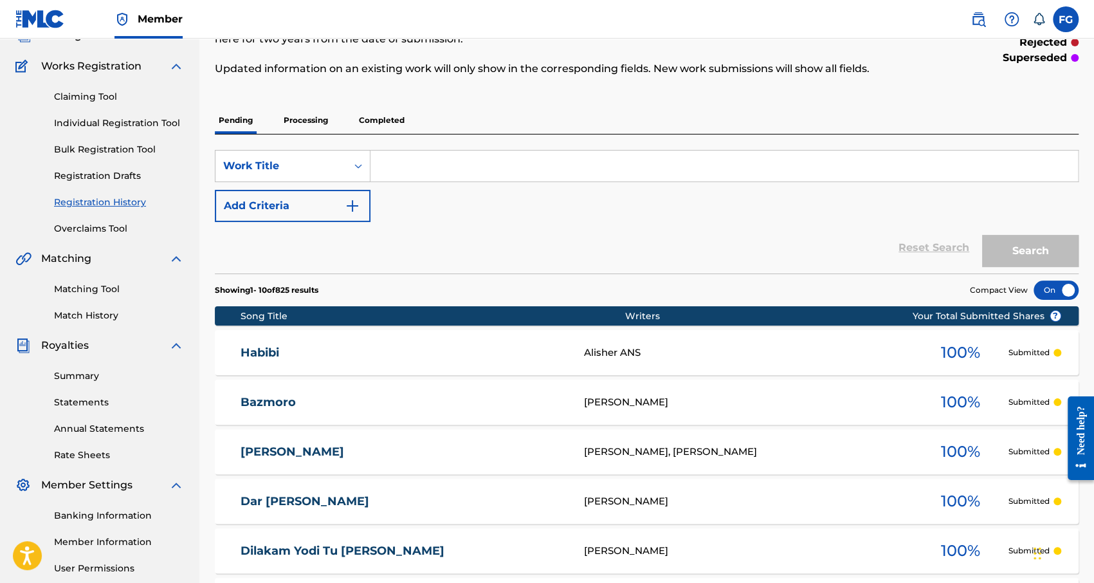
click at [294, 121] on p "Processing" at bounding box center [306, 120] width 52 height 27
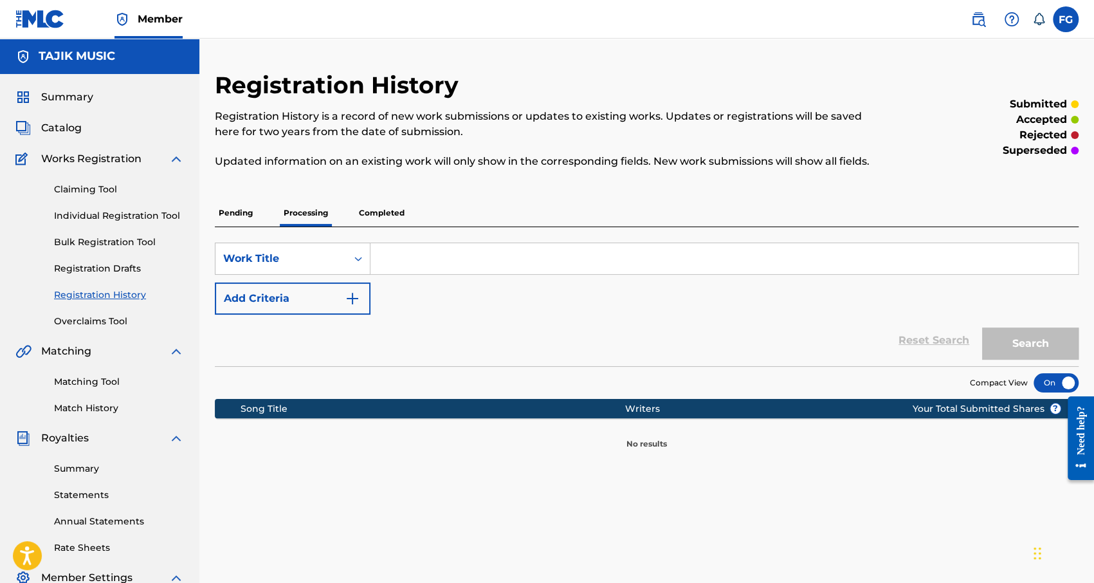
click at [96, 246] on link "Bulk Registration Tool" at bounding box center [119, 242] width 130 height 14
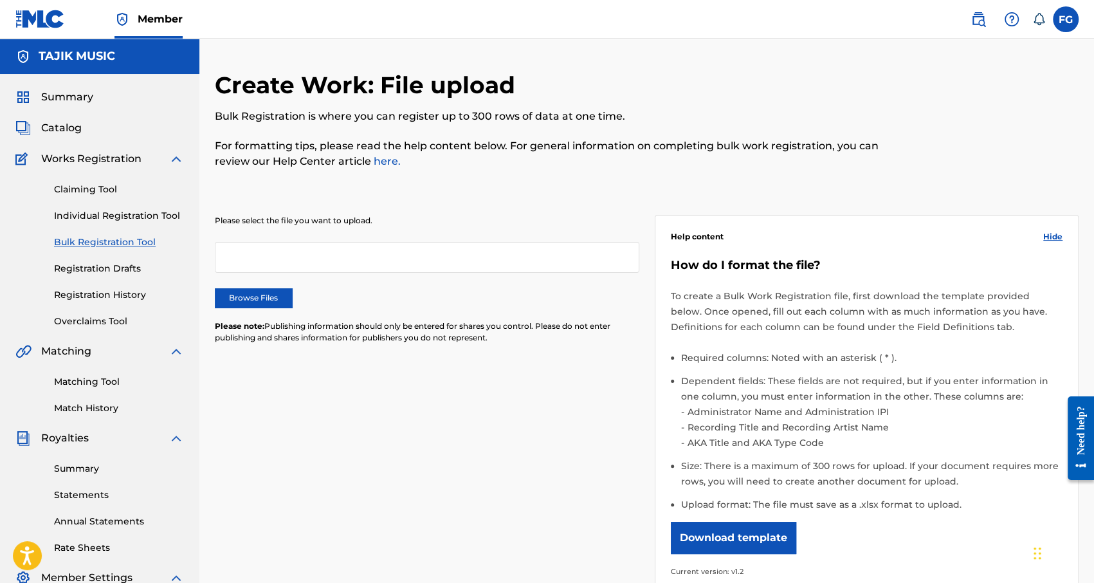
click at [276, 295] on label "Browse Files" at bounding box center [253, 297] width 77 height 19
click at [0, 0] on input "Browse Files" at bounding box center [0, 0] width 0 height 0
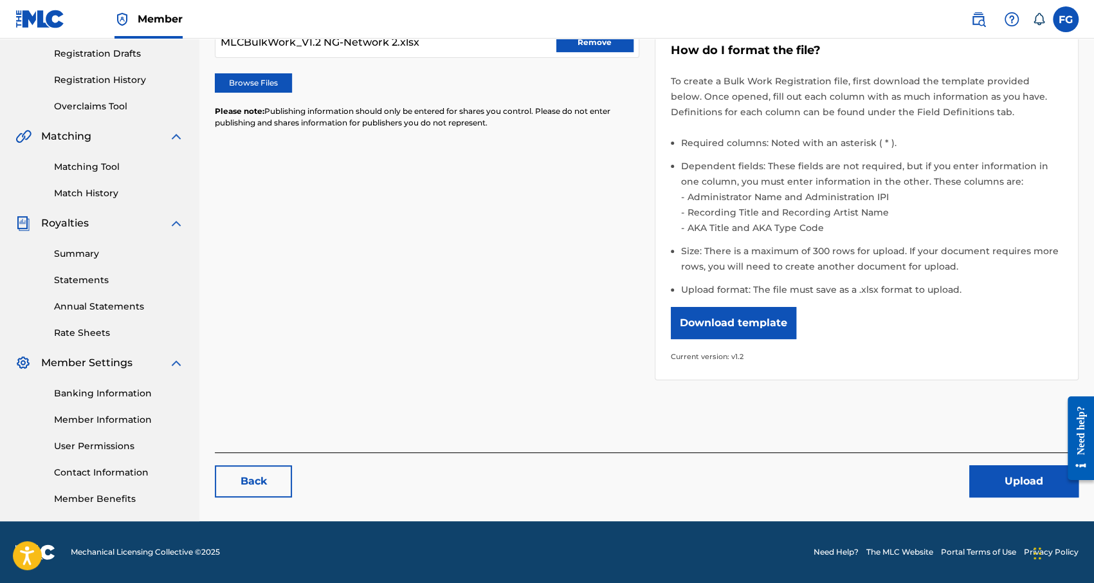
click at [1037, 475] on button "Upload" at bounding box center [1023, 481] width 109 height 32
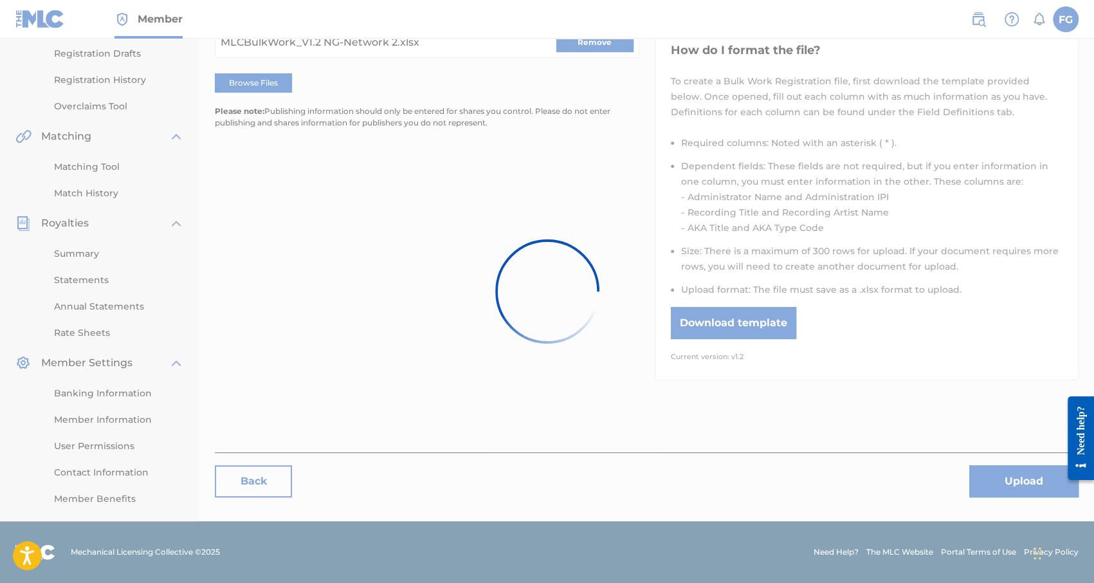
scroll to position [0, 0]
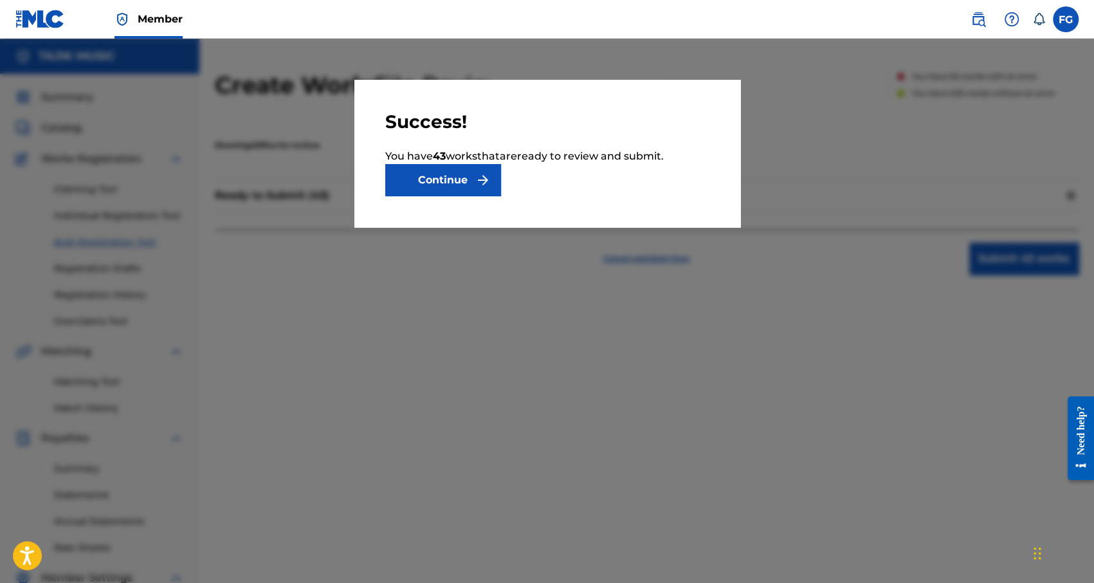
click at [448, 177] on button "Continue" at bounding box center [443, 180] width 116 height 32
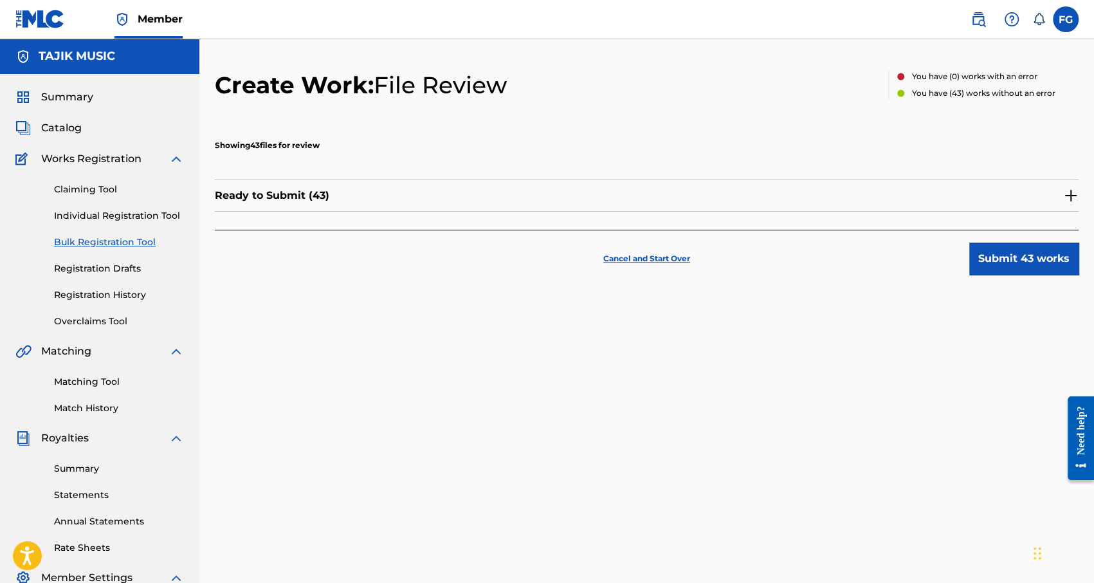
click at [1013, 254] on button "Submit 43 works" at bounding box center [1023, 258] width 109 height 32
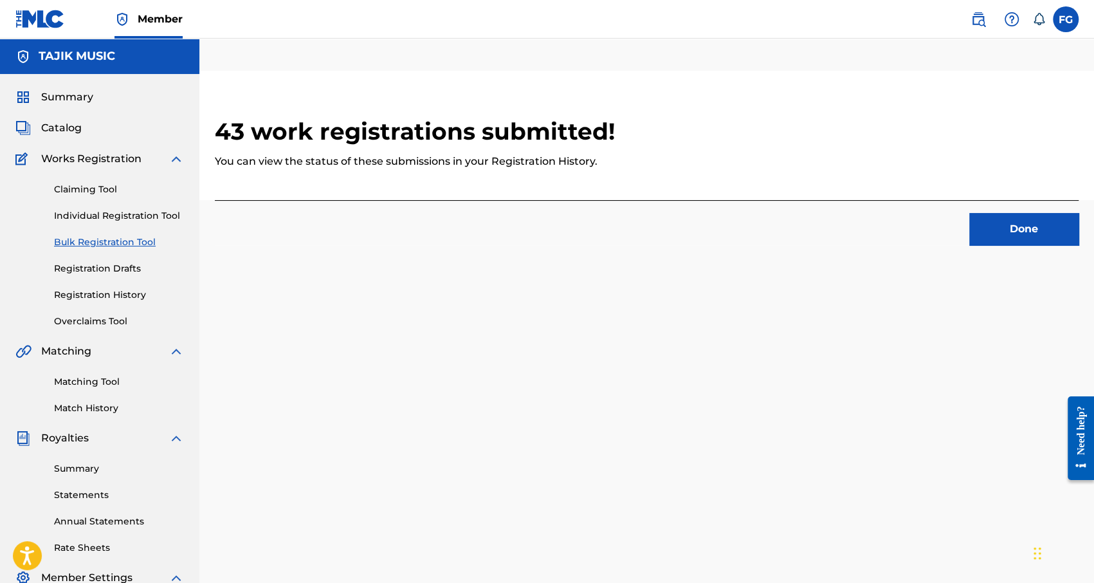
click at [1015, 230] on button "Done" at bounding box center [1023, 229] width 109 height 32
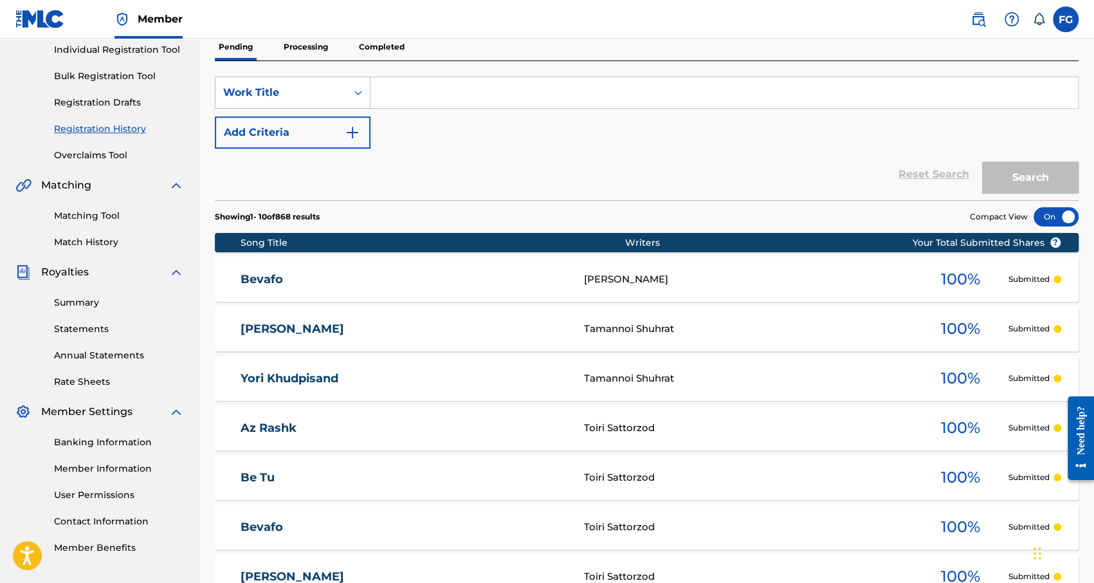
scroll to position [157, 0]
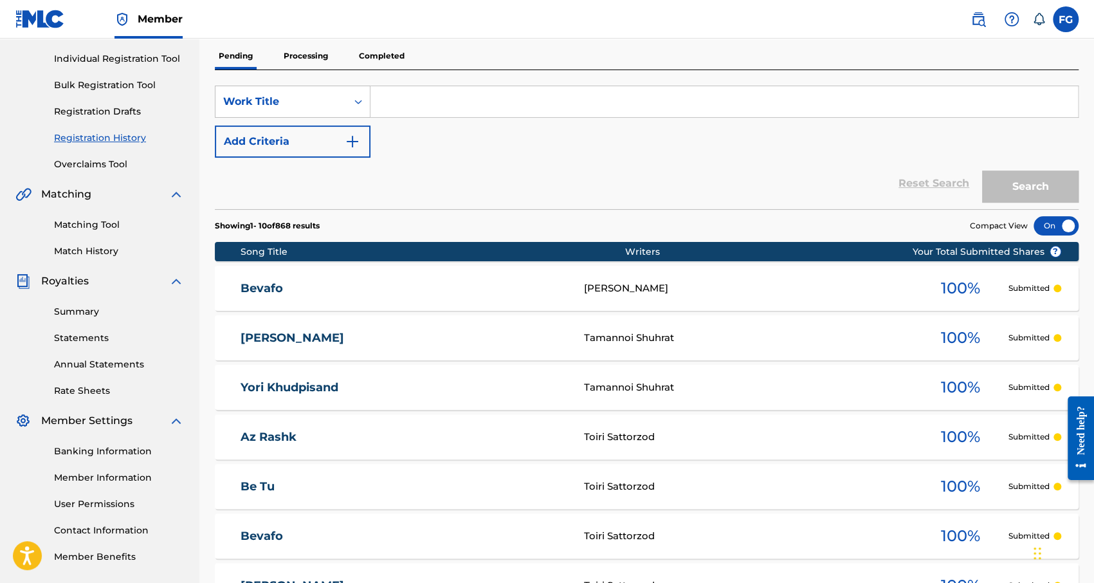
click at [428, 111] on input "Search Form" at bounding box center [723, 101] width 707 height 31
paste input "Habibi"
type input "Habibi"
click at [982, 170] on button "Search" at bounding box center [1030, 186] width 96 height 32
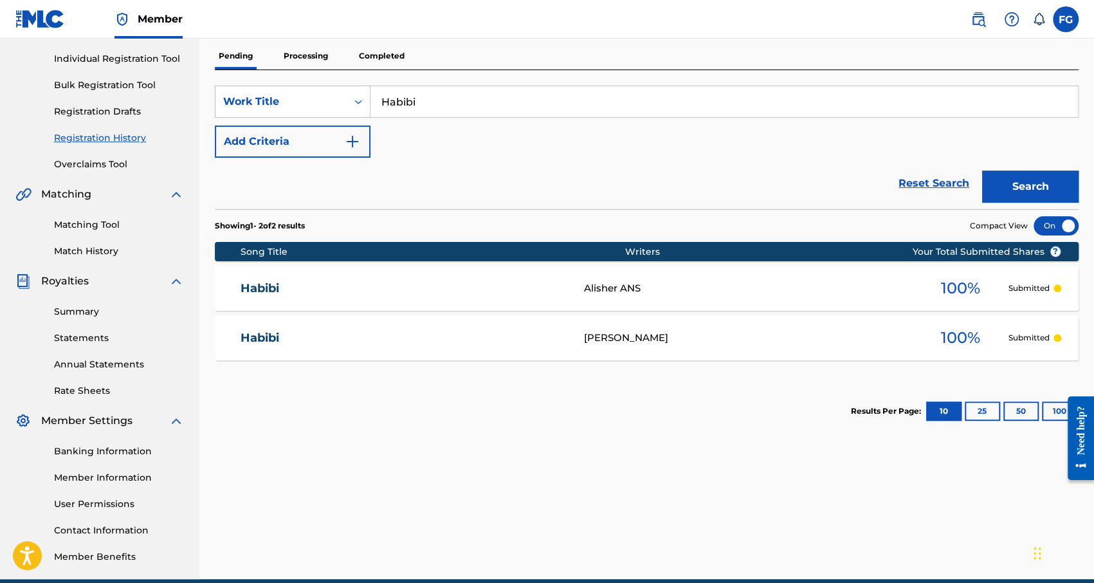
click at [270, 286] on link "Habibi" at bounding box center [403, 288] width 326 height 15
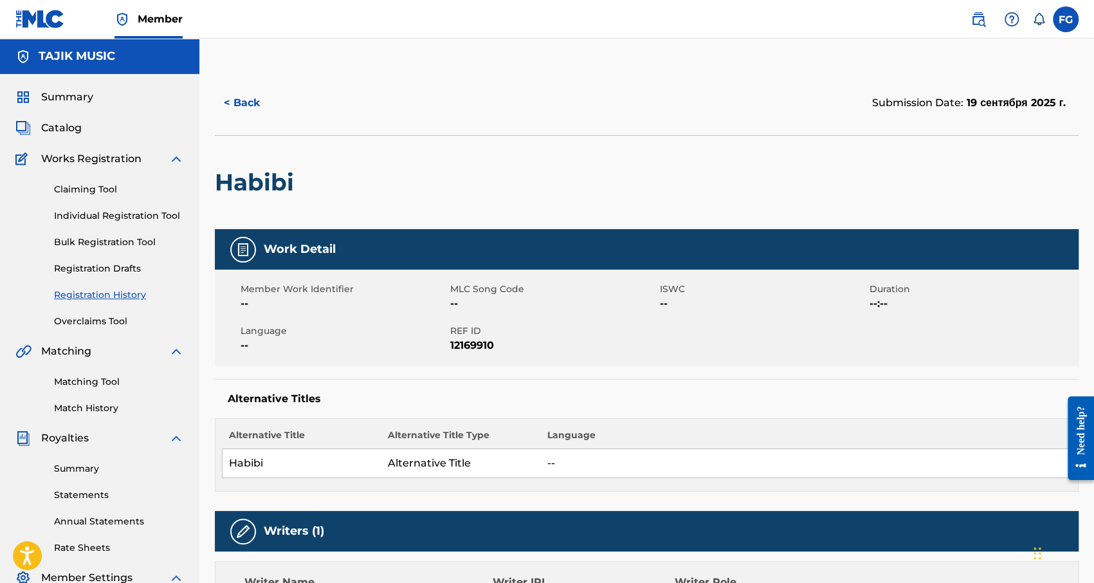
click at [79, 95] on span "Summary" at bounding box center [67, 96] width 52 height 15
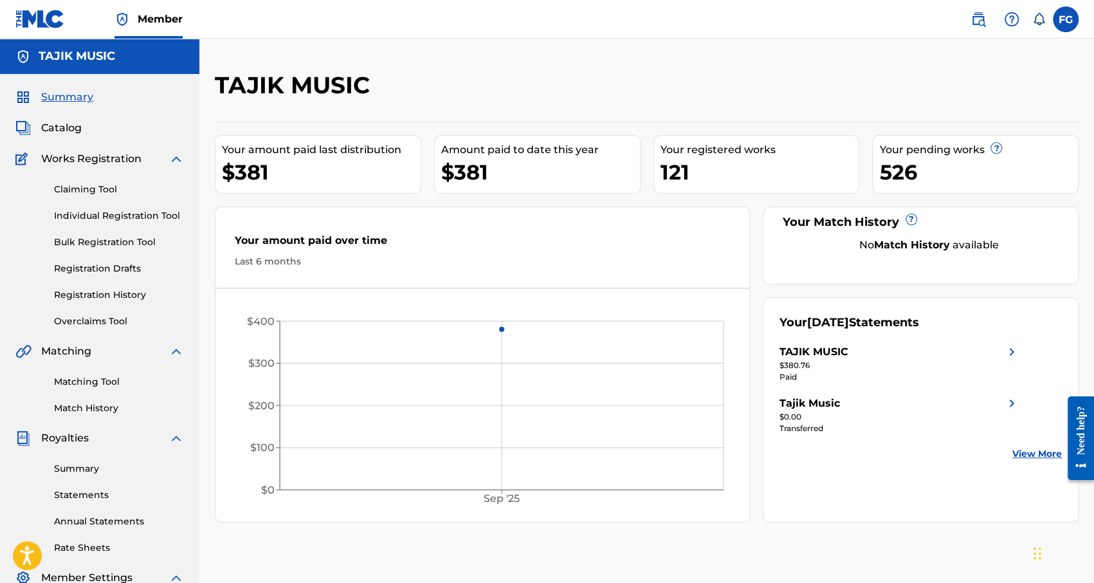
click at [71, 264] on link "Registration Drafts" at bounding box center [119, 269] width 130 height 14
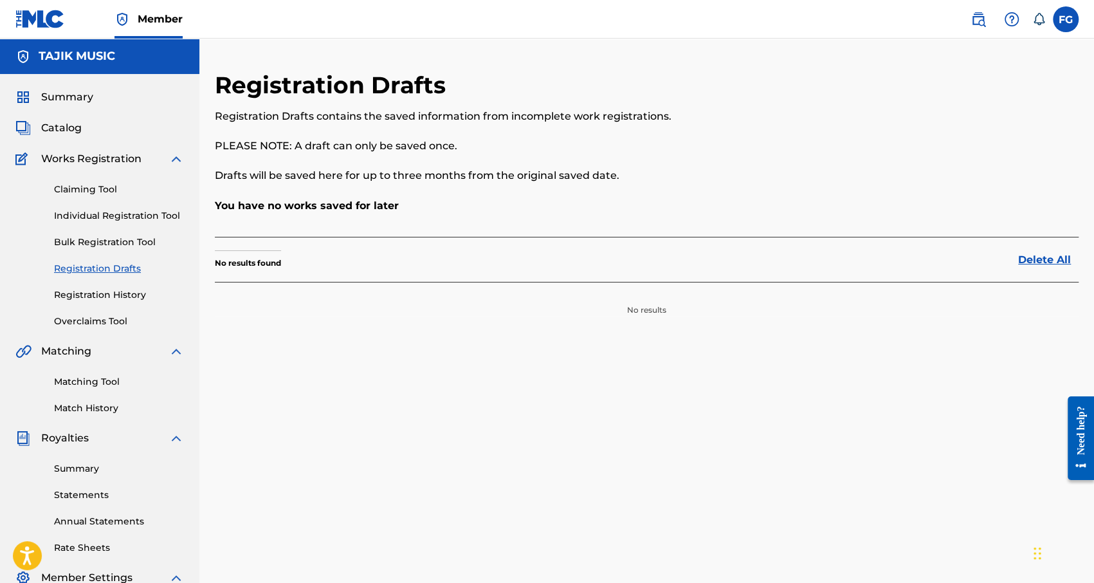
click at [77, 294] on link "Registration History" at bounding box center [119, 295] width 130 height 14
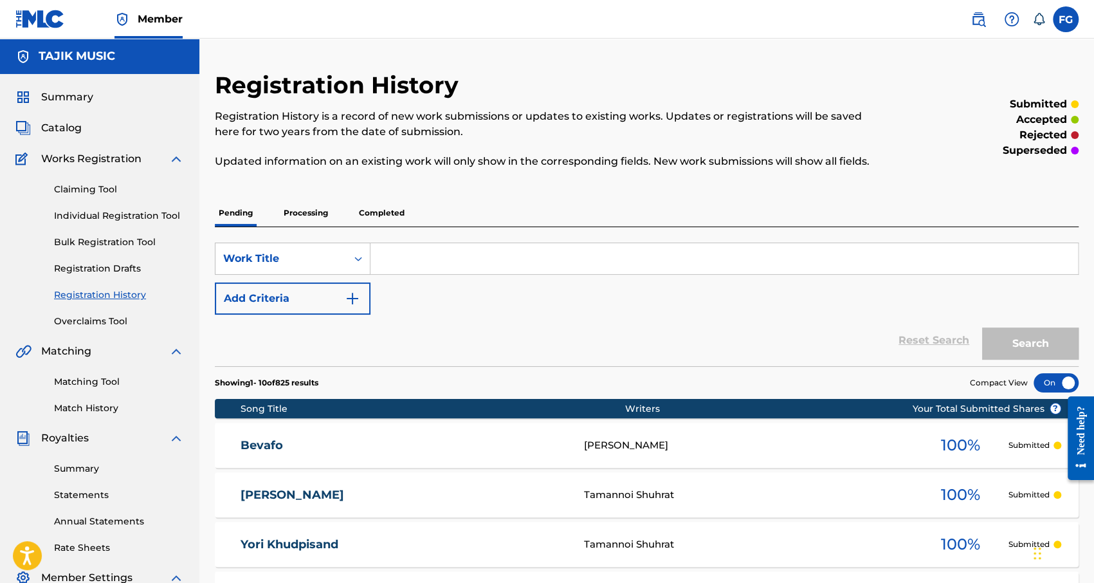
click at [59, 122] on span "Catalog" at bounding box center [61, 127] width 41 height 15
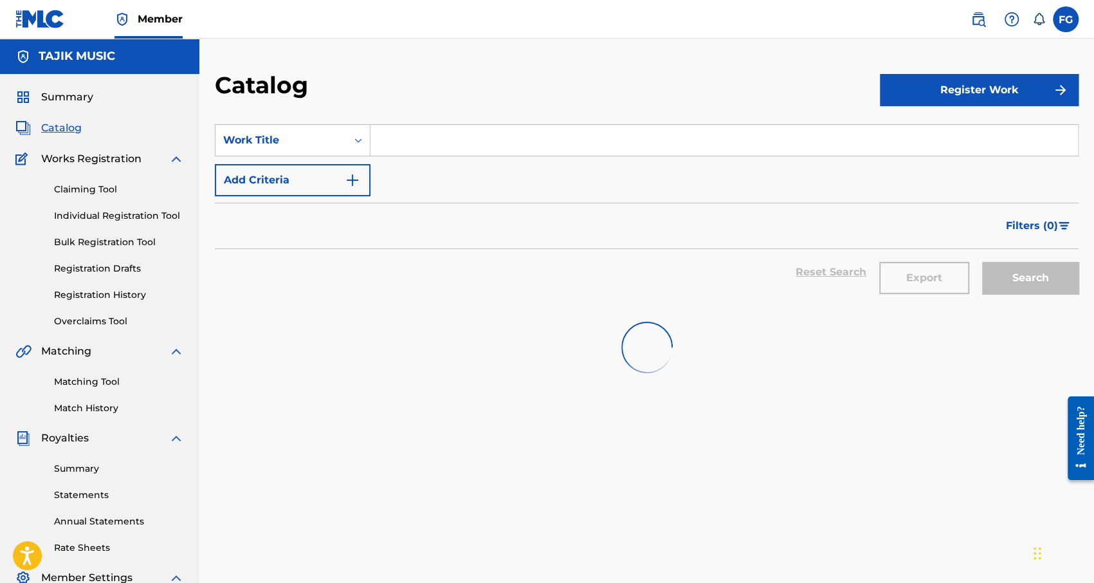
click at [59, 122] on span "Catalog" at bounding box center [61, 127] width 41 height 15
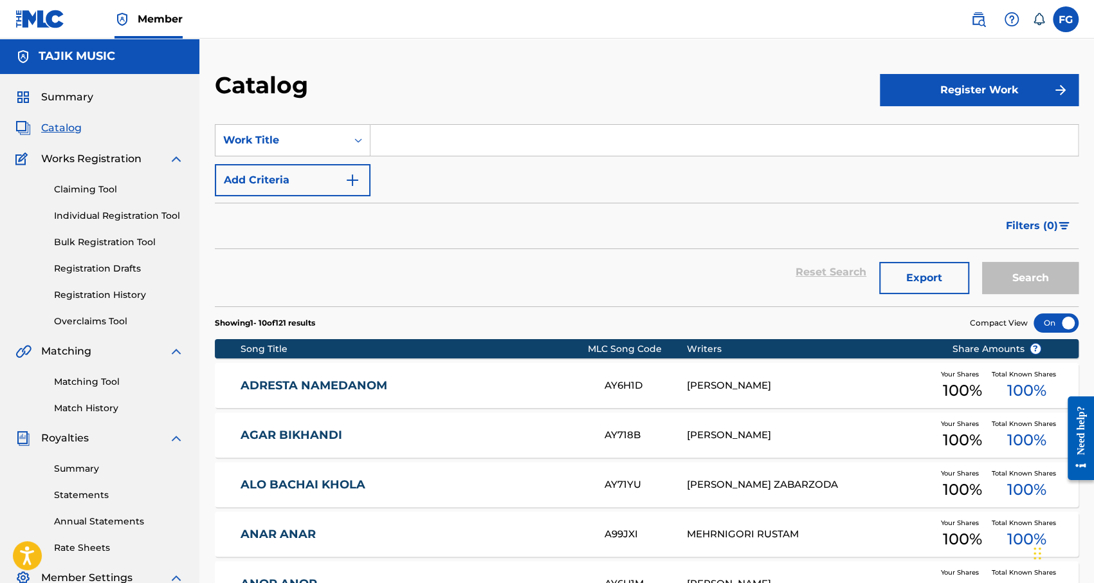
click at [100, 244] on link "Bulk Registration Tool" at bounding box center [119, 242] width 130 height 14
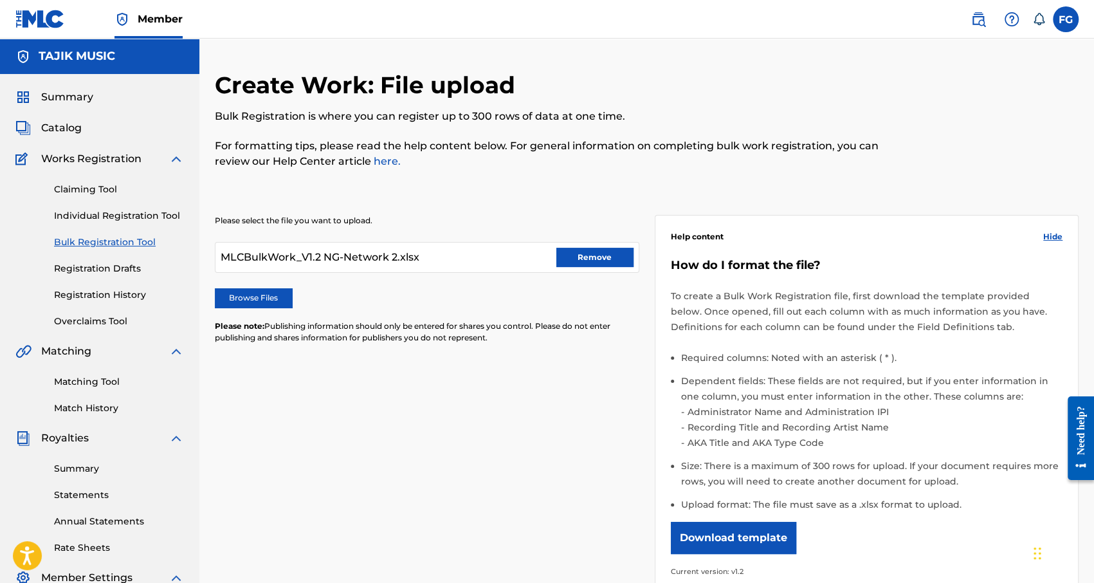
click at [587, 256] on button "Remove" at bounding box center [594, 257] width 77 height 19
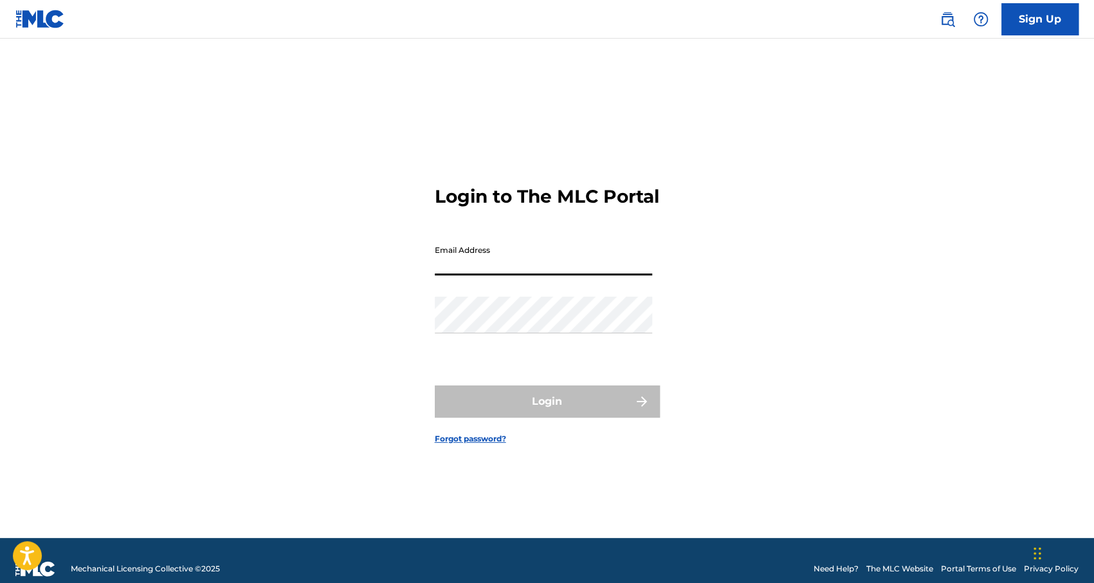
click at [485, 275] on input "Email Address" at bounding box center [543, 257] width 217 height 37
type input "[EMAIL_ADDRESS][DOMAIN_NAME]"
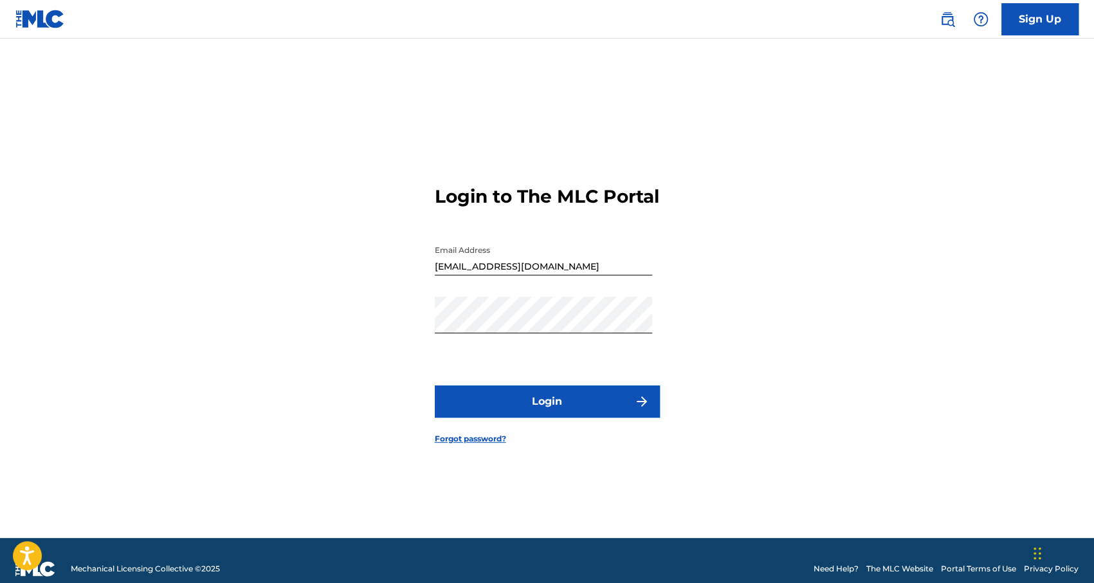
click at [529, 413] on button "Login" at bounding box center [547, 401] width 225 height 32
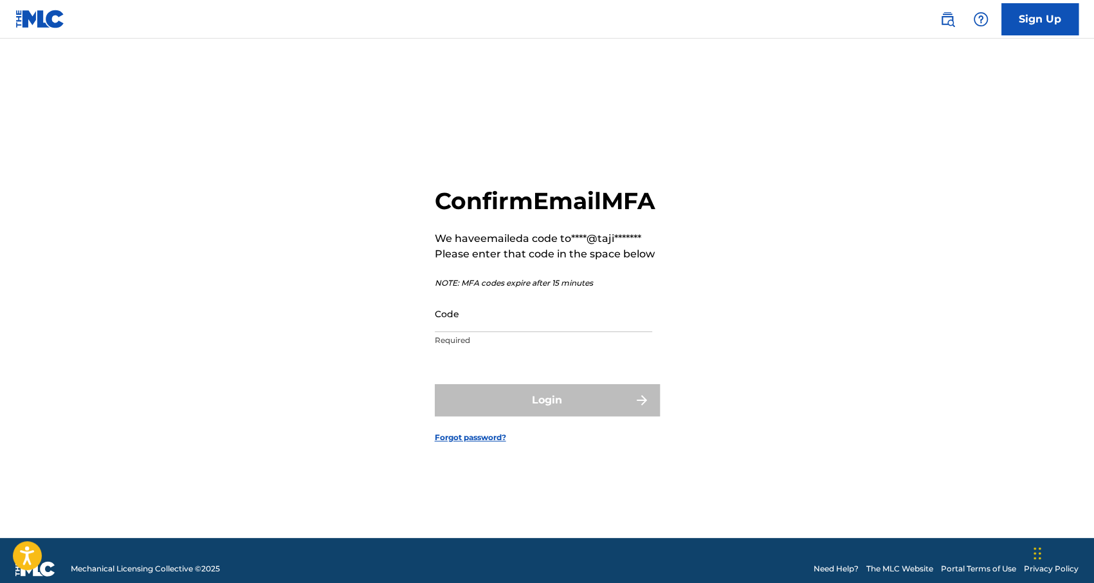
click at [508, 332] on input "Code" at bounding box center [543, 313] width 217 height 37
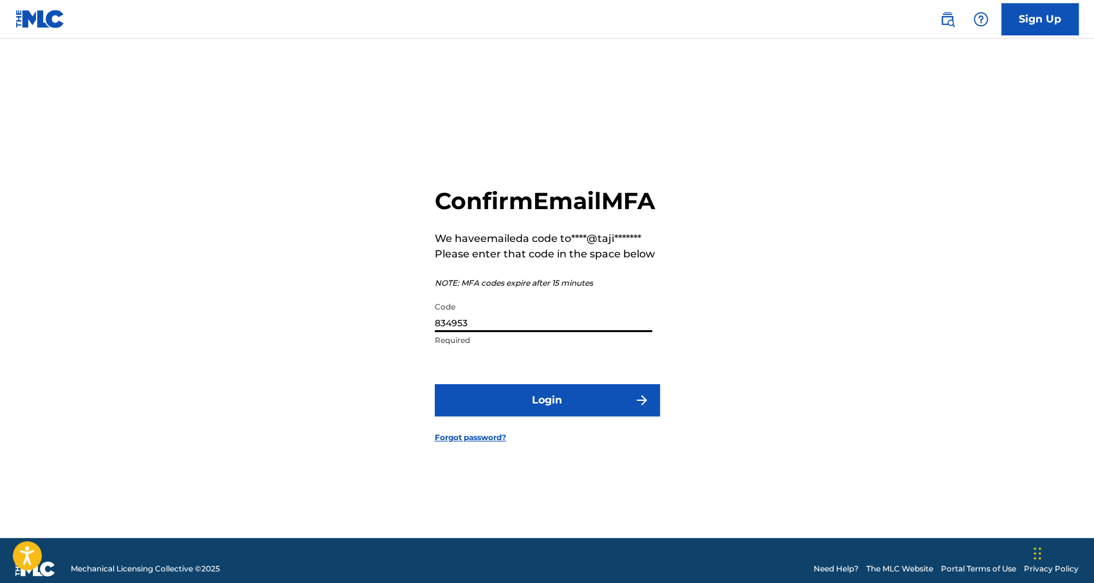
type input "834953"
click at [435, 384] on button "Login" at bounding box center [547, 400] width 225 height 32
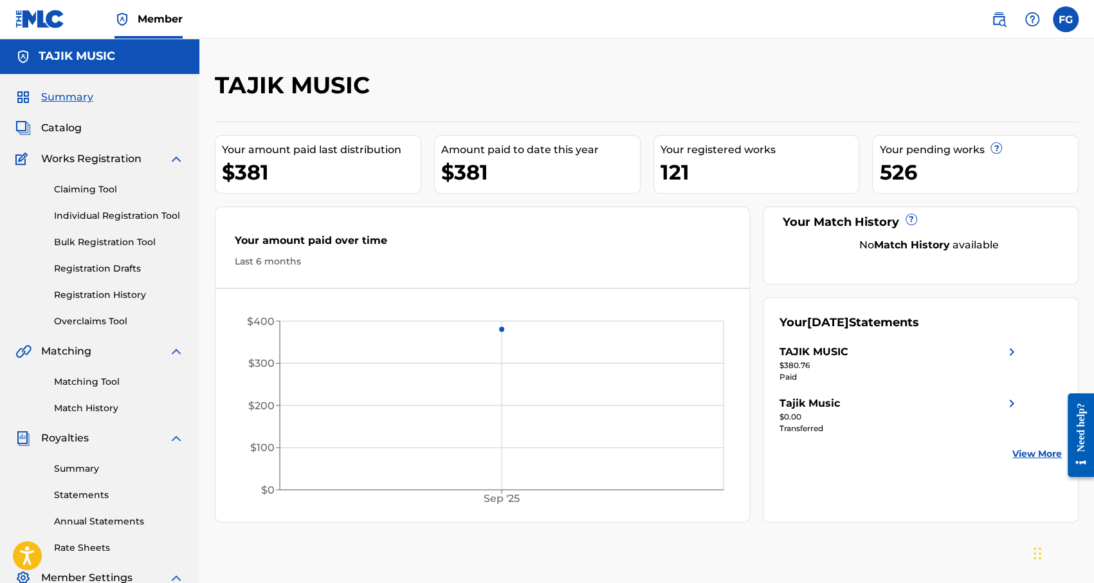
click at [90, 233] on div "Claiming Tool Individual Registration Tool Bulk Registration Tool Registration …" at bounding box center [99, 247] width 168 height 161
click at [100, 237] on link "Bulk Registration Tool" at bounding box center [119, 242] width 130 height 14
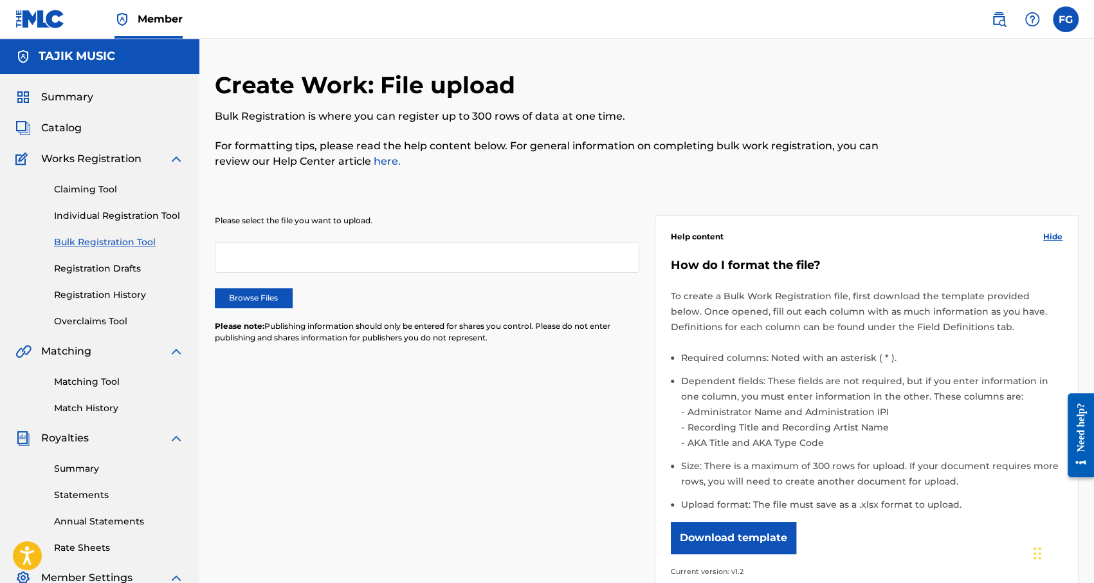
click at [253, 287] on div "Please select the file you want to upload. Browse Files Please note: Publishing…" at bounding box center [427, 287] width 424 height 144
click at [283, 297] on label "Browse Files" at bounding box center [253, 297] width 77 height 19
click at [0, 0] on input "Browse Files" at bounding box center [0, 0] width 0 height 0
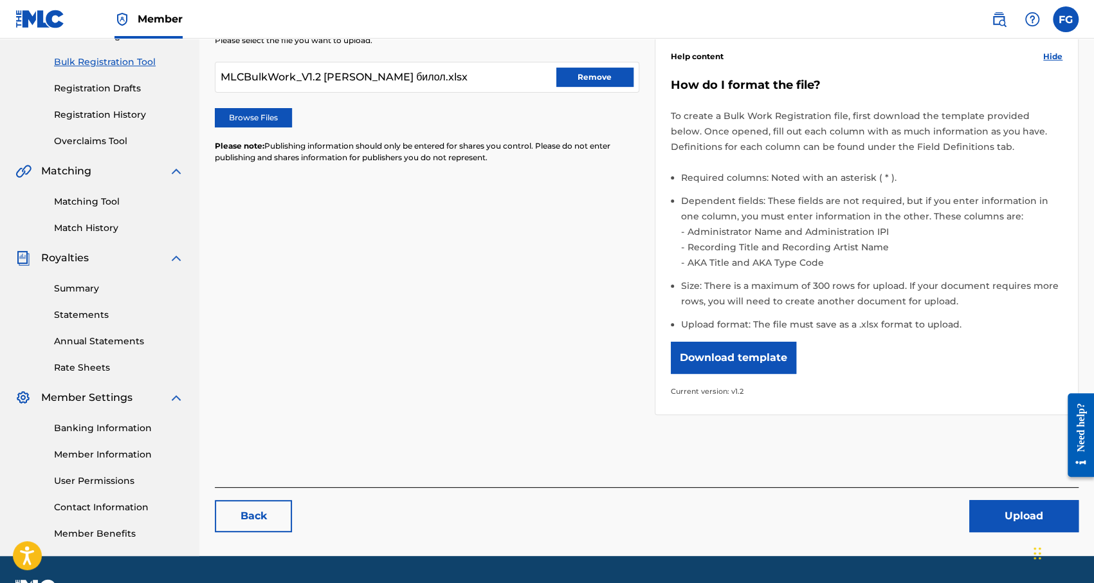
scroll to position [215, 0]
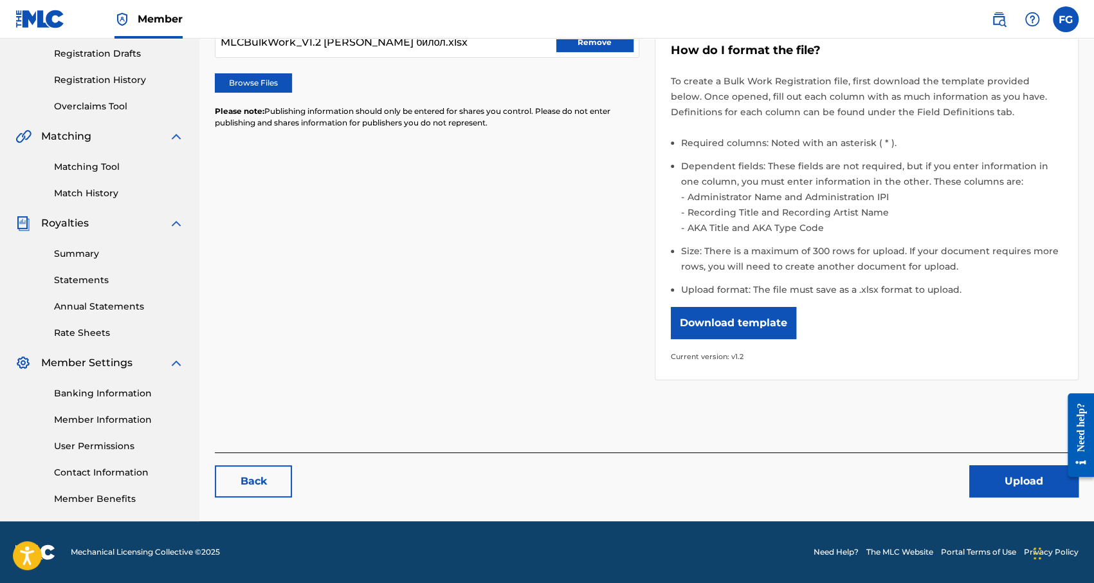
click at [992, 464] on div "Back Upload" at bounding box center [647, 474] width 864 height 45
click at [995, 485] on button "Upload" at bounding box center [1023, 481] width 109 height 32
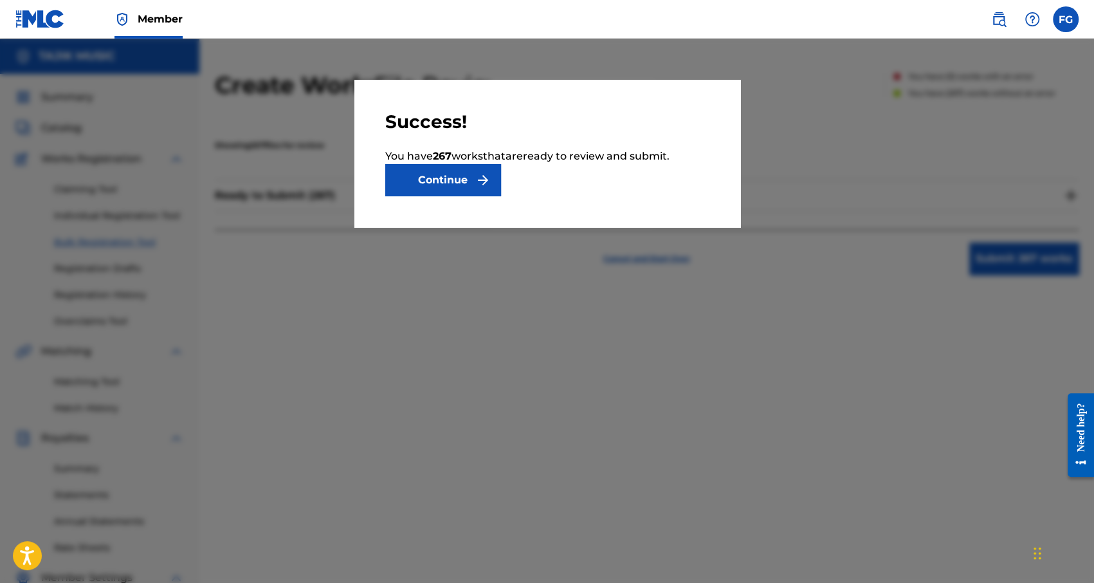
click at [437, 188] on button "Continue" at bounding box center [443, 180] width 116 height 32
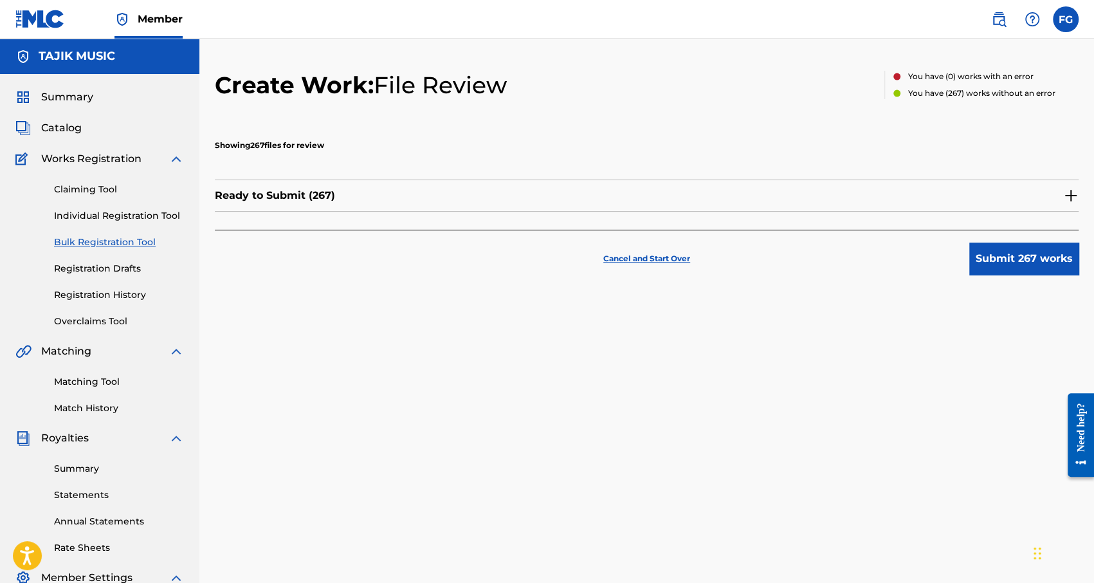
click at [1006, 257] on button "Submit 267 works" at bounding box center [1023, 258] width 109 height 32
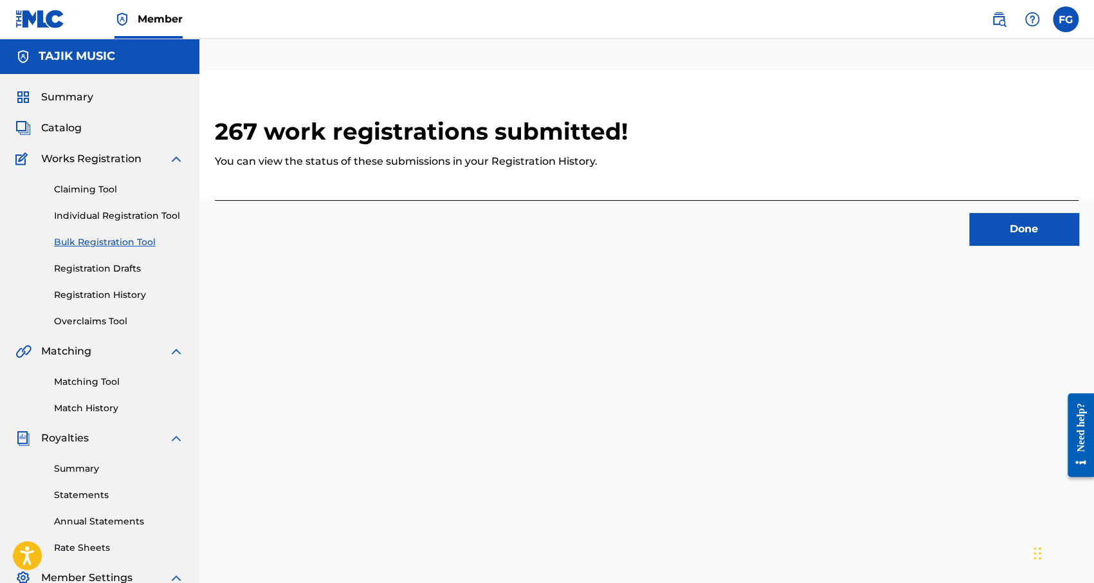
click at [1007, 237] on button "Done" at bounding box center [1023, 229] width 109 height 32
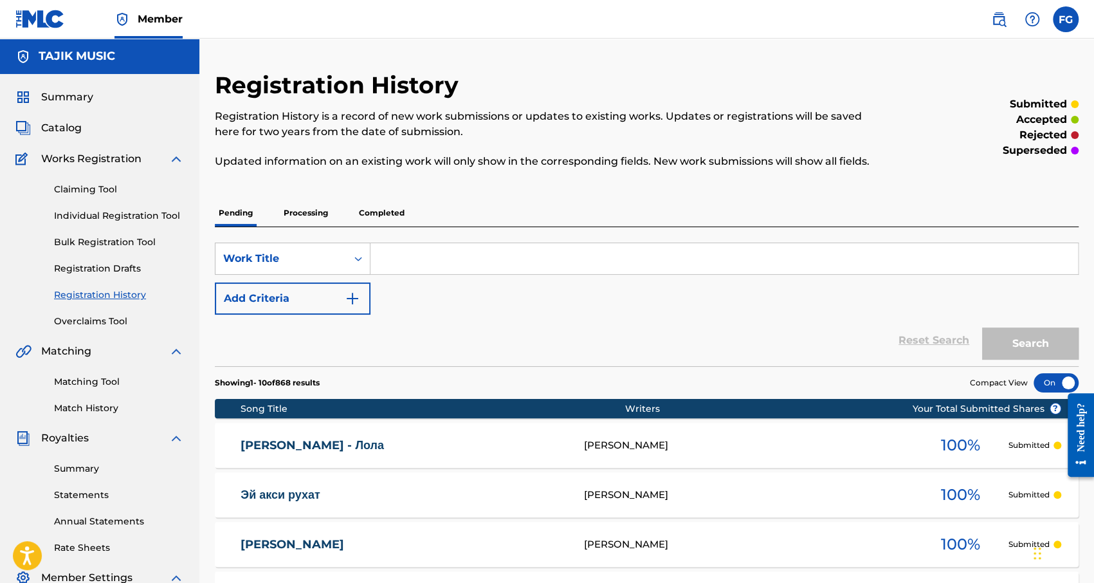
click at [59, 102] on span "Summary" at bounding box center [67, 96] width 52 height 15
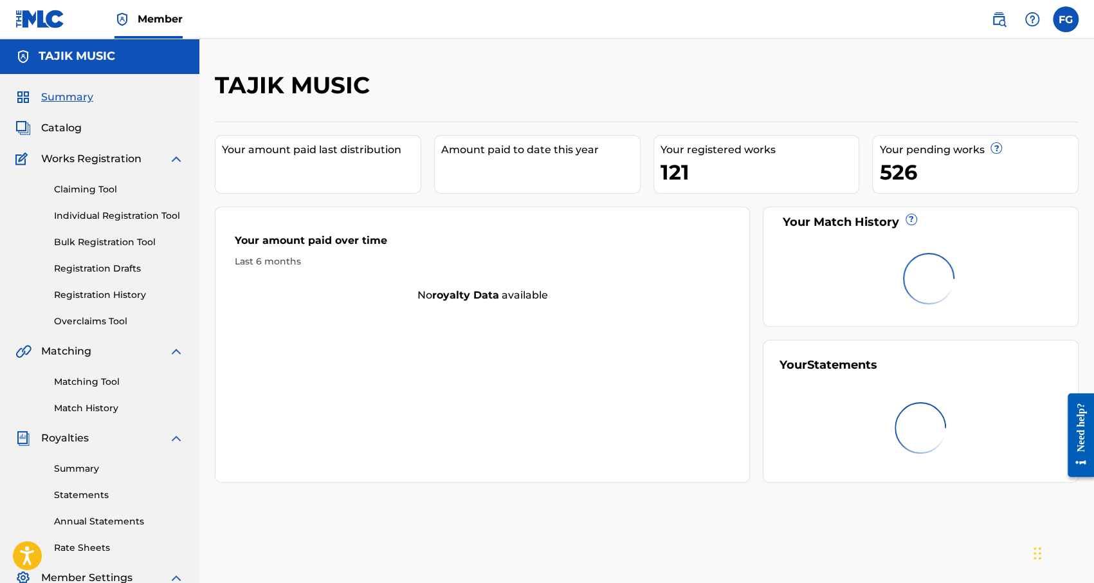
click at [59, 101] on span "Summary" at bounding box center [67, 96] width 52 height 15
